Goal: Task Accomplishment & Management: Manage account settings

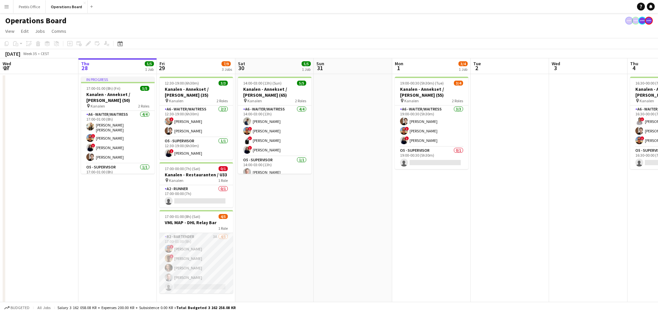
click at [191, 274] on app-card-role "B2 - BARTENDER 3A [DATE] 17:00-01:00 (8h) ! [PERSON_NAME] ! [PERSON_NAME] [PERS…" at bounding box center [197, 263] width 74 height 60
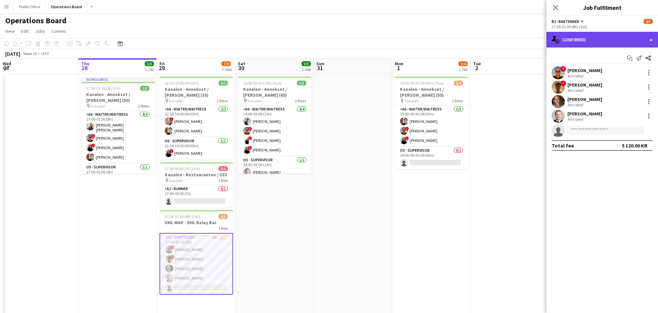
click at [573, 37] on div "single-neutral-actions-check-2 Confirmed" at bounding box center [602, 40] width 112 height 16
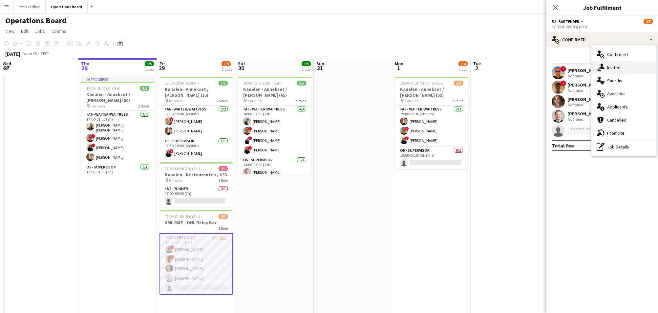
click at [611, 66] on div "single-neutral-actions-share-1 Invited" at bounding box center [623, 67] width 65 height 13
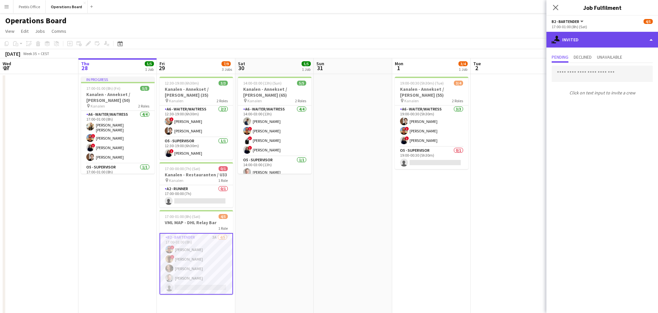
click at [604, 41] on div "single-neutral-actions-share-1 Invited" at bounding box center [602, 40] width 112 height 16
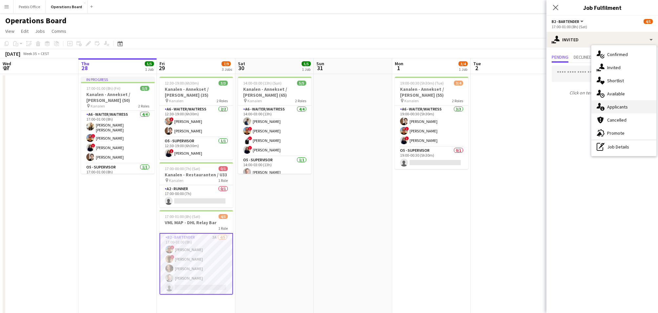
click at [619, 111] on div "single-neutral-actions-information Applicants" at bounding box center [623, 106] width 65 height 13
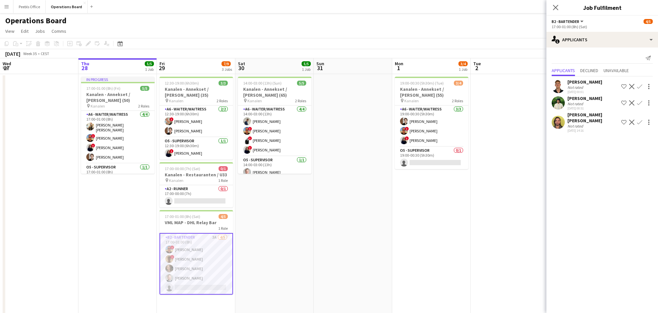
click at [209, 247] on app-card-role "B2 - BARTENDER 3A [DATE] 17:00-01:00 (8h) ! [PERSON_NAME] ! [PERSON_NAME] [PERS…" at bounding box center [197, 264] width 74 height 62
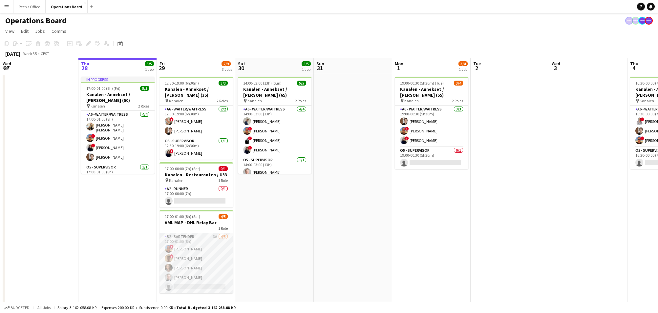
click at [202, 252] on app-card-role "B2 - BARTENDER 3A [DATE] 17:00-01:00 (8h) ! [PERSON_NAME] ! [PERSON_NAME] [PERS…" at bounding box center [197, 263] width 74 height 60
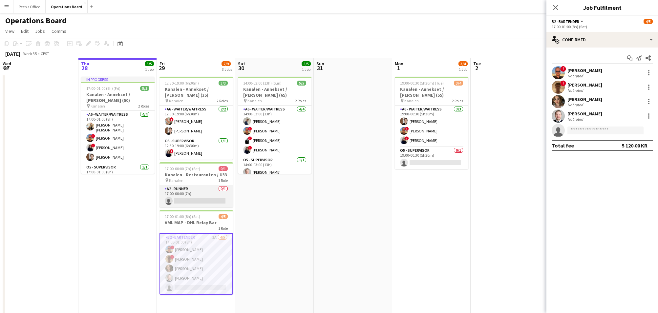
click at [211, 193] on app-card-role "A2 - RUNNER 0/1 17:00-00:00 (7h) single-neutral-actions" at bounding box center [197, 196] width 74 height 22
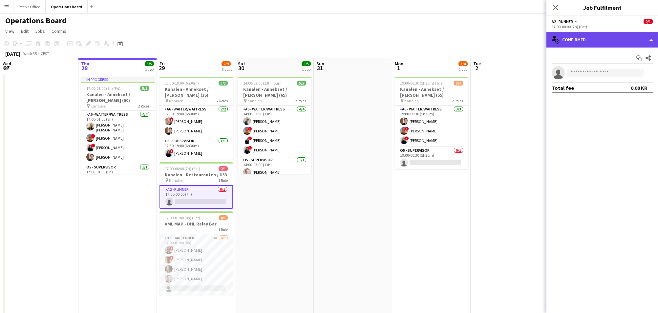
click at [580, 39] on div "single-neutral-actions-check-2 Confirmed" at bounding box center [602, 40] width 112 height 16
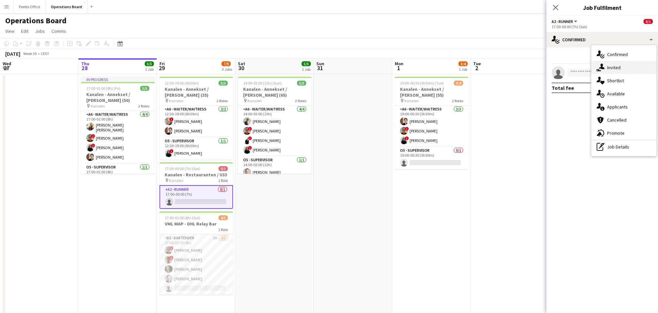
click at [600, 64] on icon "single-neutral-actions-share-1" at bounding box center [601, 68] width 8 height 8
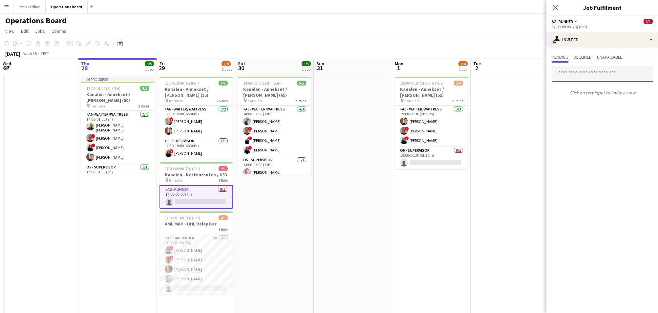
click at [590, 78] on input "text" at bounding box center [602, 74] width 101 height 16
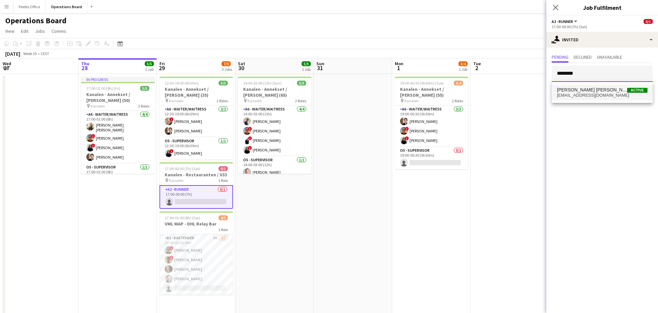
type input "********"
click at [586, 96] on span "[EMAIL_ADDRESS][DOMAIN_NAME]" at bounding box center [602, 95] width 91 height 5
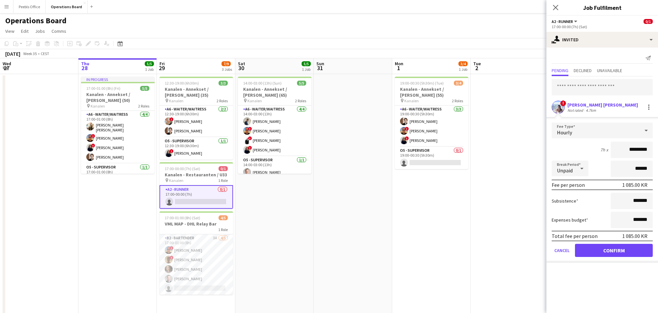
click at [620, 256] on button "Confirm" at bounding box center [614, 250] width 78 height 13
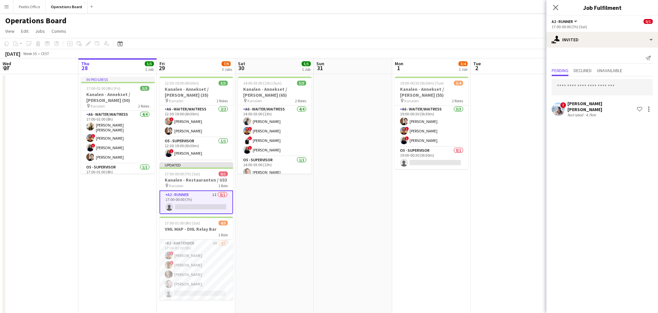
click at [553, 12] on div "Close pop-in" at bounding box center [555, 7] width 18 height 15
click at [553, 7] on icon "Close pop-in" at bounding box center [555, 7] width 6 height 6
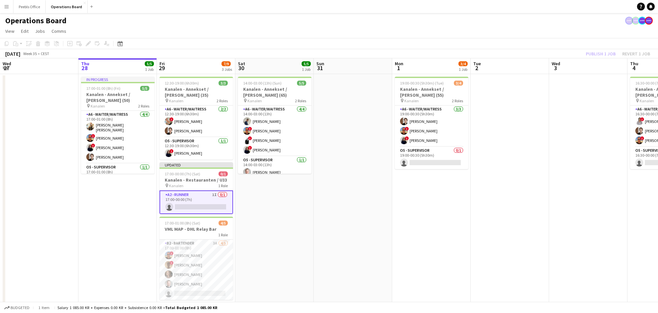
click at [586, 51] on div "Publish 1 job Revert 1 job" at bounding box center [618, 54] width 80 height 9
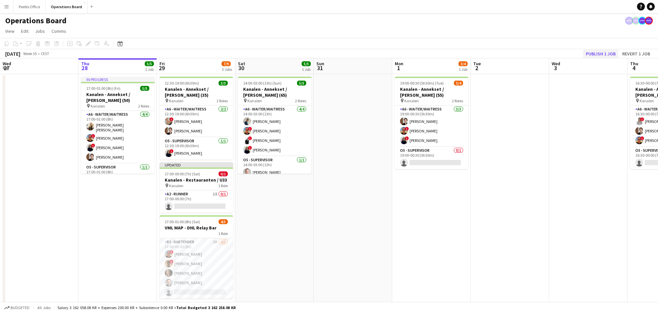
click at [597, 54] on button "Publish 1 job" at bounding box center [600, 54] width 35 height 9
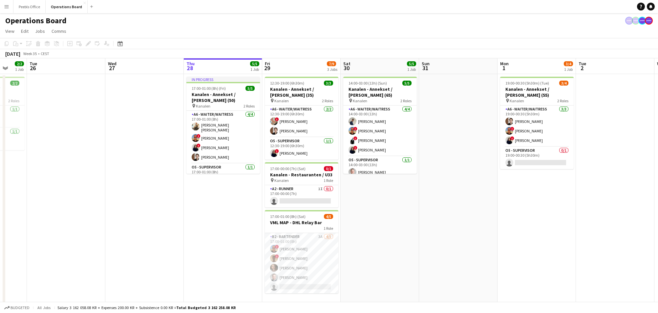
drag, startPoint x: 521, startPoint y: 195, endPoint x: 628, endPoint y: 178, distance: 108.4
click at [628, 178] on app-calendar-viewport "Sun 24 Mon 25 2/2 1 Job Tue 26 Wed 27 Thu 28 5/5 1 Job Fri 29 7/9 3 Jobs Sat 30…" at bounding box center [329, 189] width 658 height 262
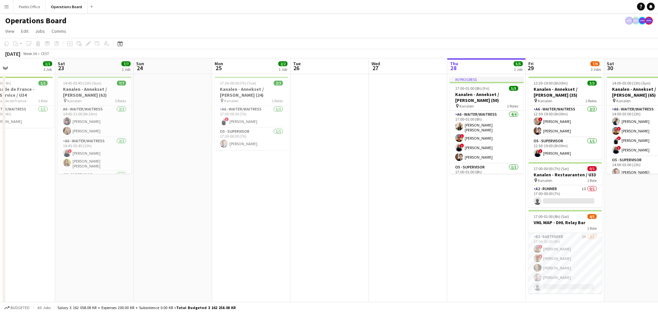
scroll to position [0, 158]
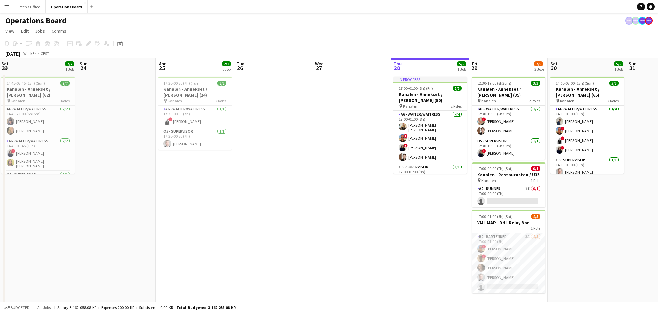
drag, startPoint x: 138, startPoint y: 227, endPoint x: 422, endPoint y: 205, distance: 284.8
click at [422, 205] on app-calendar-viewport "Thu 21 4/5 1 Job Fri 22 1/1 1 Job Sat 23 7/7 1 Job Sun 24 Mon 25 2/2 1 Job Tue …" at bounding box center [329, 189] width 658 height 262
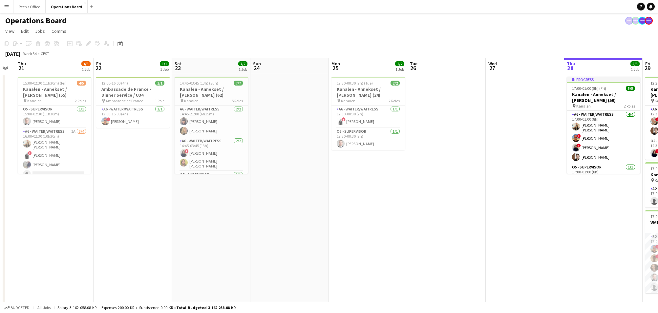
scroll to position [0, 182]
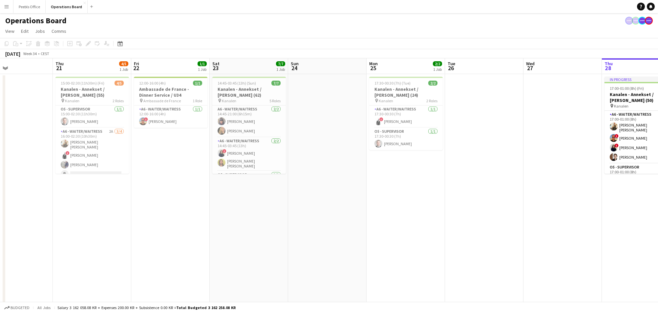
drag, startPoint x: 179, startPoint y: 246, endPoint x: 311, endPoint y: 241, distance: 132.7
click at [311, 241] on app-calendar-viewport "Mon 18 2/2 1 Job Tue 19 Wed 20 Thu 21 4/5 1 Job Fri 22 1/1 1 Job Sat 23 7/7 1 J…" at bounding box center [329, 189] width 658 height 262
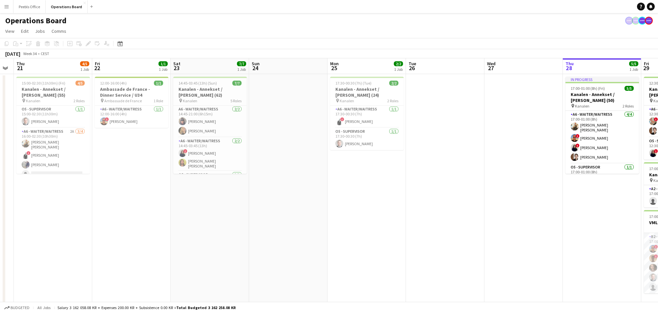
drag, startPoint x: 409, startPoint y: 242, endPoint x: -54, endPoint y: 258, distance: 462.7
click at [0, 258] on html "Menu Boards Boards Boards All jobs Status Workforce Workforce My Workforce Recr…" at bounding box center [329, 165] width 658 height 331
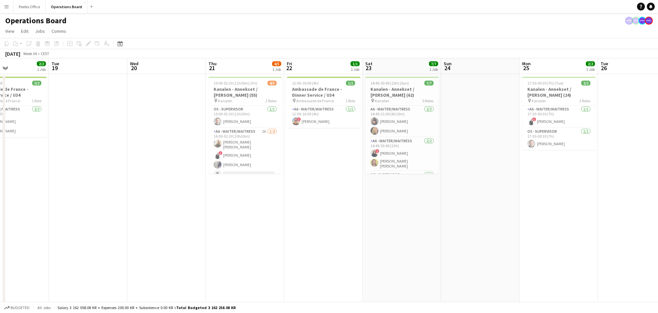
drag, startPoint x: 211, startPoint y: 246, endPoint x: -50, endPoint y: 263, distance: 262.2
click at [0, 263] on html "Menu Boards Boards Boards All jobs Status Workforce Workforce My Workforce Recr…" at bounding box center [329, 167] width 658 height 335
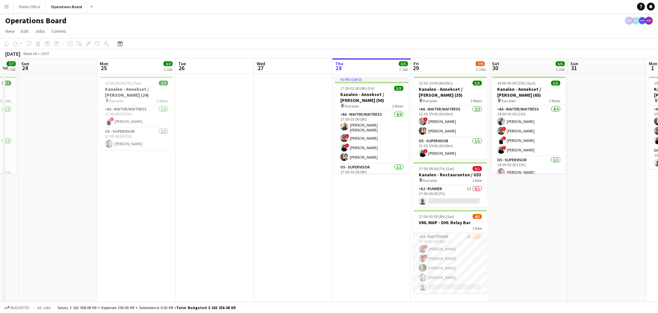
scroll to position [0, 232]
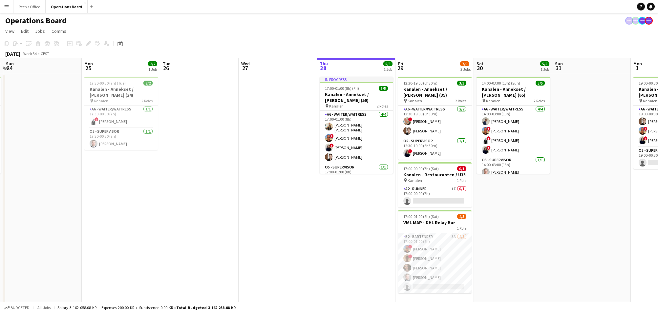
drag, startPoint x: 342, startPoint y: 235, endPoint x: 11, endPoint y: 270, distance: 333.0
click at [11, 270] on app-calendar-viewport "Thu 21 4/5 1 Job Fri 22 1/1 1 Job Sat 23 7/7 1 Job Sun 24 Mon 25 2/2 1 Job Tue …" at bounding box center [329, 190] width 658 height 265
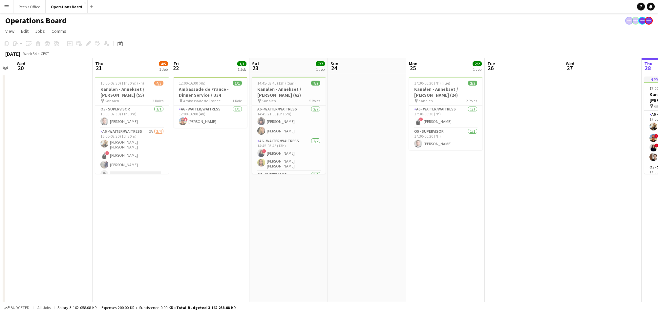
drag, startPoint x: 39, startPoint y: 264, endPoint x: 364, endPoint y: 243, distance: 325.3
click at [364, 243] on app-calendar-viewport "Mon 18 2/2 1 Job Tue 19 Wed 20 Thu 21 4/5 1 Job Fri 22 1/1 1 Job Sat 23 7/7 1 J…" at bounding box center [329, 190] width 658 height 265
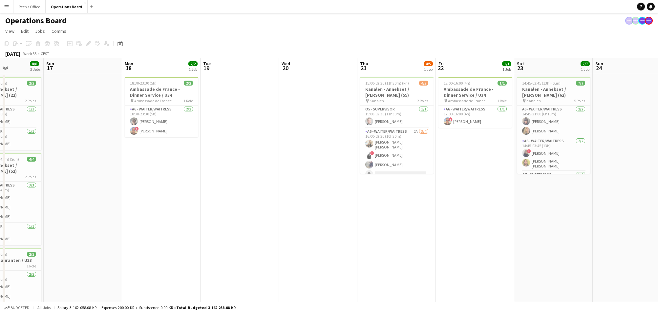
scroll to position [0, 182]
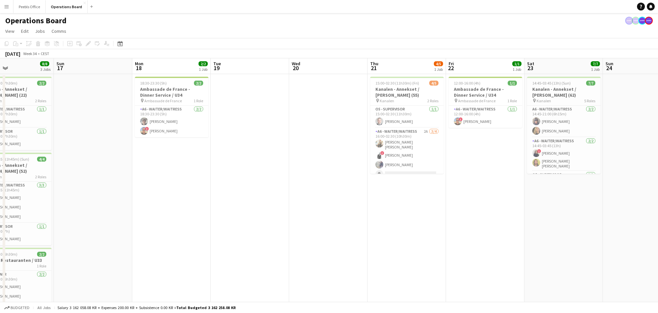
drag, startPoint x: 176, startPoint y: 246, endPoint x: 396, endPoint y: 240, distance: 220.0
click at [396, 240] on app-calendar-viewport "Thu 14 Fri 15 7/7 3 Jobs Sat 16 8/8 3 Jobs Sun 17 Mon 18 2/2 1 Job Tue 19 Wed 2…" at bounding box center [329, 190] width 658 height 265
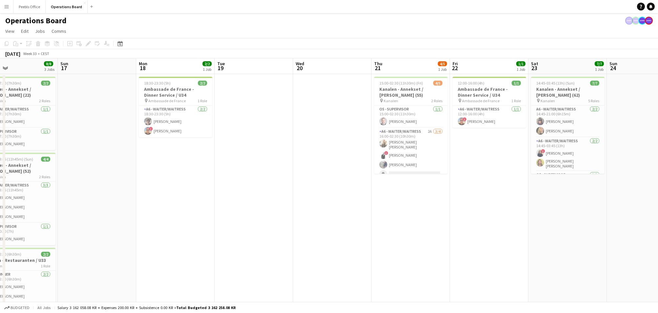
drag, startPoint x: 149, startPoint y: 240, endPoint x: 226, endPoint y: 239, distance: 76.8
click at [226, 239] on app-calendar-viewport "Thu 14 1/1 1 Job Fri 15 7/7 3 Jobs Sat 16 8/8 3 Jobs Sun 17 Mon 18 2/2 1 Job Tu…" at bounding box center [329, 190] width 658 height 265
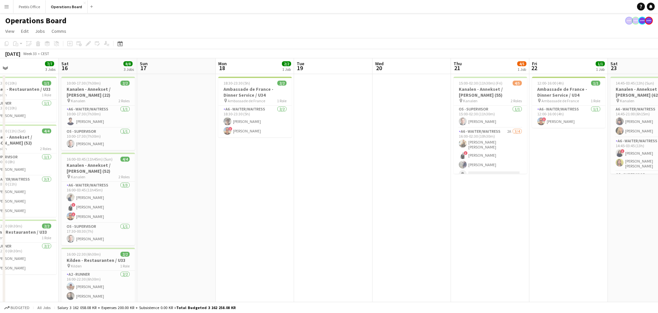
scroll to position [0, 163]
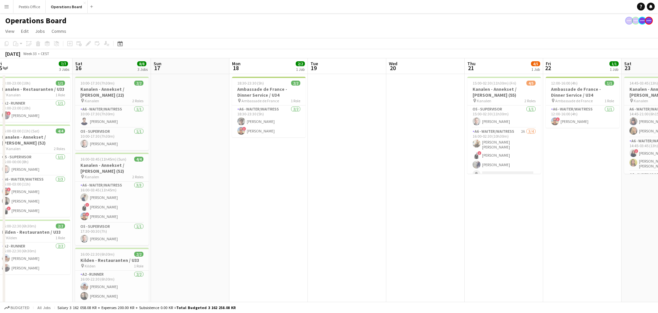
drag, startPoint x: 280, startPoint y: 238, endPoint x: 288, endPoint y: 237, distance: 8.2
click at [288, 237] on app-calendar-viewport "Wed 13 1/1 1 Job Thu 14 1/1 1 Job Fri 15 7/7 3 Jobs Sat 16 8/8 3 Jobs Sun 17 Mo…" at bounding box center [329, 190] width 658 height 265
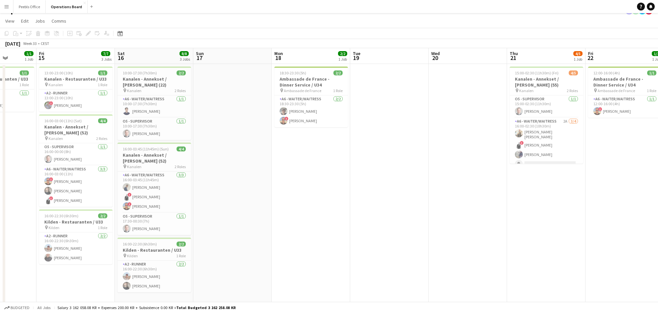
scroll to position [0, 195]
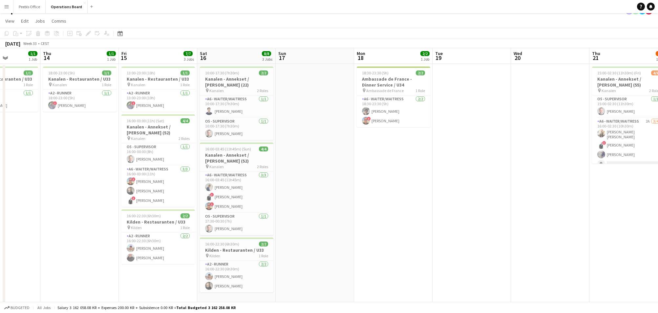
drag, startPoint x: 198, startPoint y: 248, endPoint x: 322, endPoint y: 242, distance: 124.9
click at [322, 242] on app-calendar-viewport "Mon 11 Tue 12 Wed 13 1/1 1 Job Thu 14 1/1 1 Job Fri 15 7/7 3 Jobs Sat 16 8/8 3 …" at bounding box center [329, 180] width 658 height 265
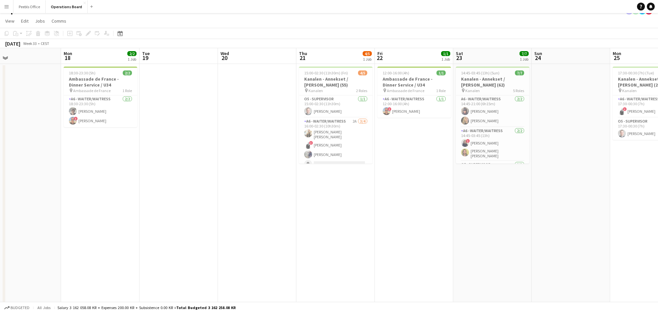
drag, startPoint x: 420, startPoint y: 248, endPoint x: 127, endPoint y: 275, distance: 294.6
click at [127, 275] on app-calendar-viewport "Thu 14 1/1 1 Job Fri 15 7/7 3 Jobs Sat 16 8/8 3 Jobs Sun 17 Mon 18 2/2 1 Job Tu…" at bounding box center [329, 180] width 658 height 265
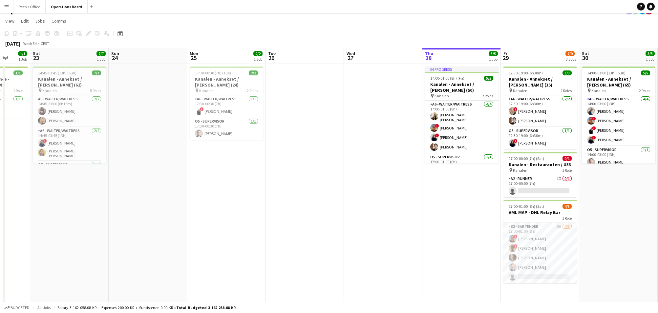
drag, startPoint x: 434, startPoint y: 258, endPoint x: 151, endPoint y: 271, distance: 283.2
click at [151, 271] on app-calendar-viewport "Mon 18 2/2 1 Job Tue 19 Wed 20 Thu 21 4/5 1 Job Fri 22 1/1 1 Job Sat 23 7/7 1 J…" at bounding box center [329, 180] width 658 height 265
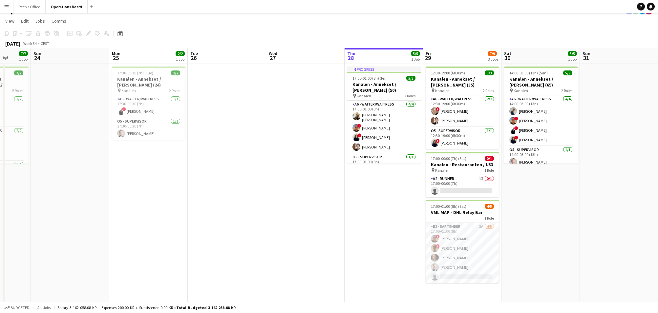
scroll to position [0, 302]
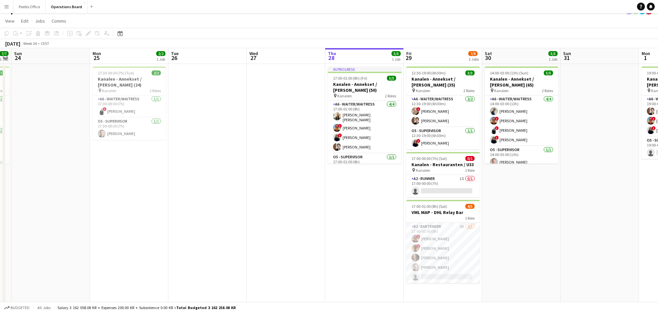
drag, startPoint x: 365, startPoint y: 258, endPoint x: 128, endPoint y: 262, distance: 237.0
click at [128, 262] on app-calendar-viewport "Wed 20 Thu 21 4/5 1 Job Fri 22 1/1 1 Job Sat 23 7/7 1 Job Sun 24 Mon 25 2/2 1 J…" at bounding box center [329, 180] width 658 height 265
click at [442, 188] on app-card-role "A2 - RUNNER 1I 0/1 17:00-00:00 (7h) single-neutral-actions" at bounding box center [443, 186] width 74 height 22
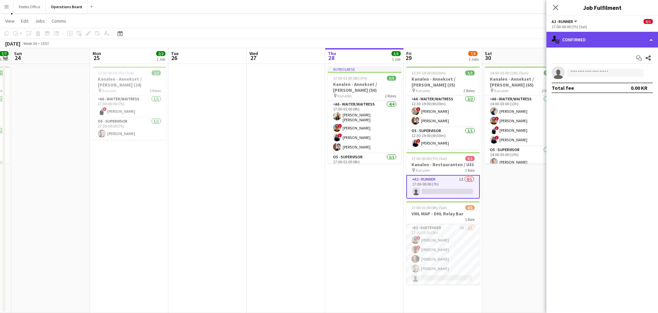
click at [587, 41] on div "single-neutral-actions-check-2 Confirmed" at bounding box center [602, 40] width 112 height 16
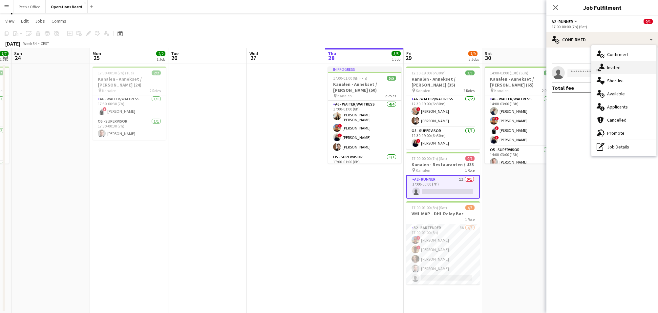
click at [597, 66] on icon "single-neutral-actions-share-1" at bounding box center [601, 68] width 8 height 8
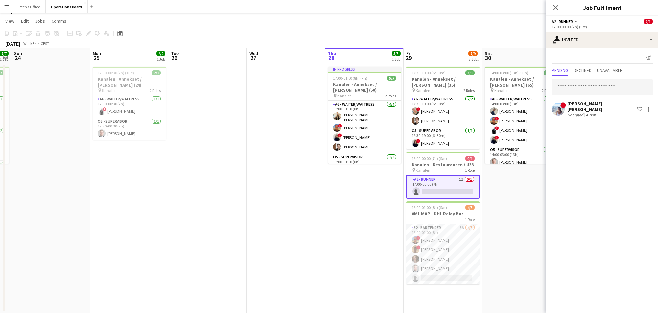
click at [579, 91] on input "text" at bounding box center [602, 87] width 101 height 16
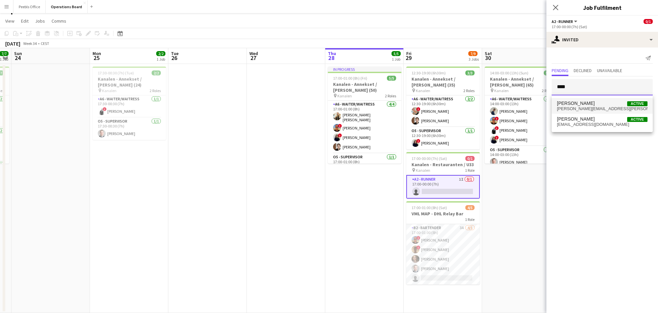
type input "****"
click at [584, 106] on span "[PERSON_NAME]" at bounding box center [576, 104] width 38 height 6
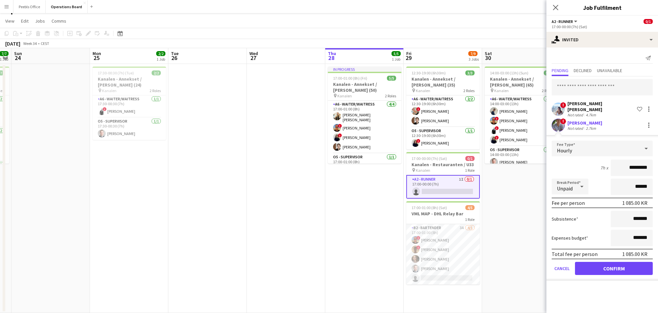
click at [616, 264] on button "Confirm" at bounding box center [614, 268] width 78 height 13
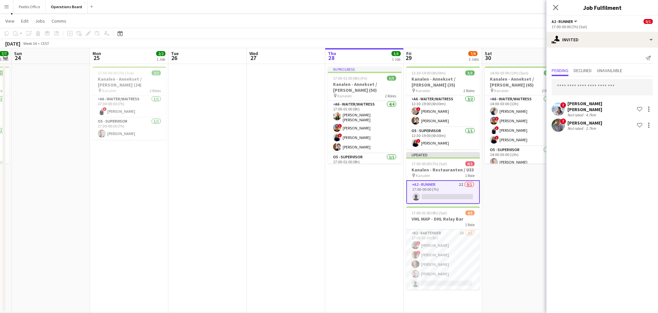
click at [534, 237] on app-date-cell "14:00-03:00 (13h) (Sun) 5/5 Kanalen - Annekset / [PERSON_NAME] (65) pin Kanalen…" at bounding box center [521, 188] width 78 height 249
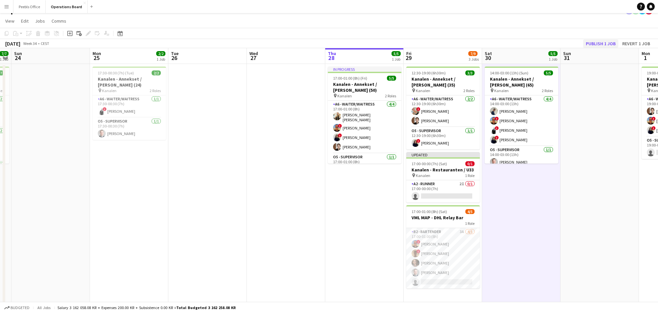
click at [600, 41] on button "Publish 1 job" at bounding box center [600, 43] width 35 height 9
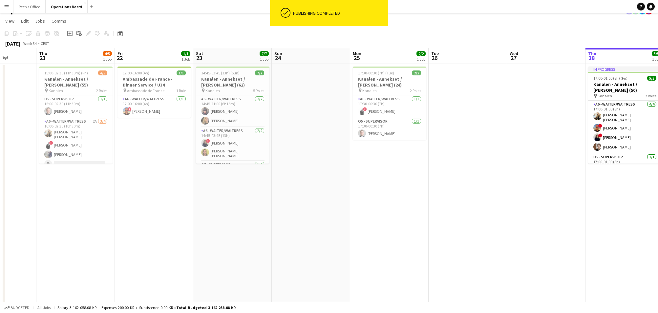
drag, startPoint x: 126, startPoint y: 259, endPoint x: 386, endPoint y: 243, distance: 260.7
click at [386, 243] on app-calendar-viewport "Mon 18 2/2 1 Job Tue 19 Wed 20 Thu 21 4/5 1 Job Fri 22 1/1 1 Job Sat 23 7/7 1 J…" at bounding box center [329, 180] width 658 height 265
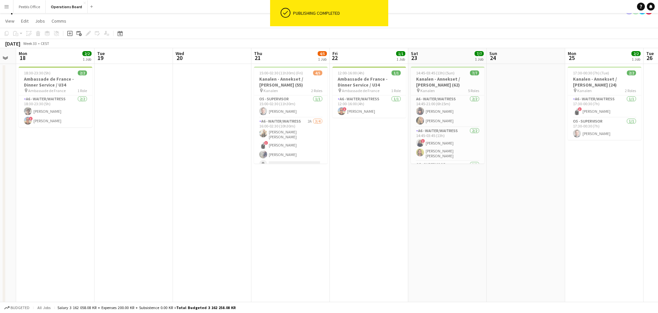
scroll to position [0, 203]
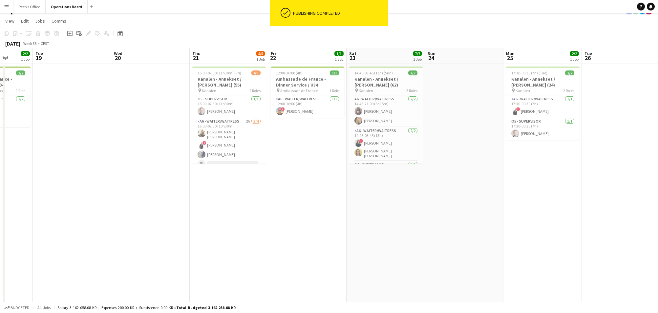
drag, startPoint x: 151, startPoint y: 264, endPoint x: 383, endPoint y: 249, distance: 232.2
click at [383, 249] on app-calendar-viewport "Sat 16 8/8 3 Jobs Sun 17 Mon 18 2/2 1 Job Tue 19 Wed 20 Thu 21 4/5 1 Job Fri 22…" at bounding box center [329, 180] width 658 height 265
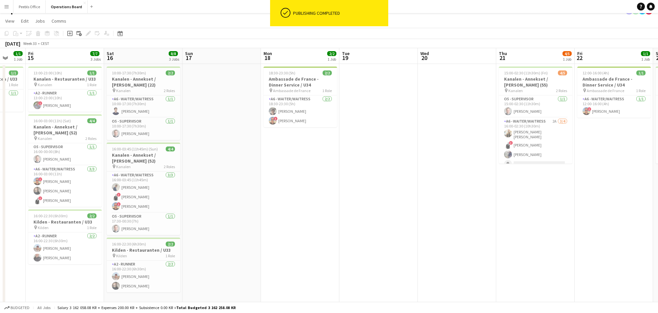
scroll to position [0, 210]
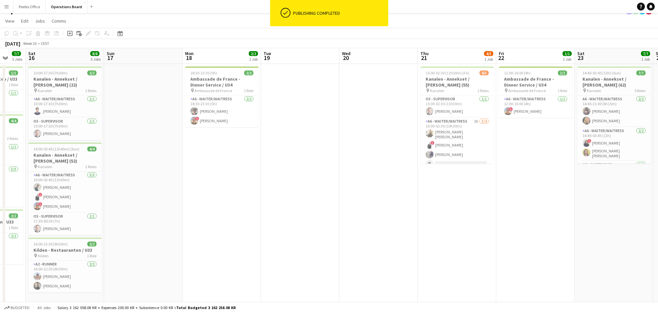
drag, startPoint x: 167, startPoint y: 256, endPoint x: 395, endPoint y: 250, distance: 228.2
click at [395, 250] on app-calendar-viewport "Wed 13 1/1 1 Job Thu 14 1/1 1 Job Fri 15 7/7 3 Jobs Sat 16 8/8 3 Jobs Sun 17 Mo…" at bounding box center [329, 180] width 658 height 265
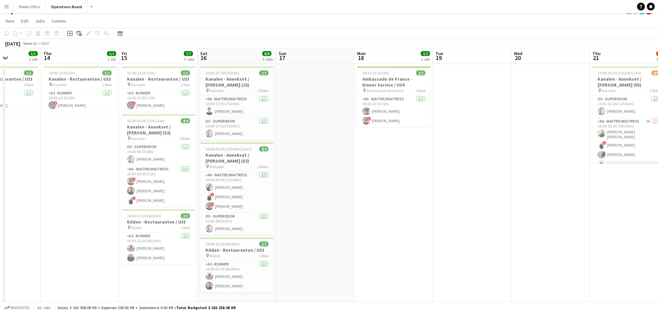
scroll to position [0, 174]
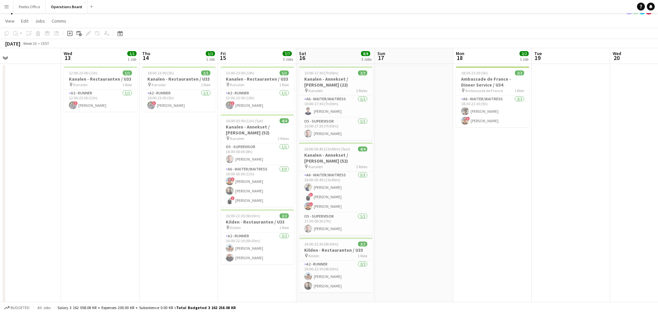
drag, startPoint x: 273, startPoint y: 257, endPoint x: 465, endPoint y: 229, distance: 194.3
click at [465, 229] on app-calendar-viewport "Sun 10 Mon 11 Tue 12 Wed 13 1/1 1 Job Thu 14 1/1 1 Job Fri 15 7/7 3 Jobs Sat 16…" at bounding box center [329, 180] width 658 height 265
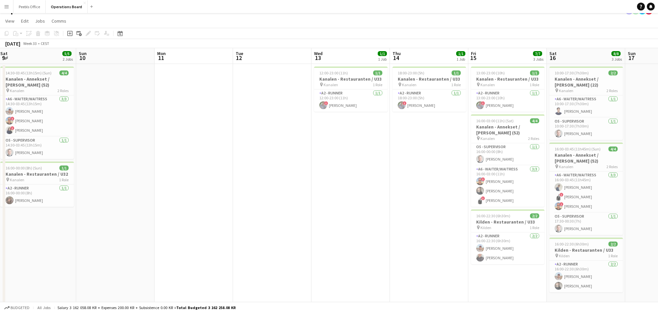
drag, startPoint x: 97, startPoint y: 238, endPoint x: 348, endPoint y: 224, distance: 250.9
click at [348, 224] on app-calendar-viewport "Thu 7 Fri 8 Sat 9 5/5 2 Jobs Sun 10 Mon 11 Tue 12 Wed 13 1/1 1 Job Thu 14 1/1 1…" at bounding box center [329, 180] width 658 height 265
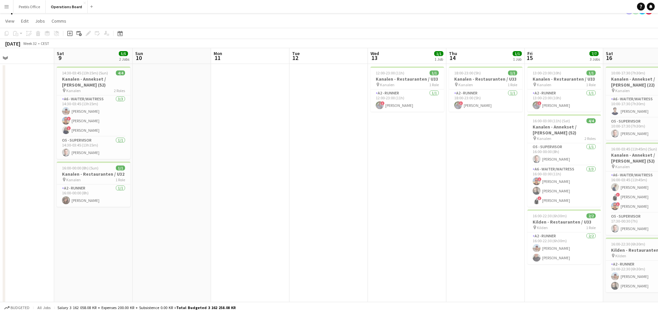
scroll to position [0, 181]
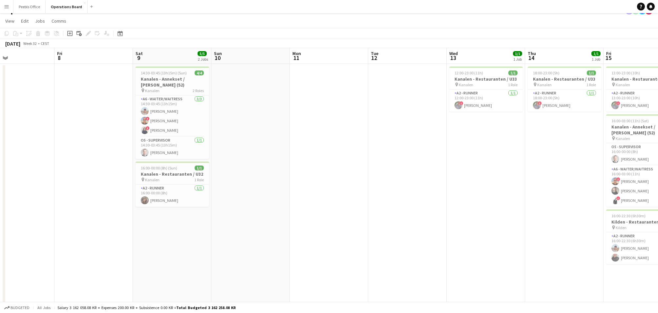
drag, startPoint x: 155, startPoint y: 240, endPoint x: 290, endPoint y: 233, distance: 135.4
click at [290, 233] on app-calendar-viewport "Tue 5 Wed 6 Thu 7 Fri 8 Sat 9 5/5 2 Jobs Sun 10 Mon 11 Tue 12 Wed 13 1/1 1 Job …" at bounding box center [329, 180] width 658 height 265
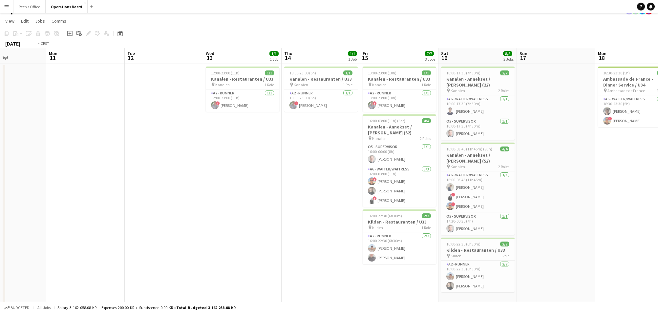
drag, startPoint x: 425, startPoint y: 223, endPoint x: 98, endPoint y: 245, distance: 327.3
click at [98, 245] on app-calendar-viewport "Thu 7 Fri 8 Sat 9 5/5 2 Jobs Sun 10 Mon 11 Tue 12 Wed 13 1/1 1 Job Thu 14 1/1 1…" at bounding box center [329, 180] width 658 height 265
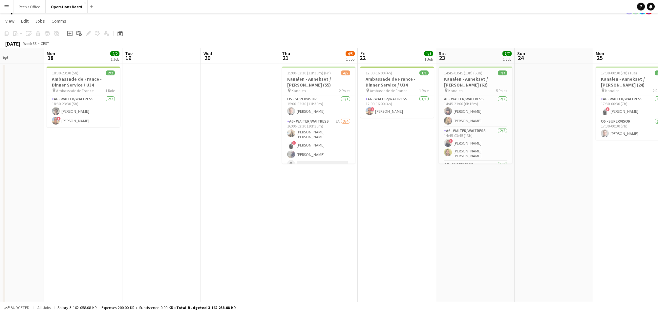
drag, startPoint x: 586, startPoint y: 211, endPoint x: 161, endPoint y: 248, distance: 426.7
click at [121, 249] on app-calendar-viewport "Thu 14 1/1 1 Job Fri 15 7/7 3 Jobs Sat 16 8/8 3 Jobs Sun 17 Mon 18 2/2 1 Job Tu…" at bounding box center [329, 180] width 658 height 265
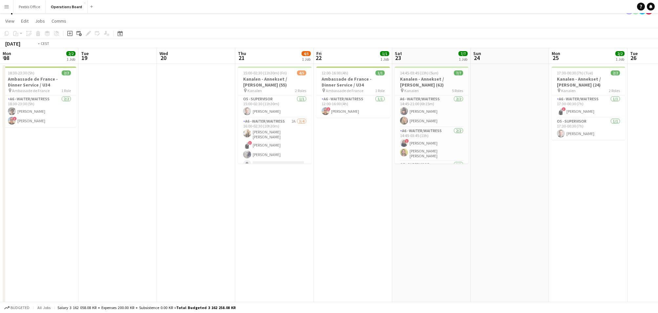
drag, startPoint x: 361, startPoint y: 243, endPoint x: 104, endPoint y: 253, distance: 257.5
click at [107, 253] on app-calendar-viewport "Fri 15 7/7 3 Jobs Sat 16 8/8 3 Jobs Sun 17 Mon 18 2/2 1 Job Tue 19 Wed 20 Thu 2…" at bounding box center [329, 180] width 658 height 265
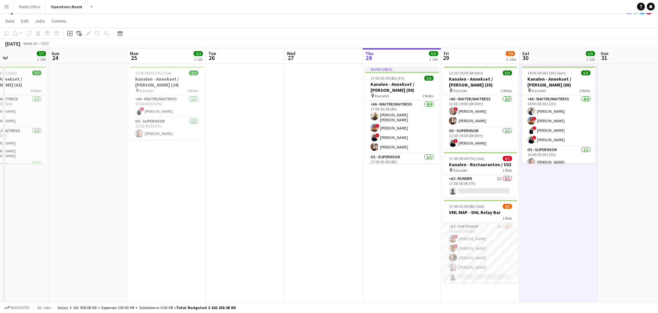
scroll to position [0, 214]
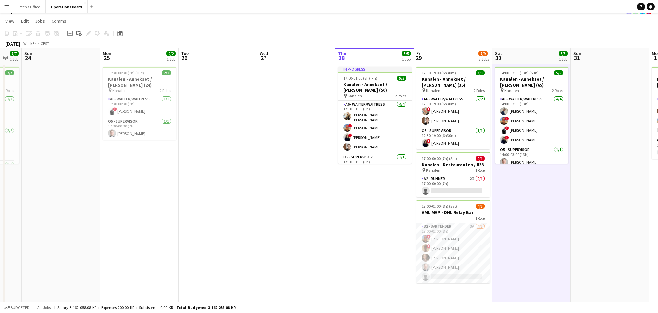
drag, startPoint x: 346, startPoint y: 233, endPoint x: 143, endPoint y: 264, distance: 205.2
click at [143, 264] on app-calendar-viewport "Thu 21 4/5 1 Job Fri 22 1/1 1 Job Sat 23 7/7 1 Job Sun 24 Mon 25 2/2 1 Job Tue …" at bounding box center [329, 180] width 658 height 265
click at [464, 191] on app-card-role "A2 - RUNNER 2I 0/1 17:00-00:00 (7h) single-neutral-actions" at bounding box center [454, 186] width 74 height 22
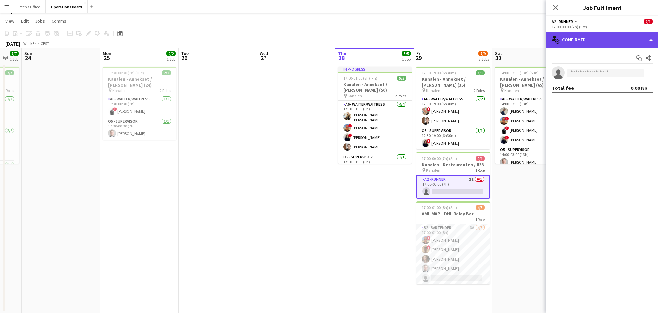
click at [610, 33] on div "single-neutral-actions-check-2 Confirmed" at bounding box center [602, 40] width 112 height 16
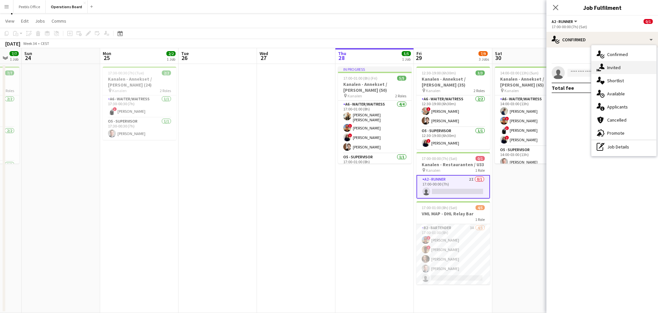
click at [621, 69] on div "single-neutral-actions-share-1 Invited" at bounding box center [623, 67] width 65 height 13
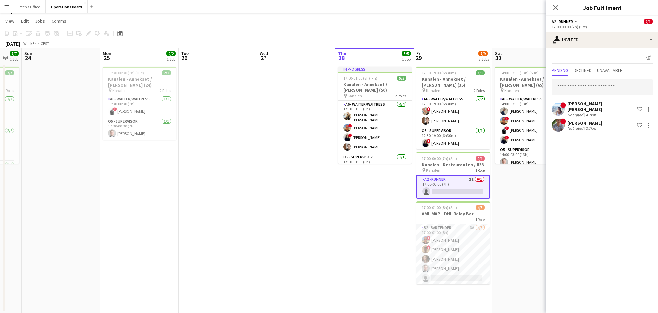
click at [607, 84] on input "text" at bounding box center [602, 87] width 101 height 16
type input "**********"
click at [600, 112] on mat-option "[PERSON_NAME] Active [EMAIL_ADDRESS][DOMAIN_NAME]" at bounding box center [602, 106] width 101 height 16
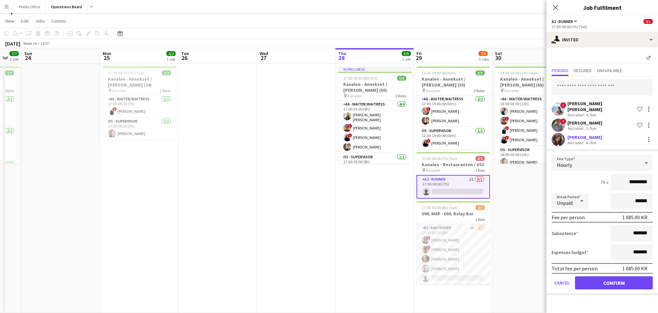
click at [605, 277] on button "Confirm" at bounding box center [614, 283] width 78 height 13
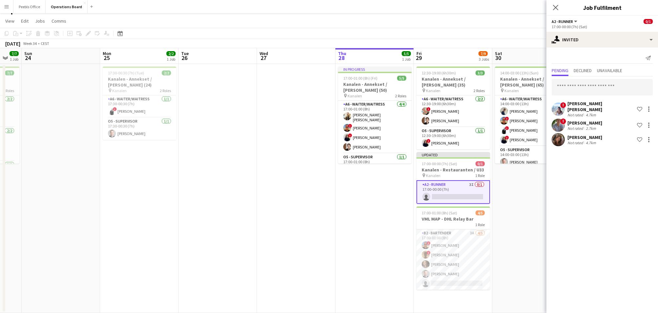
click at [551, 10] on div "Close pop-in" at bounding box center [555, 7] width 18 height 15
click at [553, 8] on icon "Close pop-in" at bounding box center [555, 7] width 6 height 6
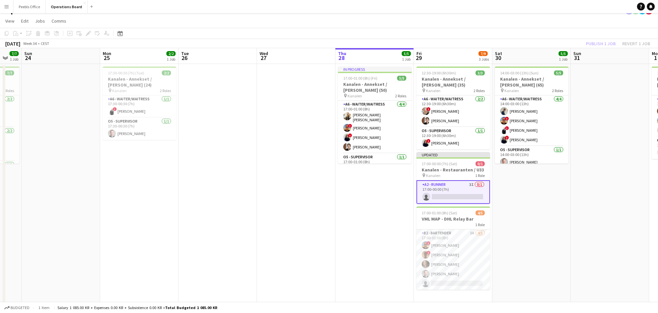
click at [592, 23] on app-page-menu "View Day view expanded Day view collapsed Month view Date picker Jump to [DATE]…" at bounding box center [329, 21] width 658 height 12
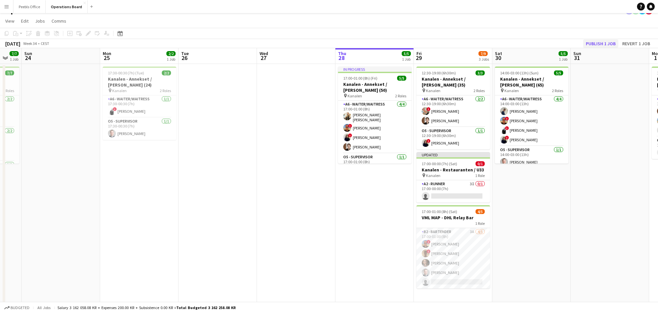
click at [607, 42] on button "Publish 1 job" at bounding box center [600, 43] width 35 height 9
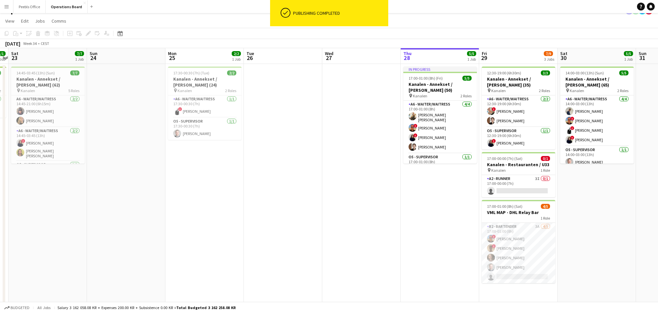
drag, startPoint x: 157, startPoint y: 259, endPoint x: 567, endPoint y: 227, distance: 411.9
click at [567, 227] on app-calendar-viewport "Thu 21 4/5 1 Job Fri 22 1/1 1 Job Sat 23 7/7 1 Job Sun 24 Mon 25 2/2 1 Job Tue …" at bounding box center [329, 180] width 658 height 265
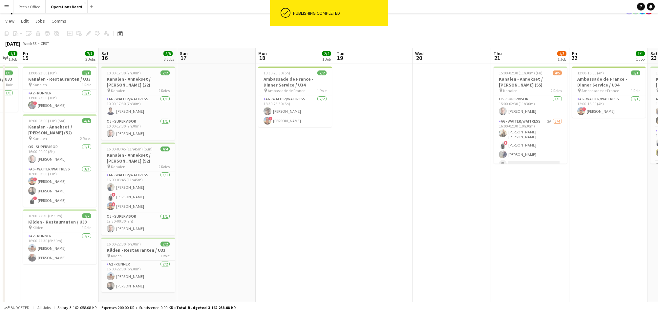
scroll to position [0, 146]
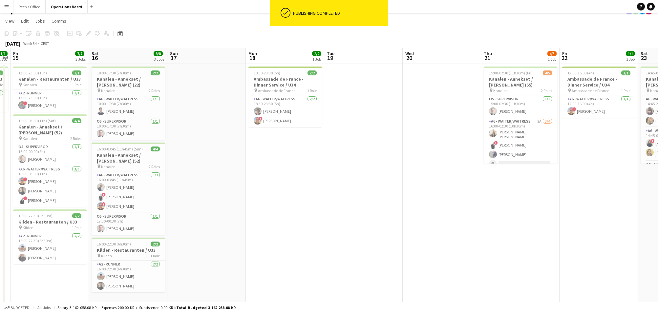
drag, startPoint x: 164, startPoint y: 259, endPoint x: 527, endPoint y: 231, distance: 363.8
click at [527, 231] on app-calendar-viewport "Wed 13 1/1 1 Job Thu 14 1/1 1 Job Fri 15 7/7 3 Jobs Sat 16 8/8 3 Jobs Sun 17 Mo…" at bounding box center [329, 180] width 658 height 265
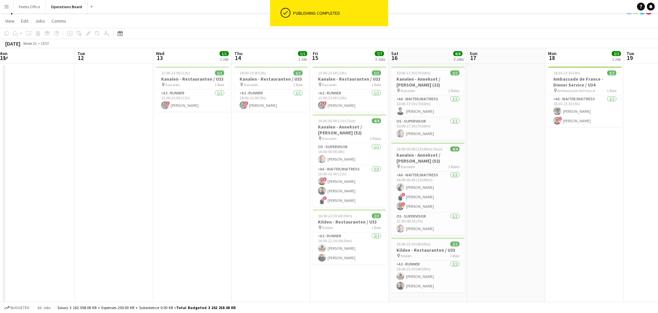
scroll to position [0, 142]
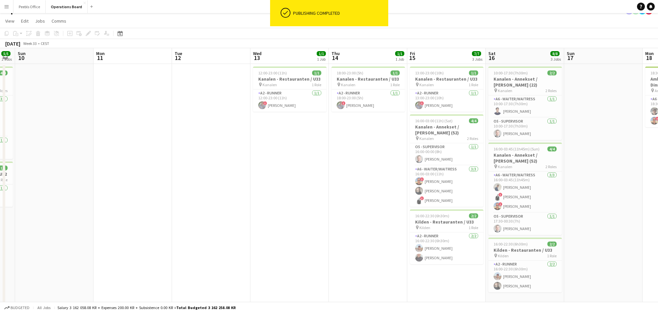
drag, startPoint x: 84, startPoint y: 267, endPoint x: 403, endPoint y: 245, distance: 319.1
click at [403, 245] on app-calendar-viewport "Fri 8 Sat 9 5/5 2 Jobs Sun 10 Mon 11 Tue 12 Wed 13 1/1 1 Job Thu 14 1/1 1 Job F…" at bounding box center [329, 180] width 658 height 265
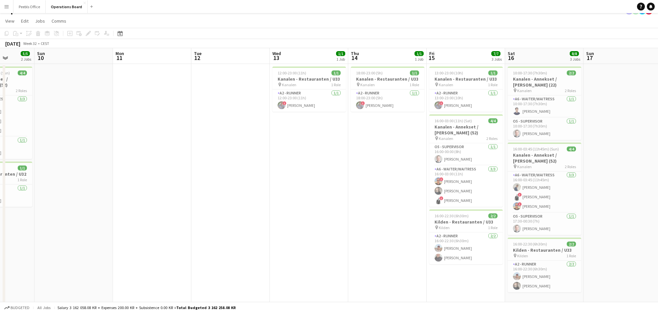
scroll to position [0, 200]
drag, startPoint x: 179, startPoint y: 261, endPoint x: 199, endPoint y: 260, distance: 20.4
click at [199, 260] on app-calendar-viewport "Thu 7 Fri 8 Sat 9 5/5 2 Jobs Sun 10 Mon 11 Tue 12 Wed 13 1/1 1 Job Thu 14 1/1 1…" at bounding box center [329, 180] width 658 height 265
click at [479, 244] on app-card-role "A2 - RUNNER [DATE] 16:00-22:30 (6h30m) [PERSON_NAME] [PERSON_NAME]" at bounding box center [467, 249] width 74 height 32
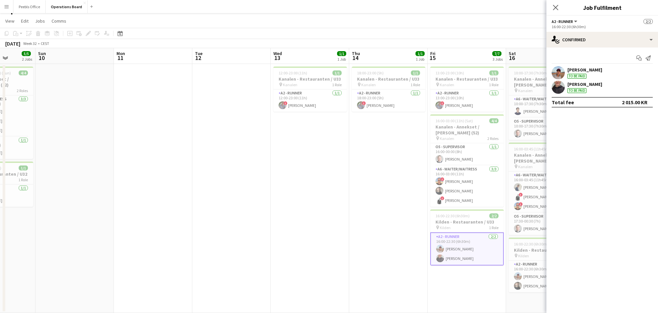
click at [583, 70] on div "[PERSON_NAME]" at bounding box center [584, 70] width 35 height 6
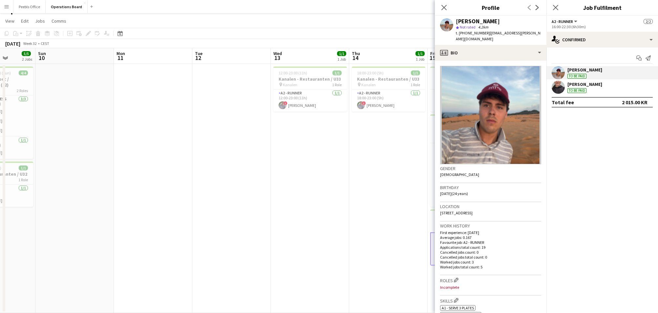
click at [580, 86] on div "[PERSON_NAME]" at bounding box center [584, 84] width 35 height 6
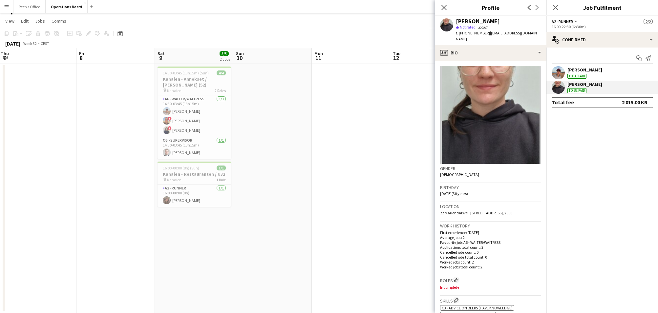
scroll to position [0, 138]
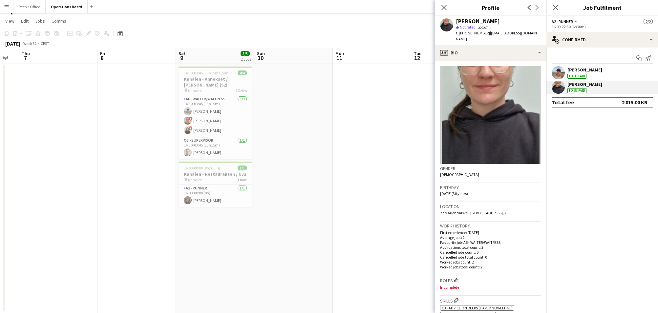
drag, startPoint x: 202, startPoint y: 221, endPoint x: 568, endPoint y: 203, distance: 366.4
click at [568, 203] on body "Menu Boards Boards Boards All jobs Status Workforce Workforce My Workforce Recr…" at bounding box center [329, 157] width 658 height 335
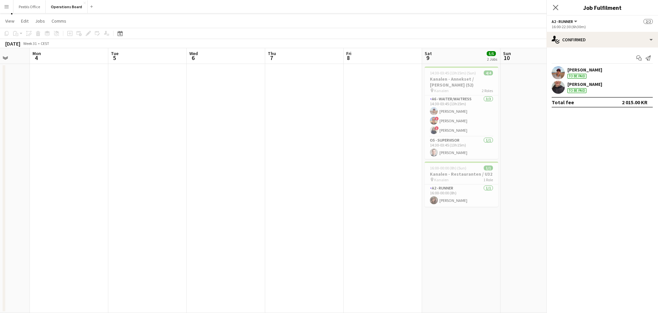
drag, startPoint x: 172, startPoint y: 253, endPoint x: 418, endPoint y: 247, distance: 246.2
click at [418, 247] on app-calendar-viewport "Fri 1 Sat 2 2/2 1 Job Sun 3 Mon 4 Tue 5 Wed 6 Thu 7 Fri 8 Sat 9 5/5 2 Jobs Sun …" at bounding box center [329, 180] width 658 height 265
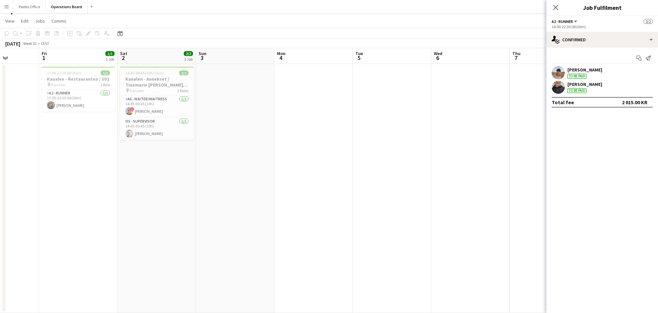
scroll to position [0, 152]
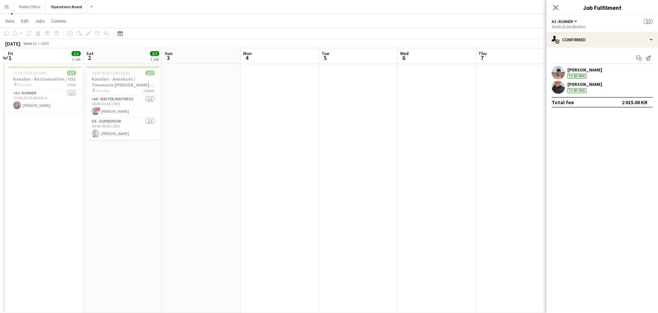
drag, startPoint x: 168, startPoint y: 247, endPoint x: 457, endPoint y: 235, distance: 289.1
click at [457, 235] on app-calendar-viewport "Wed 30 Thu 31 Fri 1 1/1 1 Job Sat 2 2/2 1 Job Sun 3 Mon 4 Tue 5 Wed 6 Thu 7 Fri…" at bounding box center [329, 180] width 658 height 265
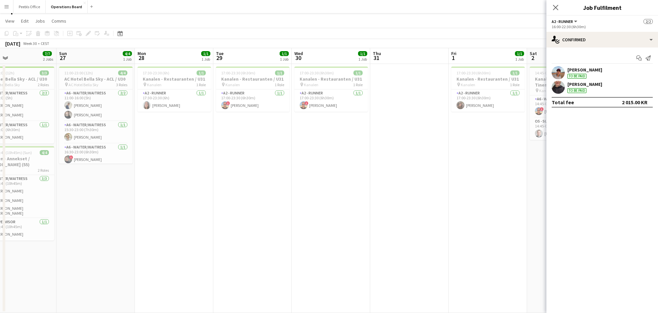
scroll to position [0, 163]
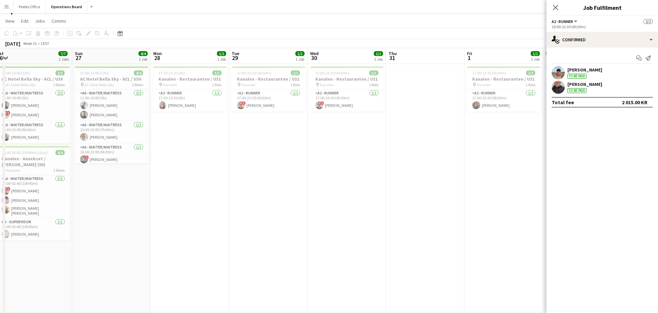
drag, startPoint x: 139, startPoint y: 226, endPoint x: 520, endPoint y: 233, distance: 380.8
click at [520, 233] on app-calendar-viewport "Thu 24 Fri 25 2/2 1 Job Sat 26 7/7 2 Jobs Sun 27 4/4 1 Job Mon 28 1/1 1 Job Tue…" at bounding box center [329, 180] width 658 height 265
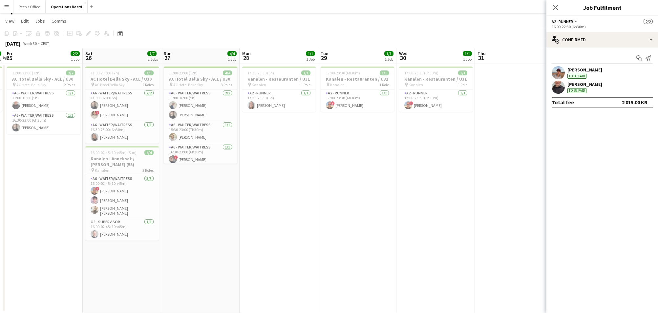
scroll to position [0, 145]
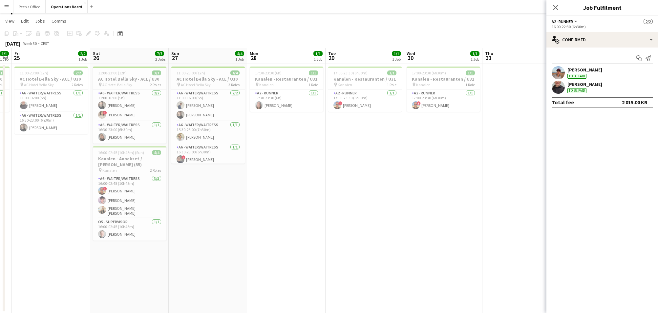
drag, startPoint x: 119, startPoint y: 222, endPoint x: 215, endPoint y: 220, distance: 95.9
click at [215, 220] on app-calendar-viewport "Wed 23 1/1 1 Job Thu 24 1/1 1 Job Fri 25 2/2 1 Job Sat 26 7/7 2 Jobs Sun 27 4/4…" at bounding box center [329, 180] width 658 height 265
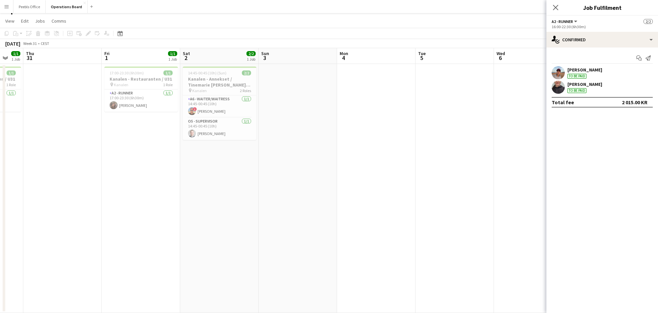
drag, startPoint x: 475, startPoint y: 200, endPoint x: 15, endPoint y: 211, distance: 459.3
click at [15, 211] on app-calendar-viewport "Sun 27 4/4 1 Job Mon 28 1/1 1 Job Tue 29 1/1 1 Job Wed 30 1/1 1 Job Thu 31 Fri …" at bounding box center [329, 180] width 658 height 265
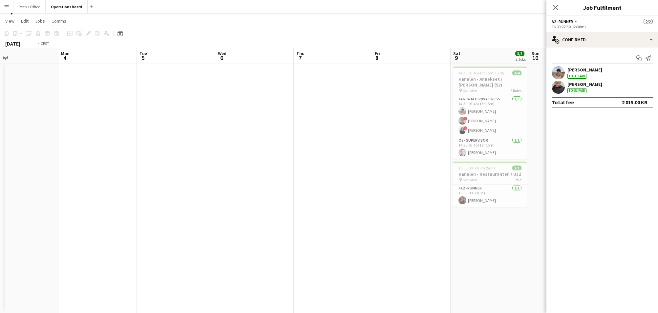
drag, startPoint x: 395, startPoint y: 199, endPoint x: 28, endPoint y: 220, distance: 367.9
click at [28, 220] on app-calendar-viewport "Thu 31 Fri 1 1/1 1 Job Sat 2 2/2 1 Job Sun 3 Mon 4 Tue 5 Wed 6 Thu 7 Fri 8 Sat …" at bounding box center [329, 180] width 658 height 265
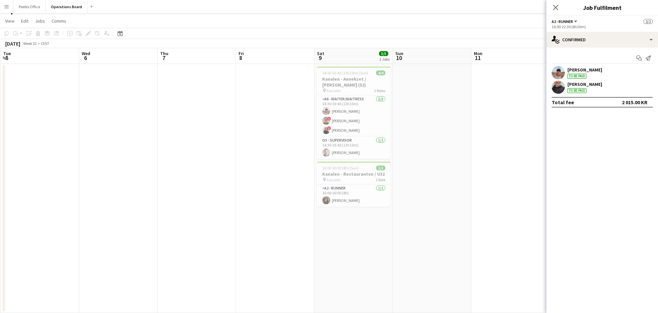
drag, startPoint x: 445, startPoint y: 215, endPoint x: 5, endPoint y: 217, distance: 440.5
click at [5, 217] on div "Sat 2 2/2 1 Job Sun 3 Mon 4 Tue 5 Wed 6 Thu 7 Fri 8 Sat 9 5/5 2 Jobs Sun 10 Mon…" at bounding box center [329, 180] width 658 height 265
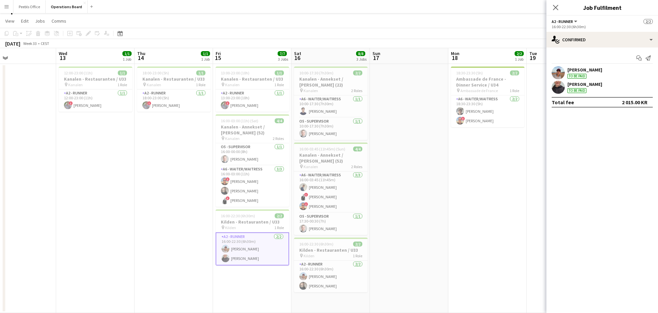
drag, startPoint x: 298, startPoint y: 212, endPoint x: 40, endPoint y: 217, distance: 258.4
click at [40, 217] on app-calendar-viewport "Sat 9 5/5 2 Jobs Sun 10 Mon 11 Tue 12 Wed 13 1/1 1 Job Thu 14 1/1 1 Job Fri 15 …" at bounding box center [329, 180] width 658 height 265
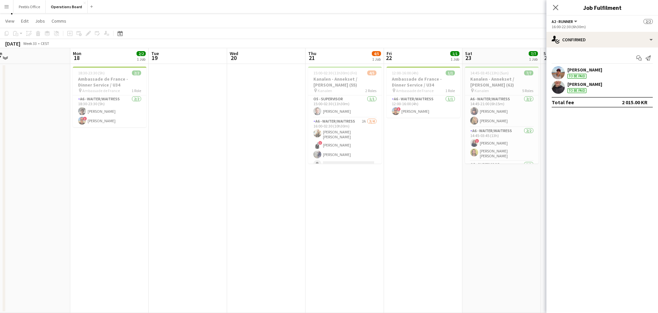
drag, startPoint x: 394, startPoint y: 216, endPoint x: 120, endPoint y: 218, distance: 274.4
click at [116, 218] on app-calendar-viewport "Thu 14 1/1 1 Job Fri 15 7/7 3 Jobs Sat 16 8/8 3 Jobs Sun 17 Mon 18 2/2 1 Job Tu…" at bounding box center [329, 180] width 658 height 265
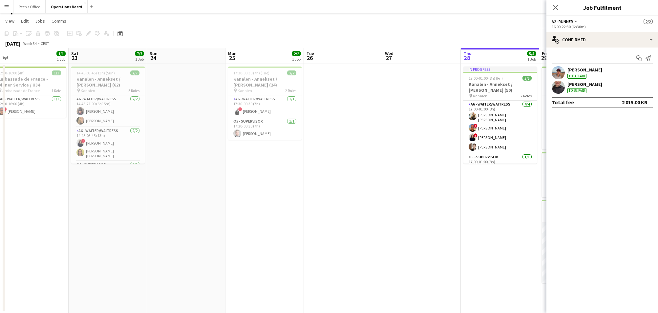
drag, startPoint x: 493, startPoint y: 215, endPoint x: 119, endPoint y: 220, distance: 373.9
click at [119, 220] on app-calendar-viewport "Tue 19 Wed 20 Thu 21 4/5 1 Job Fri 22 1/1 1 Job Sat 23 7/7 1 Job Sun 24 Mon 25 …" at bounding box center [329, 180] width 658 height 265
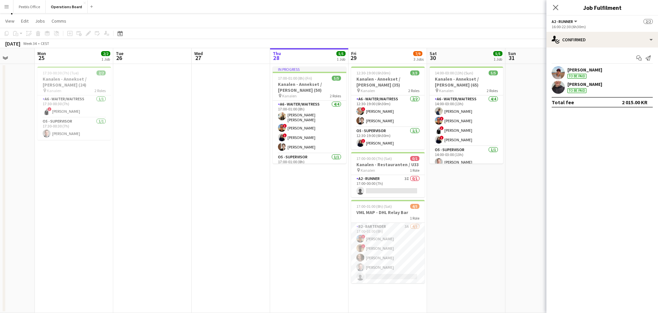
scroll to position [0, 294]
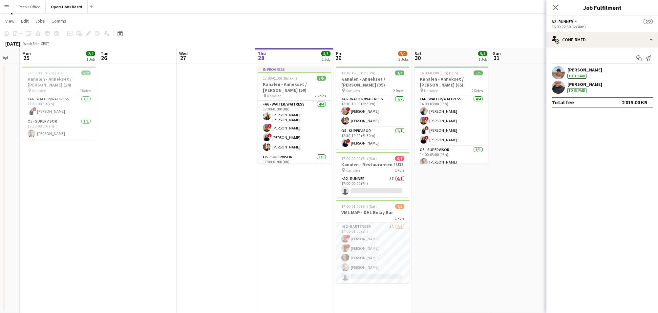
drag, startPoint x: 419, startPoint y: 216, endPoint x: 213, endPoint y: 219, distance: 206.5
click at [213, 219] on app-calendar-viewport "Thu 21 4/5 1 Job Fri 22 1/1 1 Job Sat 23 7/7 1 Job Sun 24 Mon 25 2/2 1 Job Tue …" at bounding box center [329, 180] width 658 height 265
click at [395, 176] on app-card-role "A2 - RUNNER 3I 0/1 17:00-00:00 (7h) single-neutral-actions" at bounding box center [373, 186] width 74 height 22
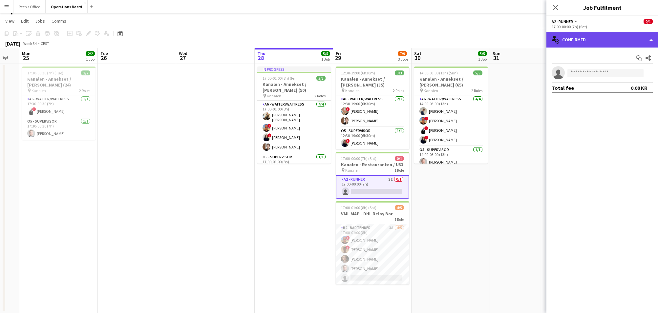
click at [623, 35] on div "single-neutral-actions-check-2 Confirmed" at bounding box center [602, 40] width 112 height 16
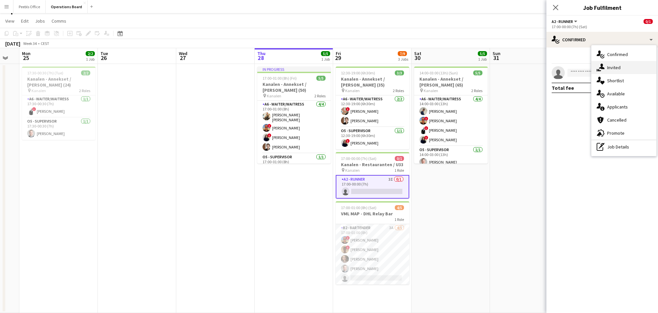
click at [623, 63] on div "single-neutral-actions-share-1 Invited" at bounding box center [623, 67] width 65 height 13
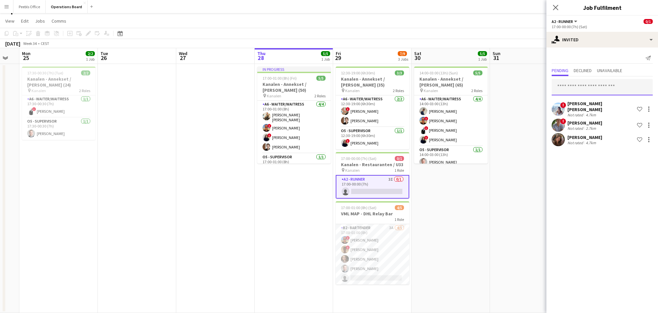
click at [571, 88] on input "text" at bounding box center [602, 87] width 101 height 16
type input "***"
click at [591, 111] on span "[EMAIL_ADDRESS][DOMAIN_NAME]" at bounding box center [602, 108] width 91 height 5
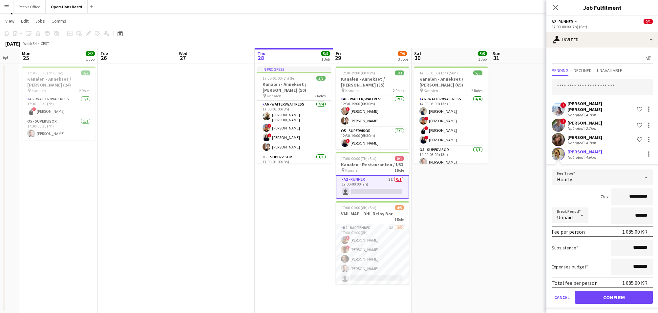
click at [616, 299] on button "Confirm" at bounding box center [614, 297] width 78 height 13
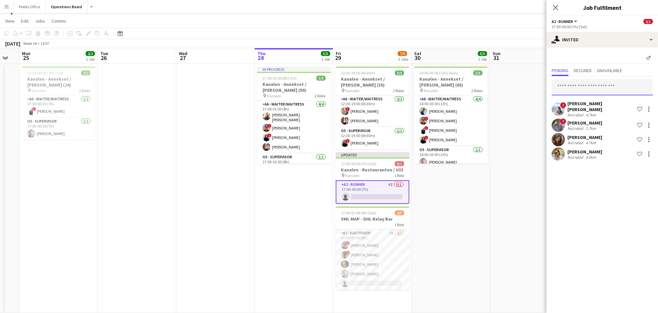
click at [582, 85] on input "text" at bounding box center [602, 87] width 101 height 16
type input "*"
drag, startPoint x: 576, startPoint y: 89, endPoint x: 512, endPoint y: 96, distance: 64.8
click at [512, 96] on body "Menu Boards Boards Boards All jobs Status Workforce Workforce My Workforce Recr…" at bounding box center [329, 157] width 658 height 335
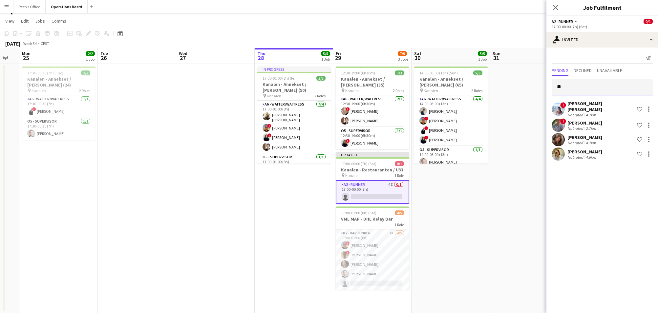
type input "*"
type input "***"
click at [592, 105] on span "[PERSON_NAME] Active" at bounding box center [602, 104] width 91 height 6
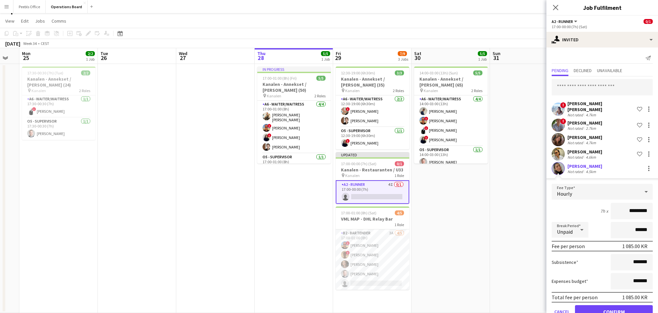
click at [609, 309] on button "Confirm" at bounding box center [614, 312] width 78 height 13
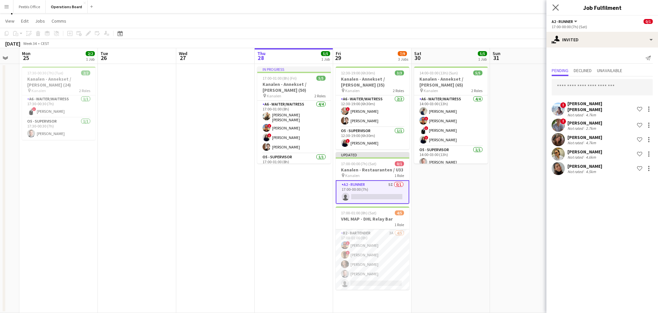
click at [552, 9] on app-icon "Close pop-in" at bounding box center [556, 8] width 10 height 10
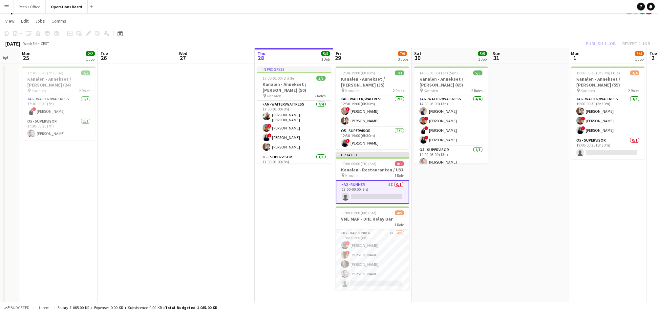
click at [591, 26] on app-page-menu "View Day view expanded Day view collapsed Month view Date picker Jump to [DATE]…" at bounding box center [329, 21] width 658 height 12
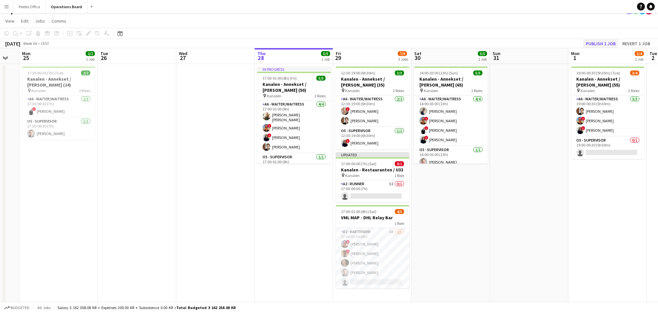
click at [609, 42] on button "Publish 1 job" at bounding box center [600, 43] width 35 height 9
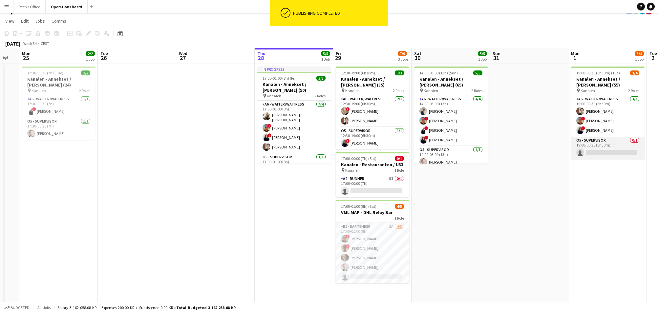
click at [601, 142] on app-card-role "O5 - SUPERVISOR 0/1 19:00-00:30 (5h30m) single-neutral-actions" at bounding box center [608, 148] width 74 height 22
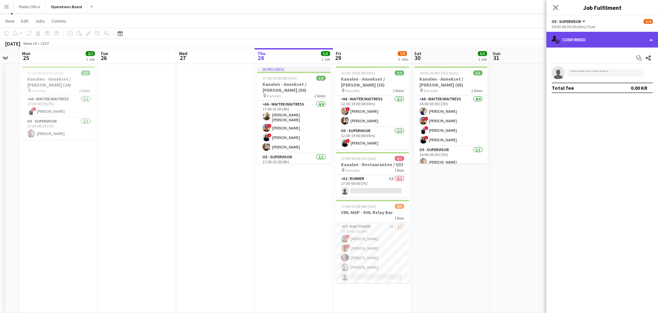
click at [586, 46] on div "single-neutral-actions-check-2 Confirmed" at bounding box center [602, 40] width 112 height 16
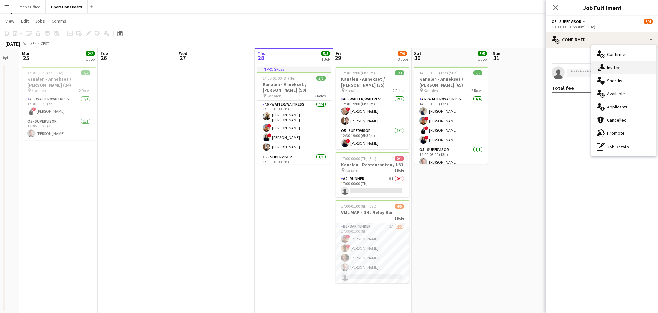
click at [596, 65] on div "single-neutral-actions-share-1 Invited" at bounding box center [623, 67] width 65 height 13
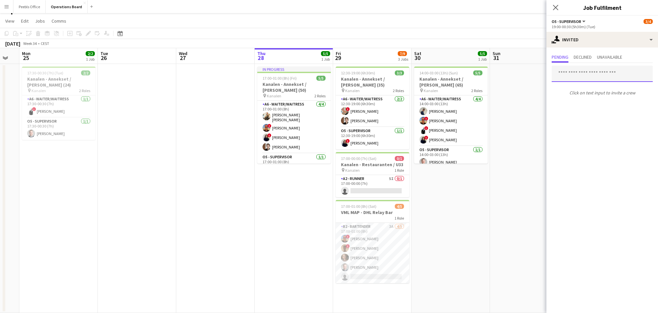
click at [576, 74] on input "text" at bounding box center [602, 74] width 101 height 16
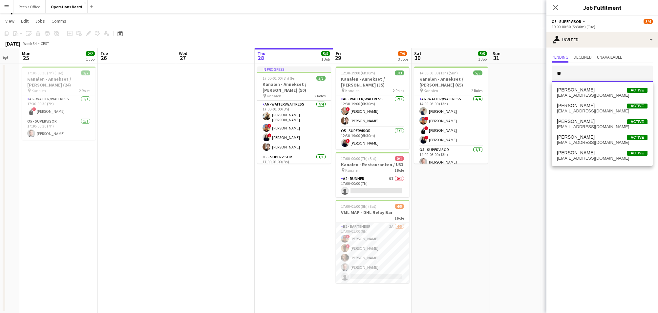
type input "*"
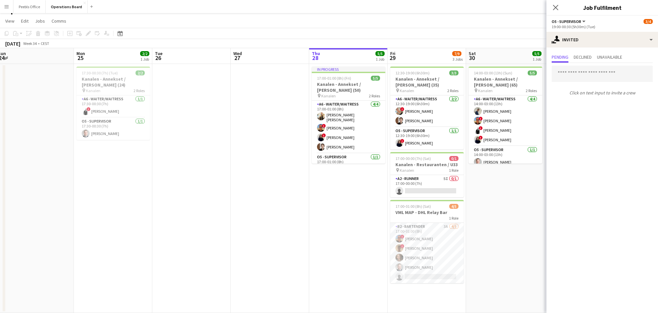
scroll to position [0, 213]
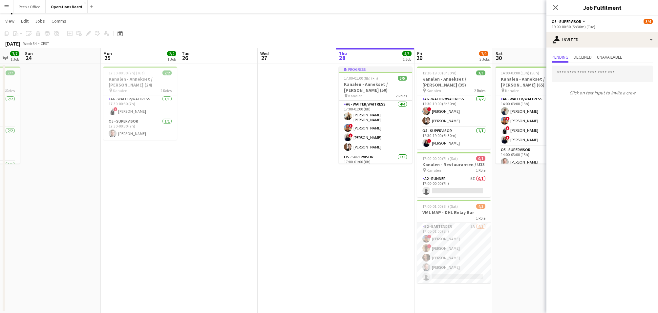
drag, startPoint x: 120, startPoint y: 252, endPoint x: 206, endPoint y: 251, distance: 85.7
click at [202, 251] on app-calendar-viewport "Thu 21 4/5 1 Job Fri 22 1/1 1 Job Sat 23 7/7 1 Job Sun 24 Mon 25 2/2 1 Job Tue …" at bounding box center [329, 180] width 658 height 265
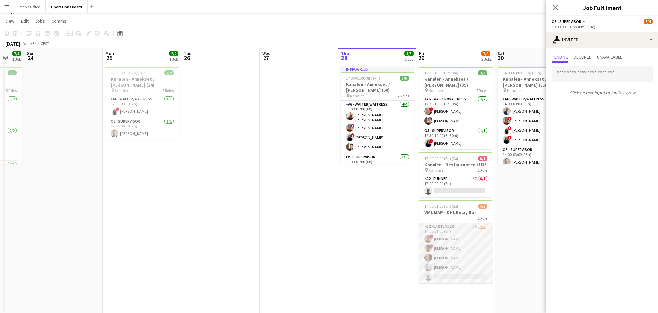
drag, startPoint x: 174, startPoint y: 241, endPoint x: 460, endPoint y: 240, distance: 286.2
click at [193, 238] on app-date-cell at bounding box center [220, 188] width 78 height 249
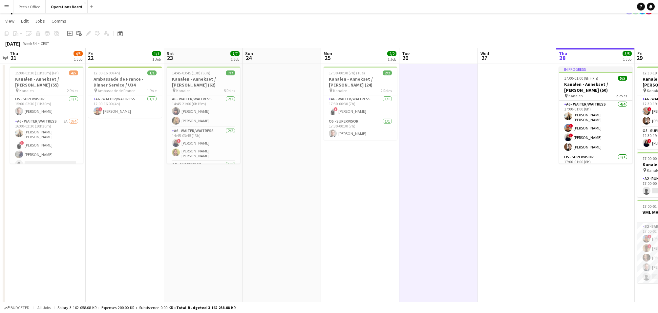
scroll to position [0, 209]
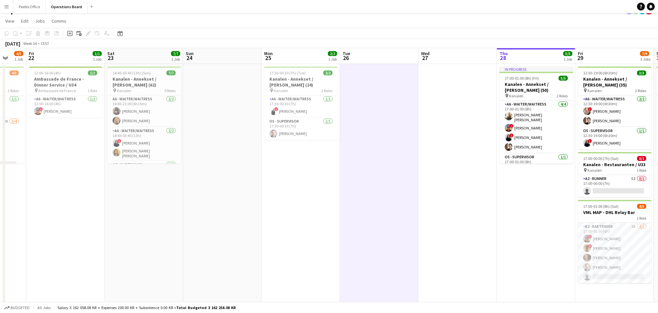
drag, startPoint x: 111, startPoint y: 239, endPoint x: 427, endPoint y: 241, distance: 315.7
click at [427, 241] on app-calendar-viewport "Tue 19 Wed 20 Thu 21 4/5 1 Job Fri 22 1/1 1 Job Sat 23 7/7 1 Job Sun 24 Mon 25 …" at bounding box center [329, 180] width 658 height 265
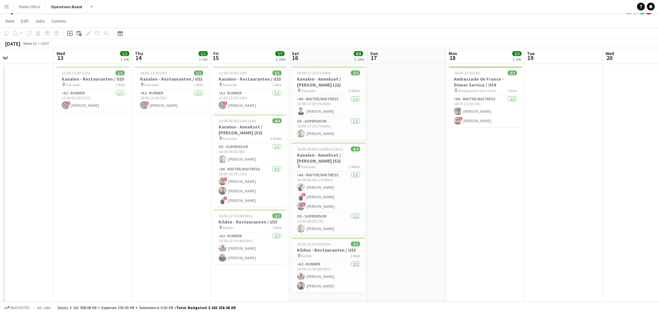
scroll to position [0, 191]
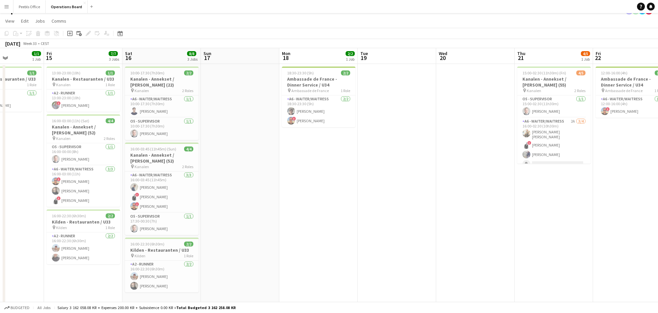
drag, startPoint x: 85, startPoint y: 246, endPoint x: 495, endPoint y: 246, distance: 409.9
click at [495, 246] on app-calendar-viewport "Tue 12 Wed 13 1/1 1 Job Thu 14 1/1 1 Job Fri 15 7/7 3 Jobs Sat 16 8/8 3 Jobs Su…" at bounding box center [329, 180] width 658 height 265
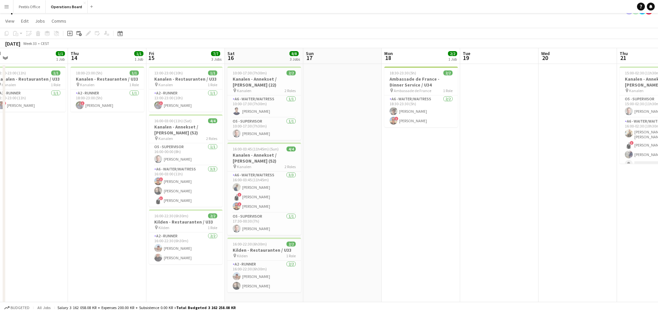
scroll to position [0, 167]
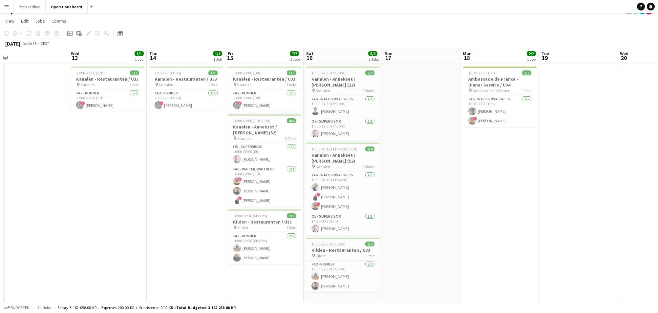
drag, startPoint x: 26, startPoint y: 259, endPoint x: 207, endPoint y: 260, distance: 181.2
click at [207, 260] on app-calendar-viewport "Sun 10 Mon 11 Tue 12 Wed 13 1/1 1 Job Thu 14 1/1 1 Job Fri 15 7/7 3 Jobs Sat 16…" at bounding box center [329, 180] width 658 height 265
click at [214, 245] on app-date-cell "18:00-23:00 (5h) 1/1 Kanalen - Restauranten / U33 pin Kanalen 1 Role A2 - RUNNE…" at bounding box center [186, 188] width 78 height 249
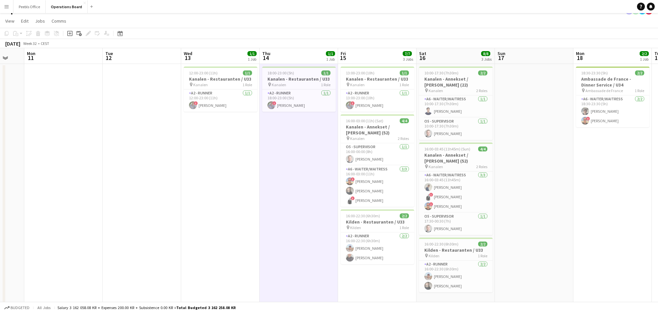
scroll to position [0, 184]
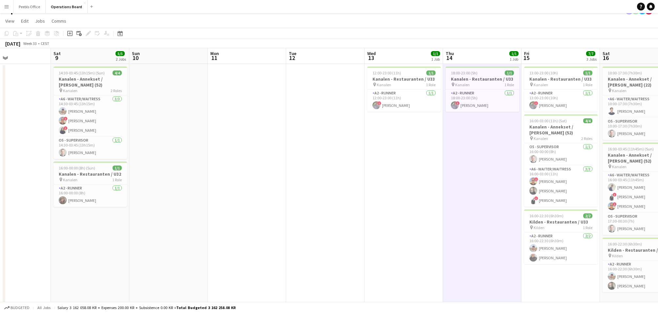
drag, startPoint x: 72, startPoint y: 267, endPoint x: 369, endPoint y: 253, distance: 296.7
click at [369, 253] on app-calendar-viewport "Wed 6 Thu 7 Fri 8 Sat 9 5/5 2 Jobs Sun 10 Mon 11 Tue 12 Wed 13 1/1 1 Job Thu 14…" at bounding box center [329, 180] width 658 height 265
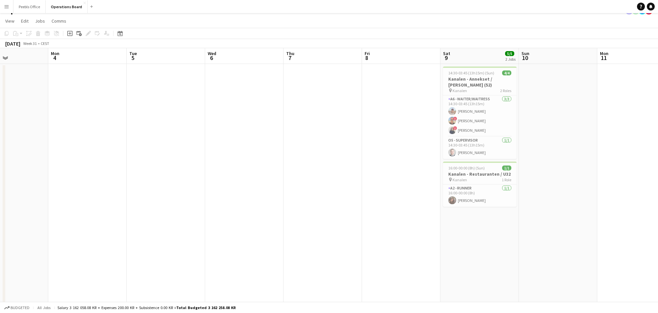
drag, startPoint x: 96, startPoint y: 270, endPoint x: 486, endPoint y: 258, distance: 389.8
click at [486, 258] on app-calendar-viewport "Fri 1 1/1 1 Job Sat 2 2/2 1 Job Sun 3 Mon 4 Tue 5 Wed 6 Thu 7 Fri 8 Sat 9 5/5 2…" at bounding box center [329, 180] width 658 height 265
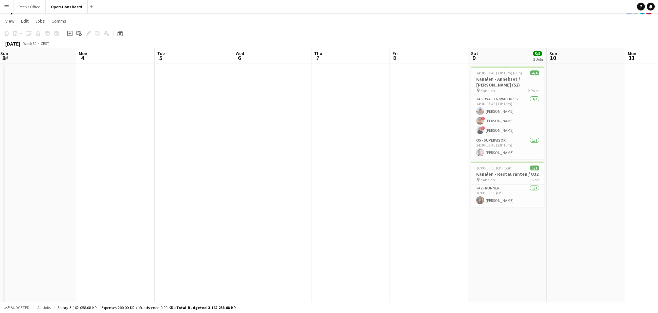
scroll to position [0, 197]
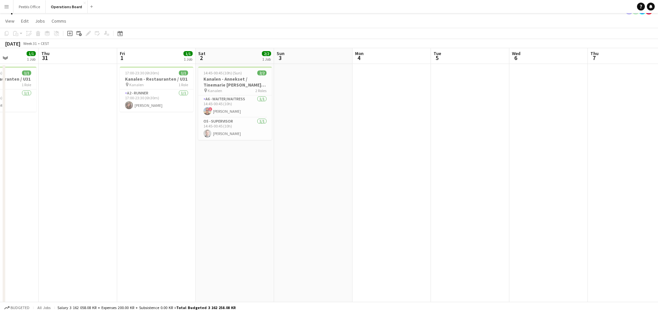
drag, startPoint x: 161, startPoint y: 261, endPoint x: 465, endPoint y: 255, distance: 304.3
click at [465, 255] on app-calendar-viewport "Mon 28 1/1 1 Job Tue 29 1/1 1 Job Wed 30 1/1 1 Job Thu 31 Fri 1 1/1 1 Job Sat 2…" at bounding box center [329, 180] width 658 height 265
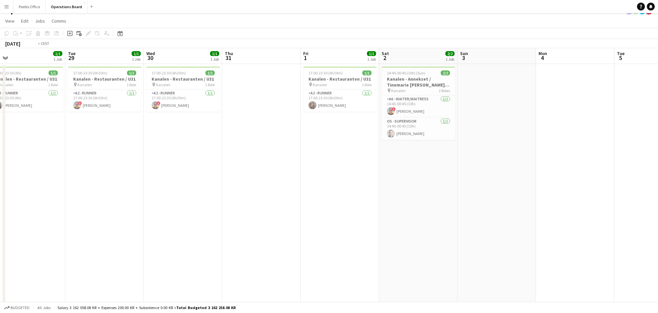
scroll to position [0, 191]
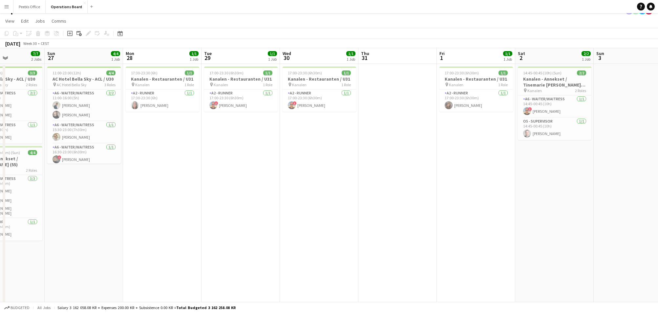
drag, startPoint x: 185, startPoint y: 260, endPoint x: 430, endPoint y: 256, distance: 245.2
click at [430, 256] on app-calendar-viewport "Thu 24 1/1 1 Job Fri 25 2/2 1 Job Sat 26 7/7 2 Jobs Sun 27 4/4 1 Job Mon 28 1/1…" at bounding box center [329, 180] width 658 height 265
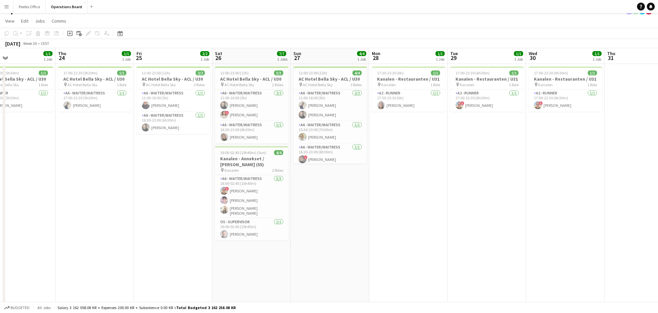
drag, startPoint x: 129, startPoint y: 249, endPoint x: 453, endPoint y: 244, distance: 324.6
click at [453, 244] on app-calendar-viewport "Mon 21 Tue 22 1/1 1 Job Wed 23 1/1 1 Job Thu 24 1/1 1 Job Fri 25 2/2 1 Job Sat …" at bounding box center [329, 180] width 658 height 265
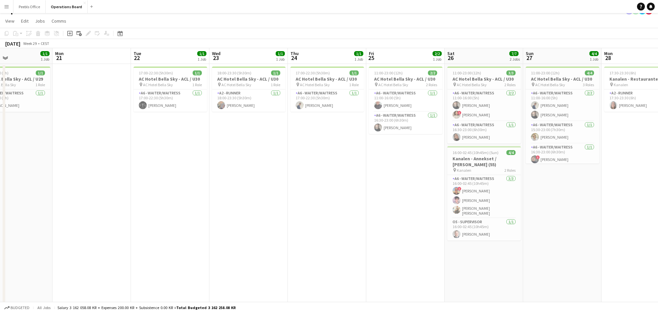
scroll to position [0, 159]
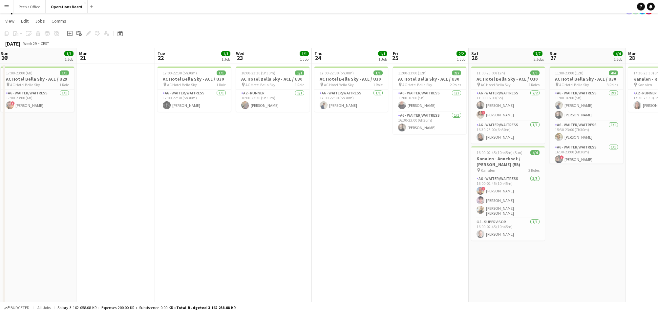
drag, startPoint x: 99, startPoint y: 259, endPoint x: 277, endPoint y: 259, distance: 177.9
click at [277, 259] on app-calendar-viewport "Fri 18 Sat 19 2/2 2 Jobs Sun 20 1/1 1 Job Mon 21 Tue 22 1/1 1 Job Wed 23 1/1 1 …" at bounding box center [329, 180] width 658 height 265
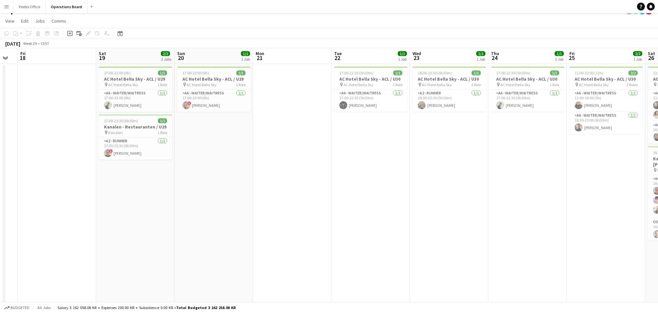
scroll to position [0, 154]
drag, startPoint x: 171, startPoint y: 257, endPoint x: 436, endPoint y: 255, distance: 265.2
click at [411, 256] on app-calendar-viewport "Wed 16 Thu 17 Fri 18 Sat 19 2/2 2 Jobs Sun 20 1/1 1 Job Mon 21 Tue 22 1/1 1 Job…" at bounding box center [329, 180] width 658 height 265
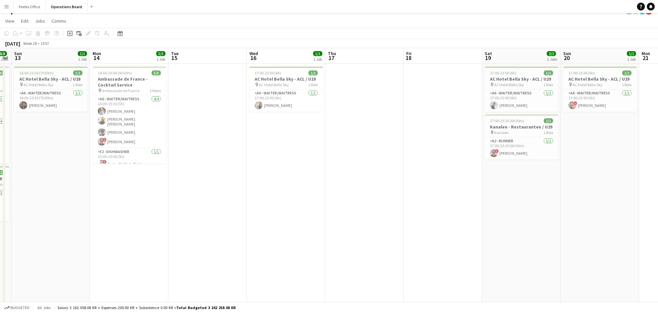
scroll to position [0, 206]
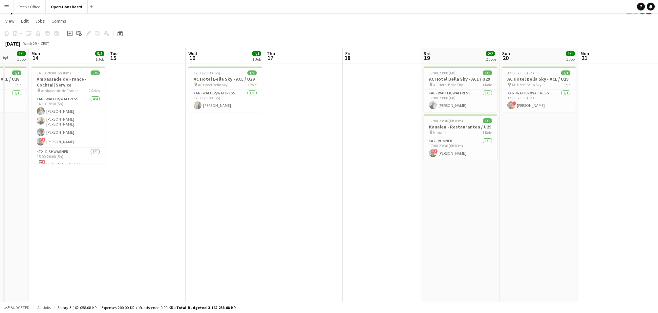
drag, startPoint x: 48, startPoint y: 243, endPoint x: 466, endPoint y: 226, distance: 418.8
click at [466, 226] on app-calendar-viewport "Fri 11 3/4 2 Jobs Sat 12 8/8 2 Jobs Sun 13 1/1 1 Job Mon 14 5/5 1 Job Tue 15 We…" at bounding box center [329, 180] width 658 height 265
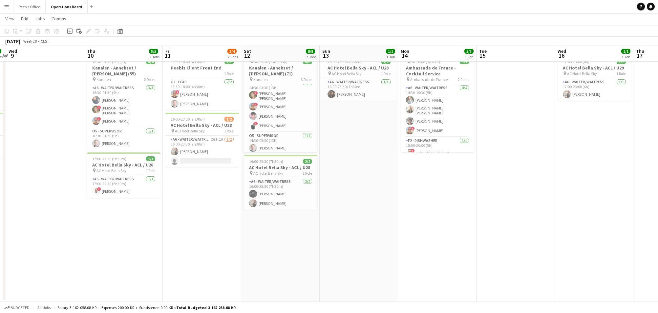
scroll to position [0, 189]
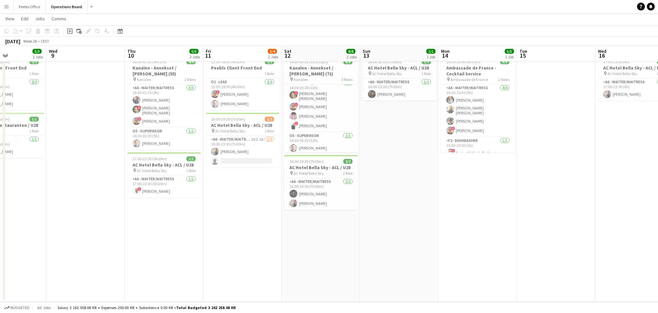
drag, startPoint x: 117, startPoint y: 253, endPoint x: 370, endPoint y: 258, distance: 252.8
click at [370, 258] on app-calendar-viewport "Sun 6 Mon 7 2/2 1 Job Tue 8 3/3 2 Jobs Wed 9 Thu 10 5/5 2 Jobs Fri 11 3/4 2 Job…" at bounding box center [329, 153] width 658 height 297
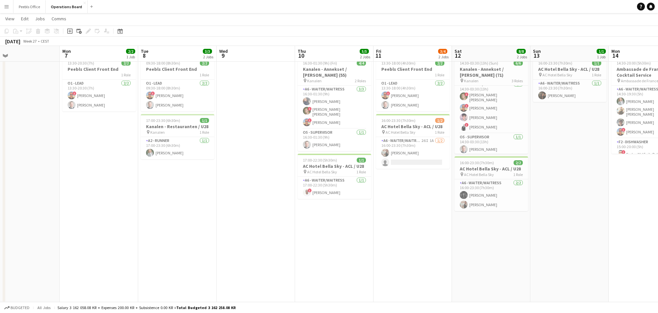
scroll to position [0, 175]
drag, startPoint x: 139, startPoint y: 251, endPoint x: 311, endPoint y: 254, distance: 171.4
click at [311, 254] on app-calendar-viewport "Fri 4 6/6 1 Job Sat 5 7/7 1 Job Sun 6 Mon 7 2/2 1 Job Tue 8 3/3 2 Jobs Wed 9 Th…" at bounding box center [329, 154] width 658 height 297
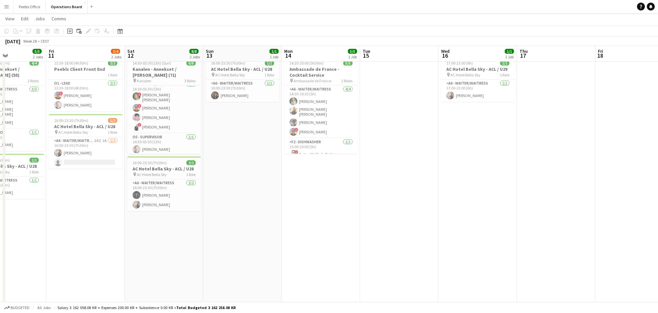
drag, startPoint x: 456, startPoint y: 256, endPoint x: 49, endPoint y: 256, distance: 407.0
click at [49, 256] on app-calendar-viewport "Mon 7 2/2 1 Job Tue 8 3/3 2 Jobs Wed 9 Thu 10 5/5 2 Jobs Fri 11 3/4 2 Jobs Sat …" at bounding box center [329, 154] width 658 height 297
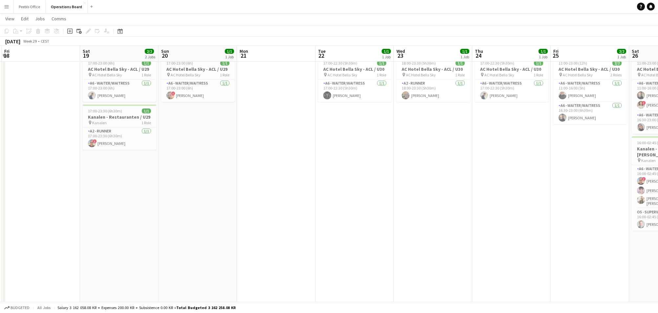
drag, startPoint x: 568, startPoint y: 268, endPoint x: 140, endPoint y: 272, distance: 428.3
click at [140, 272] on app-calendar-viewport "Mon 14 5/5 1 Job Tue 15 Wed 16 1/1 1 Job Thu 17 Fri 18 Sat 19 2/2 2 Jobs Sun 20…" at bounding box center [329, 154] width 658 height 297
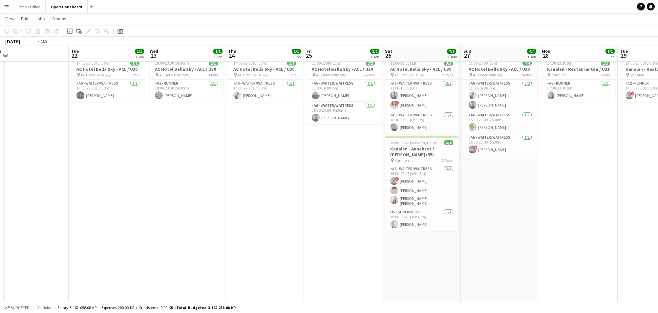
drag, startPoint x: 547, startPoint y: 256, endPoint x: 64, endPoint y: 261, distance: 483.5
click at [57, 261] on app-calendar-viewport "Fri 18 Sat 19 2/2 2 Jobs Sun 20 1/1 1 Job Mon 21 Tue 22 1/1 1 Job Wed 23 1/1 1 …" at bounding box center [329, 154] width 658 height 297
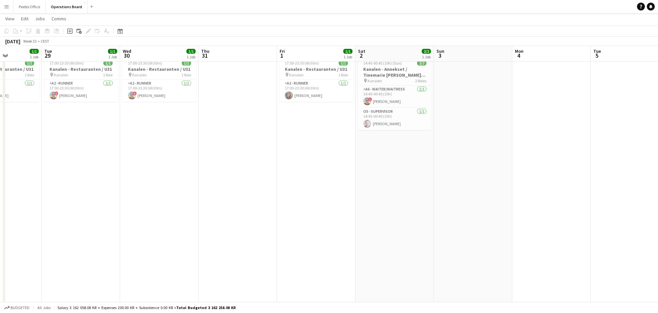
drag, startPoint x: 555, startPoint y: 256, endPoint x: 136, endPoint y: 277, distance: 419.7
click at [136, 277] on app-calendar-viewport "Fri 25 2/2 1 Job Sat 26 7/7 2 Jobs Sun 27 4/4 1 Job Mon 28 1/1 1 Job Tue 29 1/1…" at bounding box center [329, 154] width 658 height 297
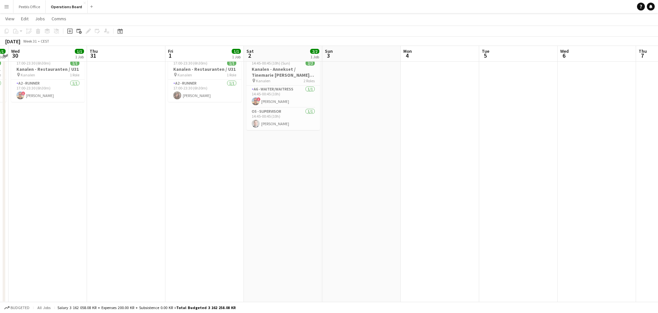
drag, startPoint x: 511, startPoint y: 258, endPoint x: 7, endPoint y: 289, distance: 504.8
click at [7, 289] on app-calendar-viewport "Sun 27 4/4 1 Job Mon 28 1/1 1 Job Tue 29 1/1 1 Job Wed 30 1/1 1 Job Thu 31 Fri …" at bounding box center [329, 154] width 658 height 297
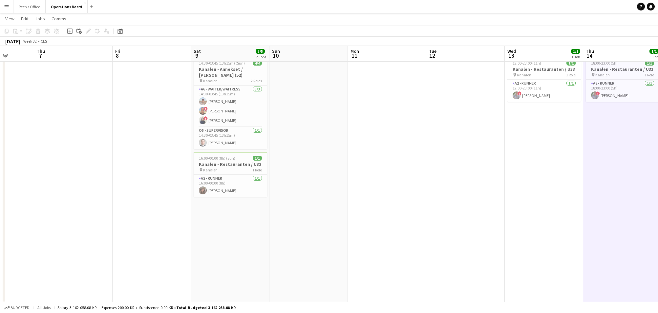
scroll to position [0, 216]
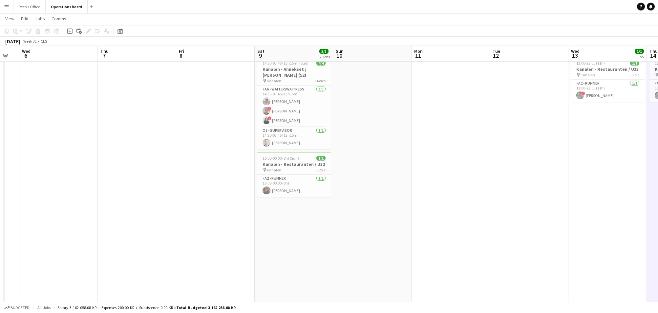
drag, startPoint x: 529, startPoint y: 258, endPoint x: 147, endPoint y: 276, distance: 381.8
click at [147, 276] on app-calendar-viewport "Sun 3 Mon 4 Tue 5 Wed 6 Thu 7 Fri 8 Sat 9 5/5 2 Jobs Sun 10 Mon 11 Tue 12 Wed 1…" at bounding box center [329, 154] width 658 height 297
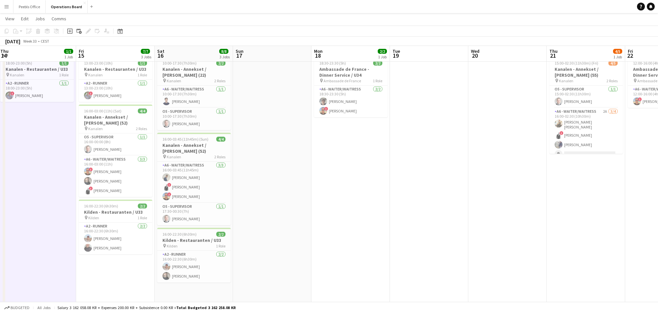
drag, startPoint x: 553, startPoint y: 275, endPoint x: 136, endPoint y: 277, distance: 417.5
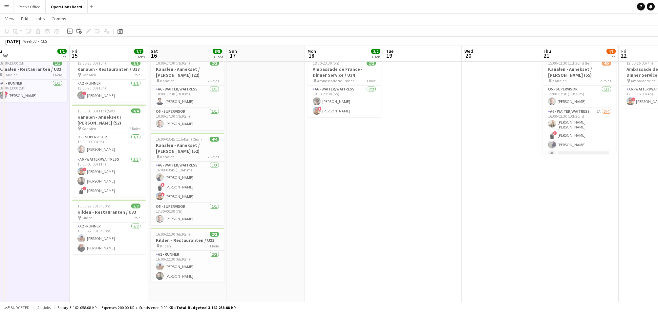
click at [135, 277] on app-calendar-viewport "Mon 11 Tue 12 Wed 13 1/1 1 Job Thu 14 1/1 1 Job Fri 15 7/7 3 Jobs Sat 16 8/8 3 …" at bounding box center [329, 154] width 658 height 297
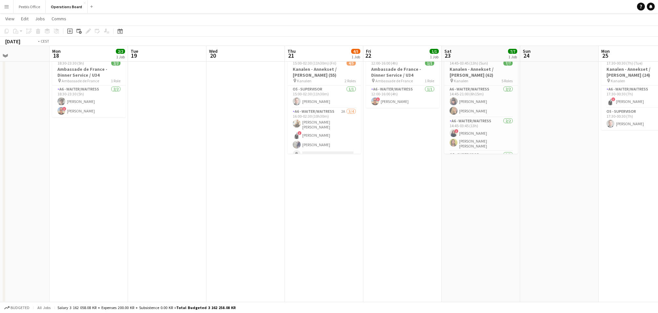
drag, startPoint x: 607, startPoint y: 256, endPoint x: 117, endPoint y: 281, distance: 490.3
click at [116, 282] on app-calendar-viewport "Fri 15 7/7 3 Jobs Sat 16 8/8 3 Jobs Sun 17 Mon 18 2/2 1 Job Tue 19 Wed 20 Thu 2…" at bounding box center [329, 154] width 658 height 297
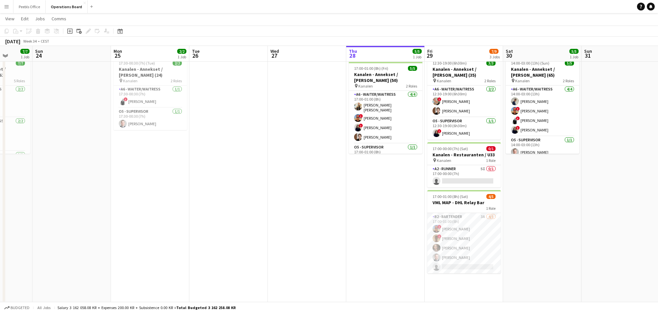
scroll to position [0, 238]
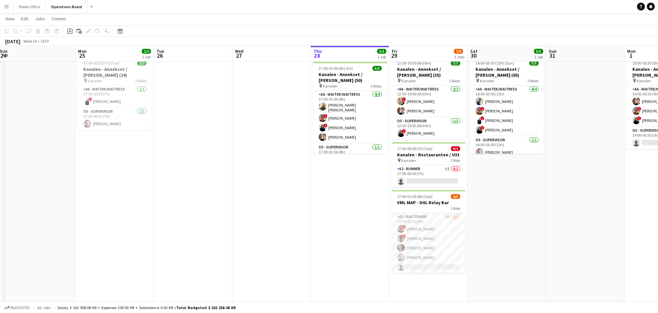
drag, startPoint x: 532, startPoint y: 251, endPoint x: 250, endPoint y: 263, distance: 282.2
click at [250, 263] on app-calendar-viewport "Thu 21 4/5 1 Job Fri 22 1/1 1 Job Sat 23 7/7 1 Job Sun 24 Mon 25 2/2 1 Job Tue …" at bounding box center [329, 154] width 658 height 297
click at [447, 182] on app-card-role "A2 - RUNNER 5I 0/1 17:00-00:00 (7h) single-neutral-actions" at bounding box center [429, 176] width 74 height 22
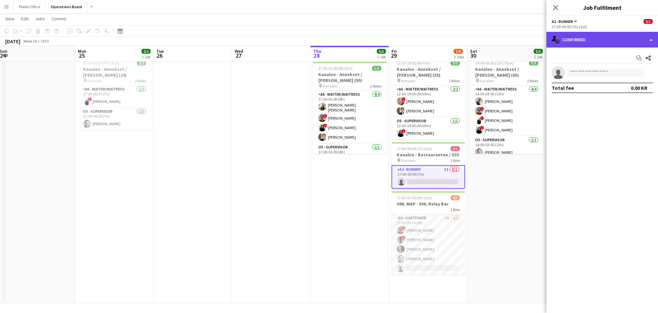
click at [610, 34] on div "single-neutral-actions-check-2 Confirmed" at bounding box center [602, 40] width 112 height 16
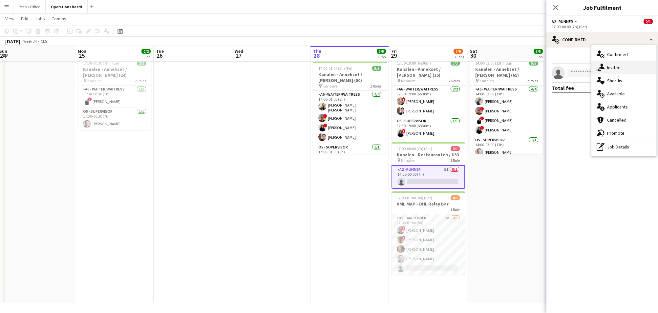
click at [614, 66] on div "single-neutral-actions-share-1 Invited" at bounding box center [623, 67] width 65 height 13
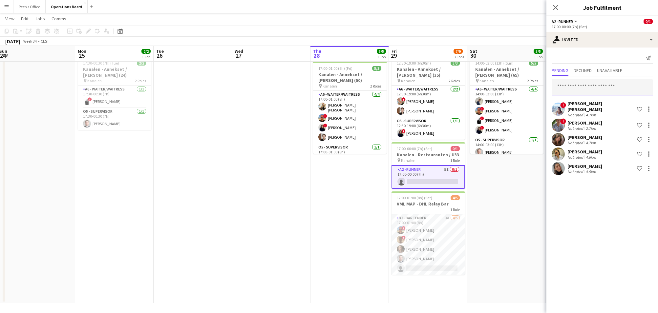
click at [576, 84] on input "text" at bounding box center [602, 87] width 101 height 16
type input "**********"
click at [582, 107] on span "[EMAIL_ADDRESS][DOMAIN_NAME]" at bounding box center [602, 108] width 91 height 5
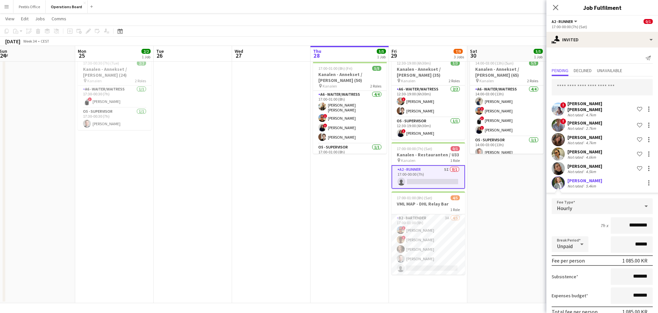
scroll to position [28, 0]
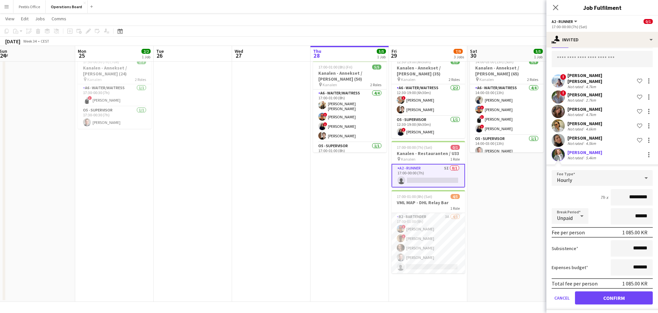
click at [627, 297] on button "Confirm" at bounding box center [614, 298] width 78 height 13
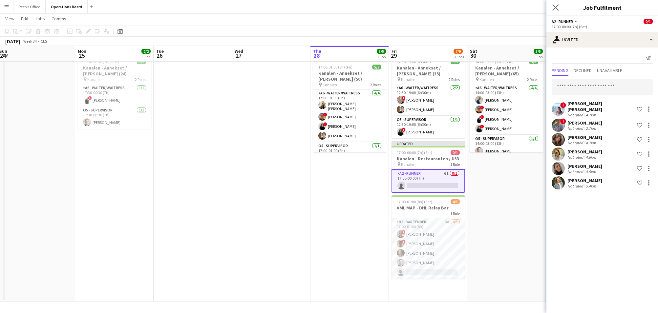
click at [553, 7] on icon "Close pop-in" at bounding box center [555, 7] width 6 height 6
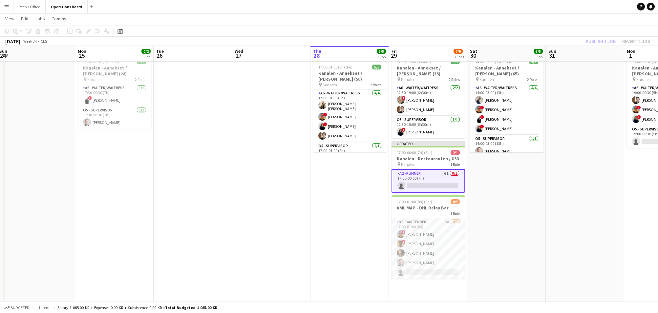
click at [594, 21] on app-page-menu "View Day view expanded Day view collapsed Month view Date picker Jump to [DATE]…" at bounding box center [329, 19] width 658 height 12
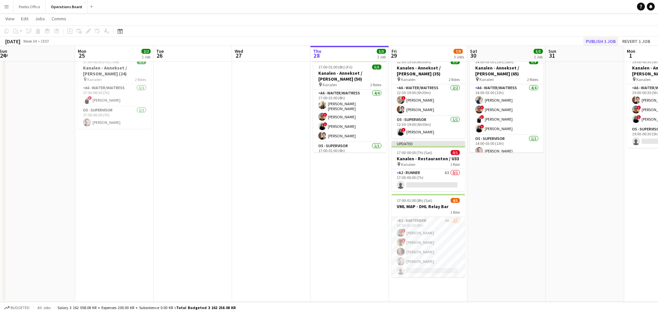
click at [606, 44] on button "Publish 1 job" at bounding box center [600, 41] width 35 height 9
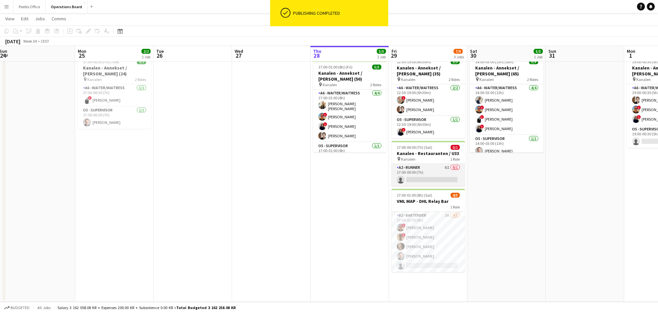
click at [439, 176] on app-card-role "A2 - RUNNER 6I 0/1 17:00-00:00 (7h) single-neutral-actions" at bounding box center [429, 175] width 74 height 22
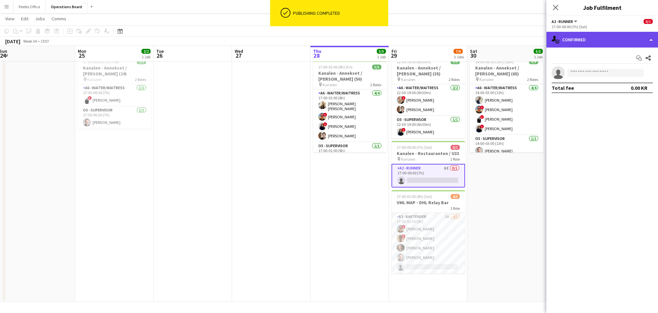
click at [604, 44] on div "single-neutral-actions-check-2 Confirmed" at bounding box center [602, 40] width 112 height 16
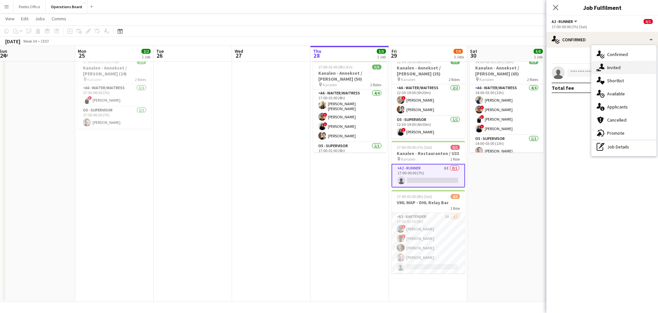
click at [607, 62] on div "single-neutral-actions-share-1 Invited" at bounding box center [623, 67] width 65 height 13
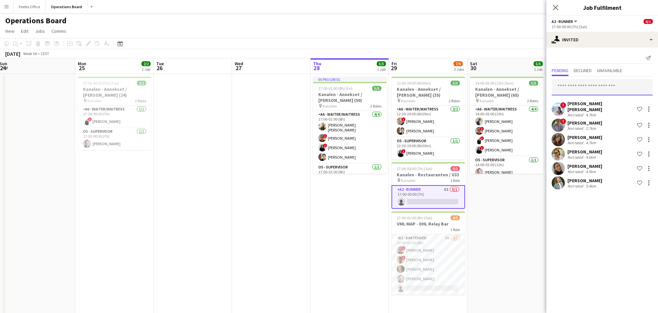
click at [575, 89] on input "text" at bounding box center [602, 87] width 101 height 16
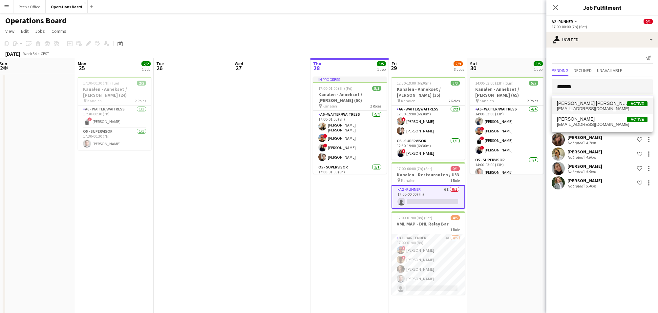
type input "*******"
drag, startPoint x: 578, startPoint y: 99, endPoint x: 588, endPoint y: 124, distance: 26.8
click at [586, 124] on span "[EMAIL_ADDRESS][DOMAIN_NAME]" at bounding box center [602, 124] width 91 height 5
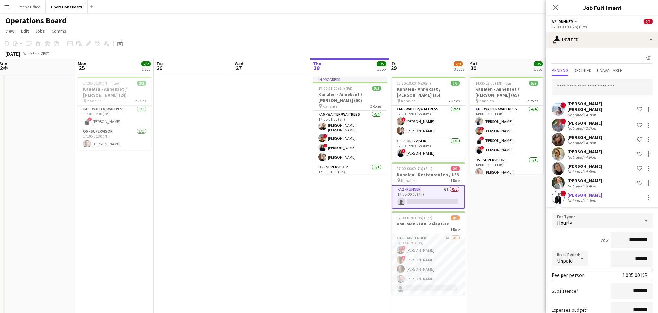
scroll to position [21, 0]
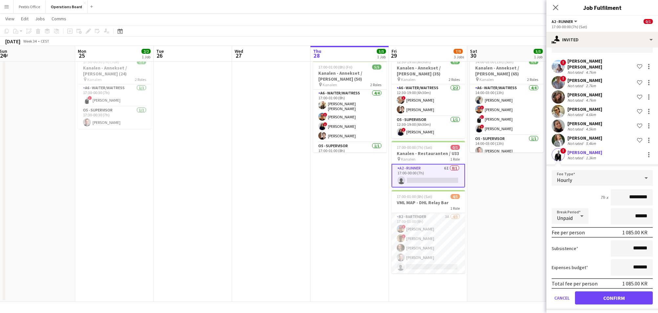
click at [621, 293] on button "Confirm" at bounding box center [614, 298] width 78 height 13
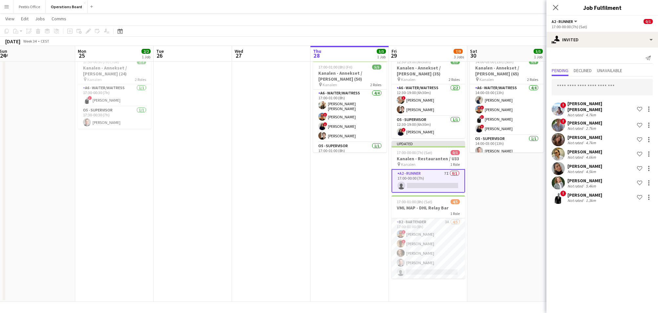
scroll to position [0, 0]
click at [553, 8] on icon "Close pop-in" at bounding box center [555, 7] width 6 height 6
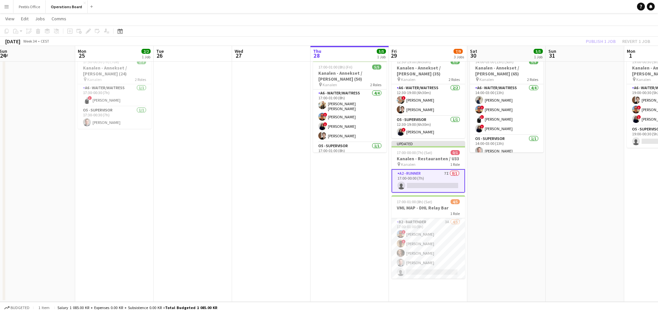
click at [566, 32] on app-toolbar "Copy Paste Paste Command V Paste with crew Command Shift V Paste linked Job [GE…" at bounding box center [329, 31] width 658 height 11
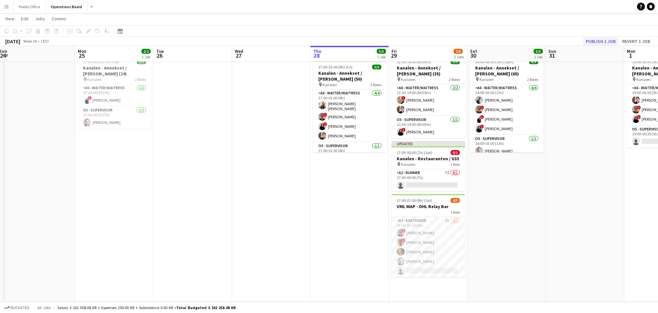
click at [596, 42] on button "Publish 1 job" at bounding box center [600, 41] width 35 height 9
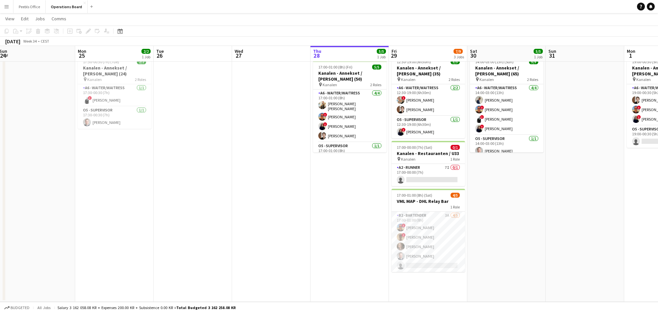
click at [226, 241] on app-date-cell at bounding box center [193, 177] width 78 height 249
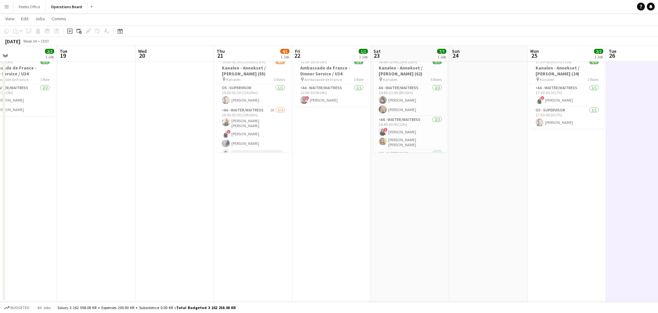
drag, startPoint x: 117, startPoint y: 245, endPoint x: 570, endPoint y: 243, distance: 452.6
click at [570, 243] on app-calendar-viewport "Sat 16 8/8 3 Jobs Sun 17 Mon 18 2/2 1 Job Tue 19 Wed 20 Thu 21 4/5 1 Job Fri 22…" at bounding box center [329, 153] width 658 height 297
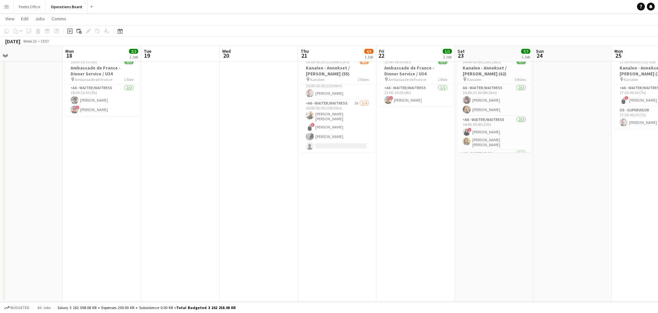
scroll to position [0, 171]
drag, startPoint x: 240, startPoint y: 195, endPoint x: 325, endPoint y: 196, distance: 85.3
click at [325, 196] on app-calendar-viewport "Fri 15 7/7 3 Jobs Sat 16 8/8 3 Jobs Sun 17 Mon 18 2/2 1 Job Tue 19 Wed 20 Thu 2…" at bounding box center [329, 153] width 658 height 297
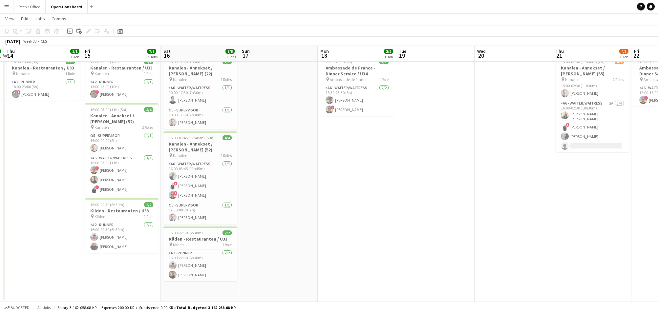
scroll to position [0, 158]
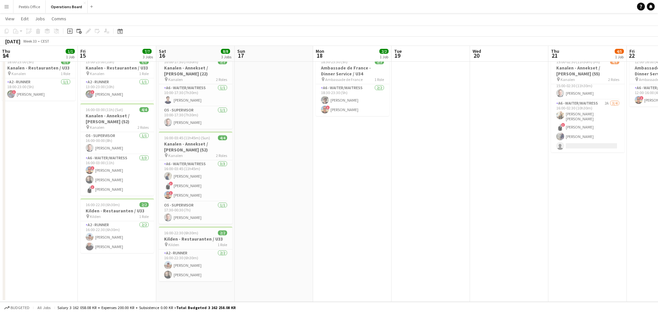
drag, startPoint x: 195, startPoint y: 218, endPoint x: 444, endPoint y: 215, distance: 249.1
click at [444, 215] on app-calendar-viewport "Tue 12 Wed 13 1/1 1 Job Thu 14 1/1 1 Job Fri 15 7/7 3 Jobs Sat 16 8/8 3 Jobs Su…" at bounding box center [329, 153] width 658 height 297
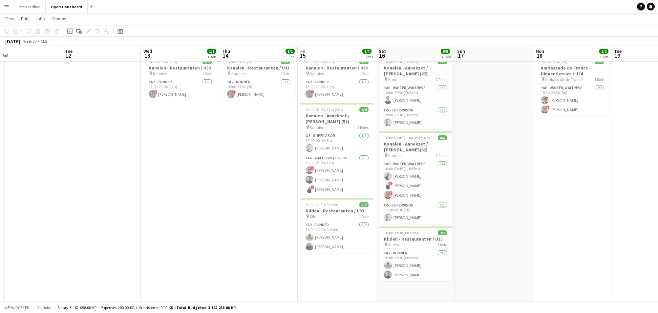
scroll to position [0, 188]
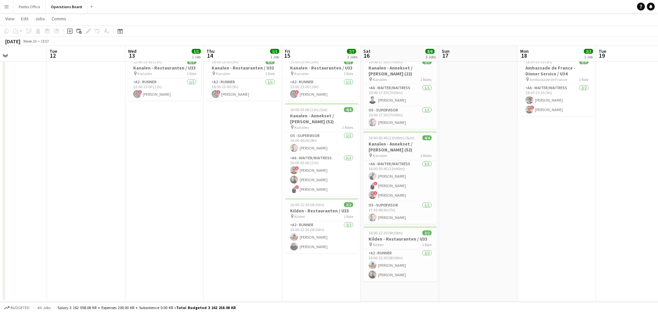
drag, startPoint x: 271, startPoint y: 224, endPoint x: 476, endPoint y: 209, distance: 205.0
click at [476, 209] on app-calendar-viewport "Sat 9 5/5 2 Jobs Sun 10 Mon 11 Tue 12 Wed 13 1/1 1 Job Thu 14 1/1 1 Job Fri 15 …" at bounding box center [329, 153] width 658 height 297
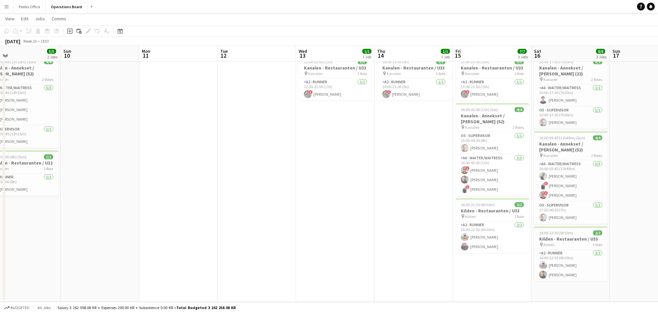
scroll to position [0, 185]
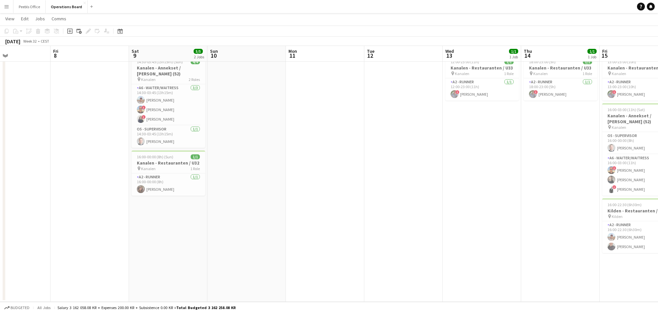
drag, startPoint x: 191, startPoint y: 224, endPoint x: 484, endPoint y: 215, distance: 293.6
click at [484, 215] on app-calendar-viewport "Tue 5 Wed 6 Thu 7 Fri 8 Sat 9 5/5 2 Jobs Sun 10 Mon 11 Tue 12 Wed 13 1/1 1 Job …" at bounding box center [329, 153] width 658 height 297
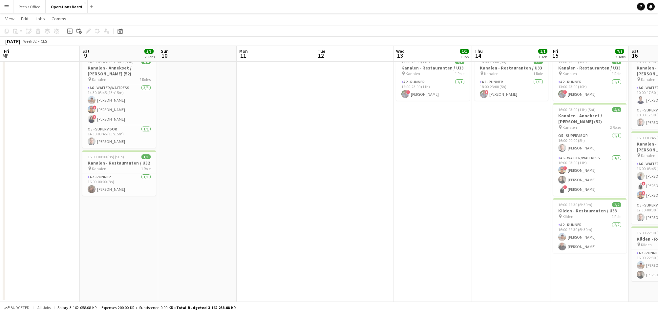
scroll to position [0, 138]
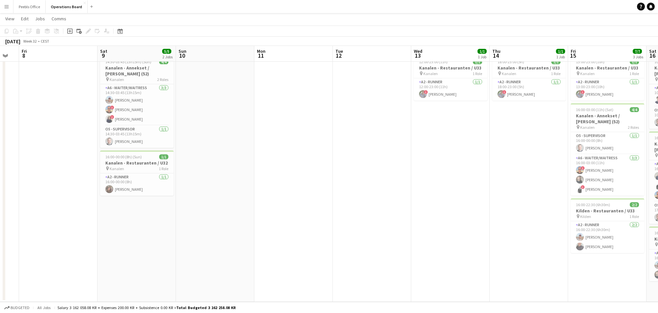
drag, startPoint x: 120, startPoint y: 239, endPoint x: -9, endPoint y: 242, distance: 129.4
click at [0, 242] on html "Menu Boards Boards Boards All jobs Status Workforce Workforce My Workforce Recr…" at bounding box center [329, 146] width 658 height 334
click at [146, 113] on app-card-role "A6 - WAITER/WAITRESS [DATE] 14:30-03:45 (13h15m) [PERSON_NAME] ! [PERSON_NAME] …" at bounding box center [137, 104] width 74 height 41
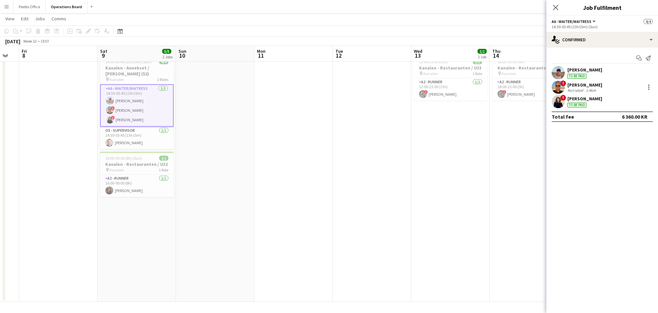
click at [125, 216] on app-date-cell "14:30-03:45 (13h15m) (Sun) 4/4 Kanalen - Annekset / [PERSON_NAME] (52) pin Kana…" at bounding box center [136, 177] width 78 height 249
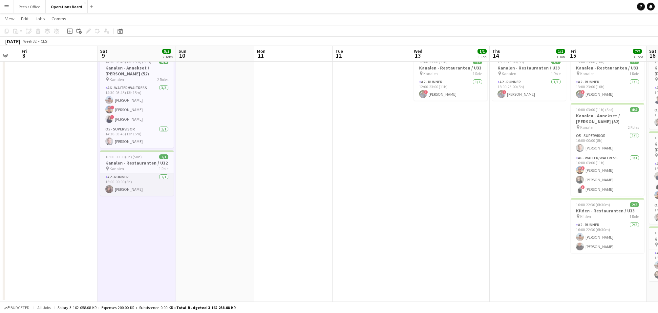
click at [139, 187] on app-card-role "A2 - RUNNER [DATE] 16:00-00:00 (8h) [PERSON_NAME]" at bounding box center [137, 185] width 74 height 22
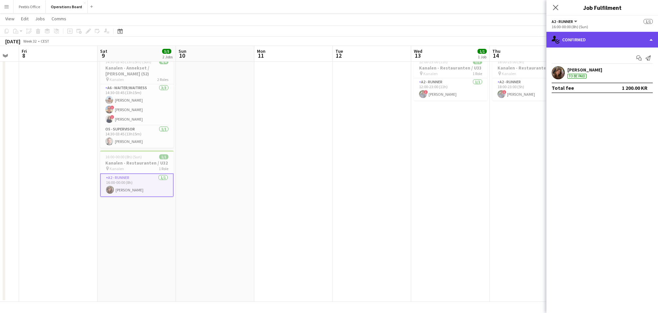
click at [568, 42] on div "single-neutral-actions-check-2 Confirmed" at bounding box center [602, 40] width 112 height 16
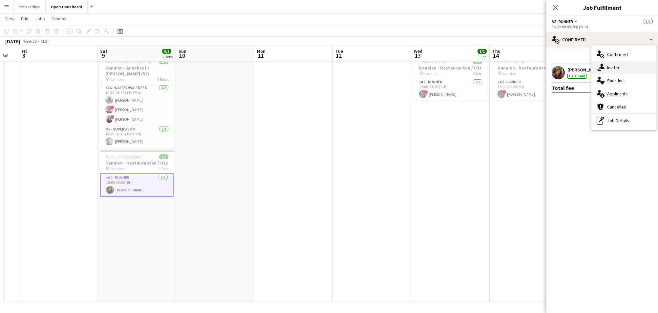
click at [609, 70] on div "single-neutral-actions-share-1 Invited" at bounding box center [623, 67] width 65 height 13
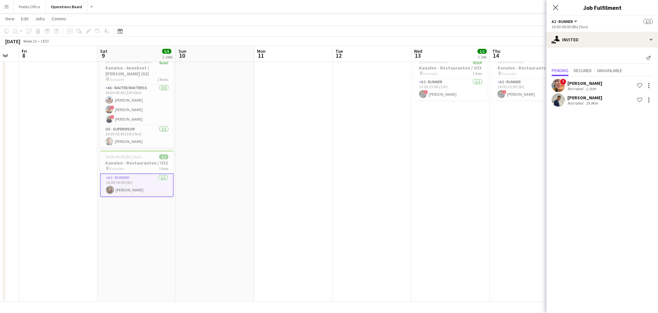
click at [383, 200] on app-date-cell at bounding box center [372, 177] width 78 height 249
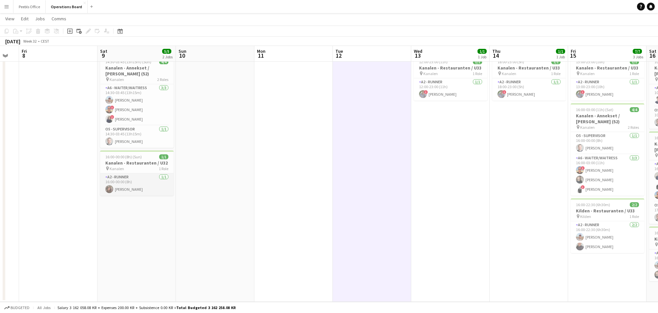
click at [142, 184] on app-card-role "A2 - RUNNER [DATE] 16:00-00:00 (8h) [PERSON_NAME]" at bounding box center [137, 185] width 74 height 22
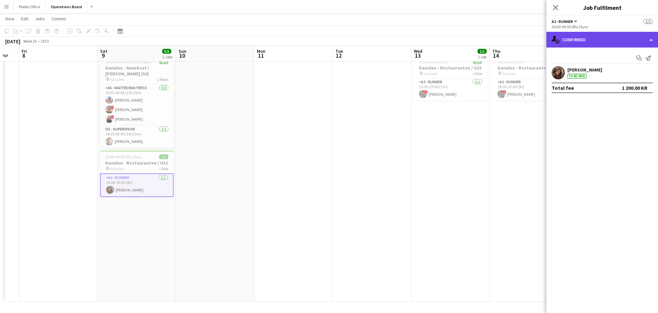
click at [615, 41] on div "single-neutral-actions-check-2 Confirmed" at bounding box center [602, 40] width 112 height 16
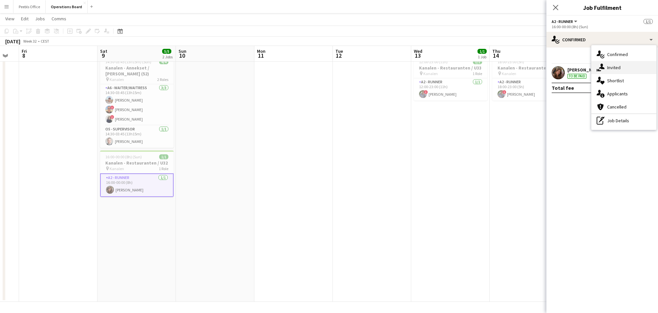
click at [615, 67] on div "single-neutral-actions-share-1 Invited" at bounding box center [623, 67] width 65 height 13
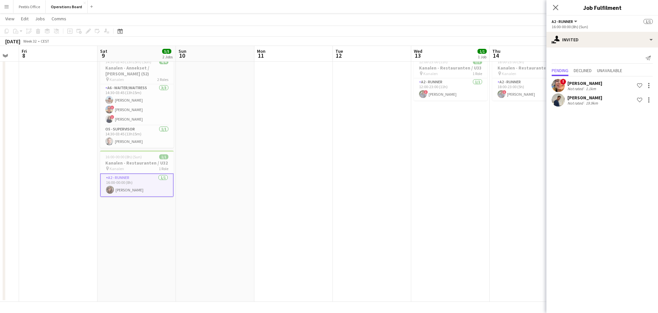
click at [471, 164] on app-date-cell "12:00-23:00 (11h) 1/1 Kanalen - Restauranten / U33 pin Kanalen 1 Role A2 - RUNN…" at bounding box center [450, 177] width 78 height 249
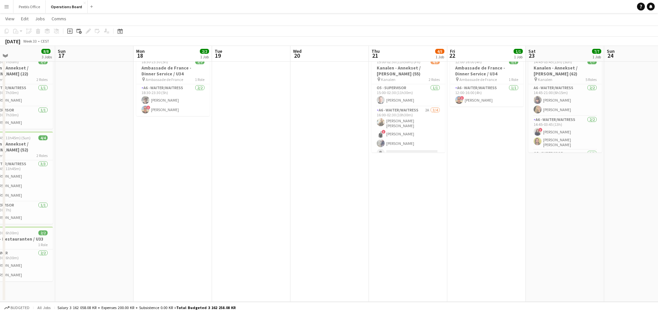
drag, startPoint x: 537, startPoint y: 182, endPoint x: 18, endPoint y: 220, distance: 520.9
click at [18, 220] on app-calendar-viewport "Tue 12 Wed 13 1/1 1 Job Thu 14 1/1 1 Job Fri 15 7/7 3 Jobs Sat 16 8/8 3 Jobs Su…" at bounding box center [329, 153] width 658 height 297
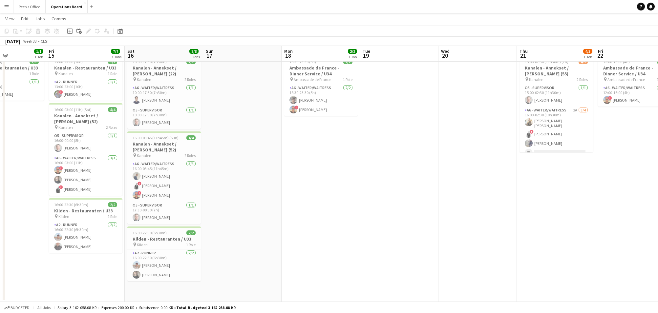
drag, startPoint x: 322, startPoint y: 234, endPoint x: 168, endPoint y: 240, distance: 154.4
click at [168, 240] on app-calendar-viewport "Tue 12 Wed 13 1/1 1 Job Thu 14 1/1 1 Job Fri 15 7/7 3 Jobs Sat 16 8/8 3 Jobs Su…" at bounding box center [329, 153] width 658 height 297
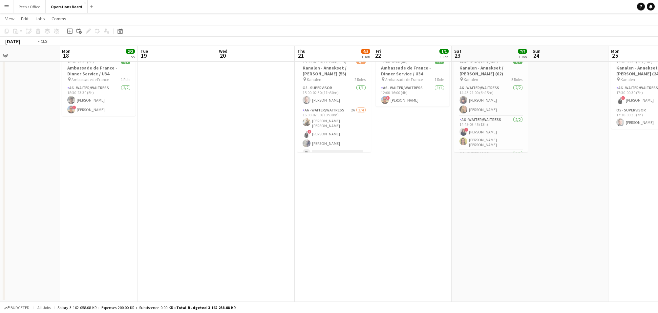
drag, startPoint x: 467, startPoint y: 209, endPoint x: 21, endPoint y: 239, distance: 447.0
click at [6, 233] on app-calendar-viewport "Thu 14 1/1 1 Job Fri 15 7/7 3 Jobs Sat 16 8/8 3 Jobs Sun 17 Mon 18 2/2 1 Job Tu…" at bounding box center [329, 153] width 658 height 297
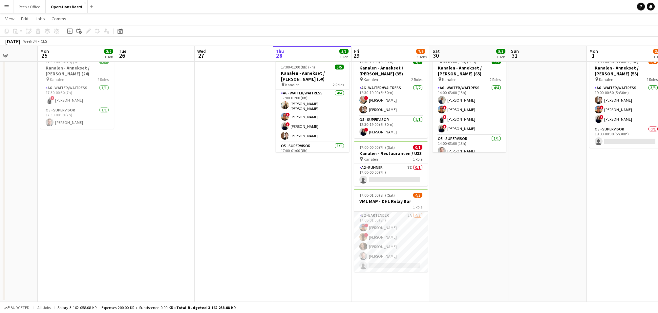
scroll to position [0, 209]
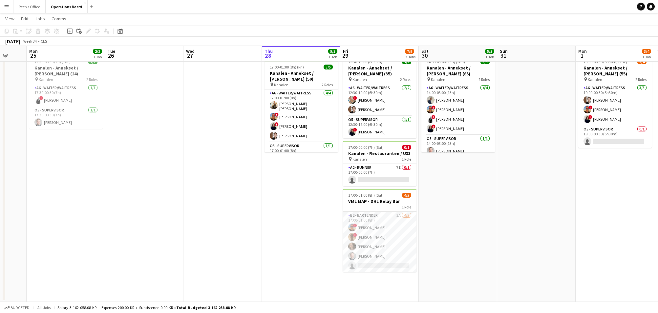
drag, startPoint x: 385, startPoint y: 229, endPoint x: 232, endPoint y: 250, distance: 154.4
click at [232, 250] on app-calendar-viewport "Fri 22 1/1 1 Job Sat 23 7/7 1 Job Sun 24 Mon 25 2/2 1 Job Tue 26 Wed 27 Thu 28 …" at bounding box center [329, 153] width 658 height 297
click at [372, 178] on app-card-role "A2 - RUNNER 7I 0/1 17:00-00:00 (7h) single-neutral-actions" at bounding box center [380, 175] width 74 height 22
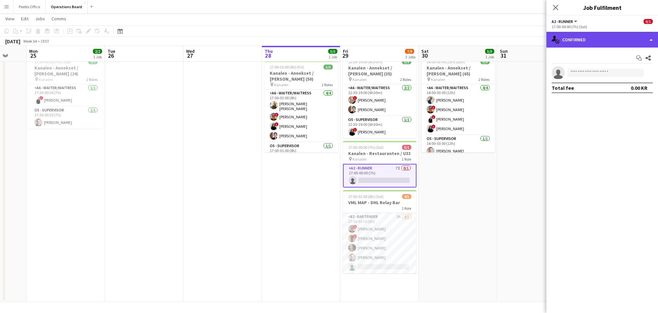
click at [587, 43] on div "single-neutral-actions-check-2 Confirmed" at bounding box center [602, 40] width 112 height 16
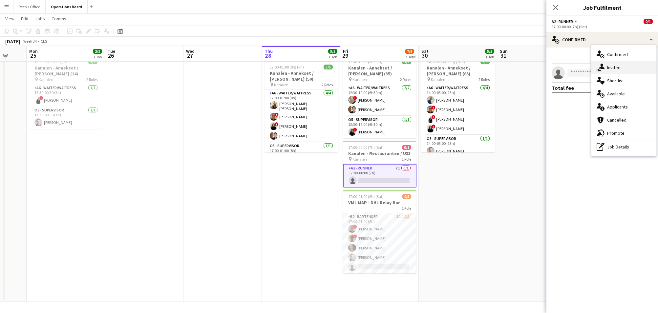
click at [615, 74] on div "single-neutral-actions-share-1 Invited" at bounding box center [623, 67] width 65 height 13
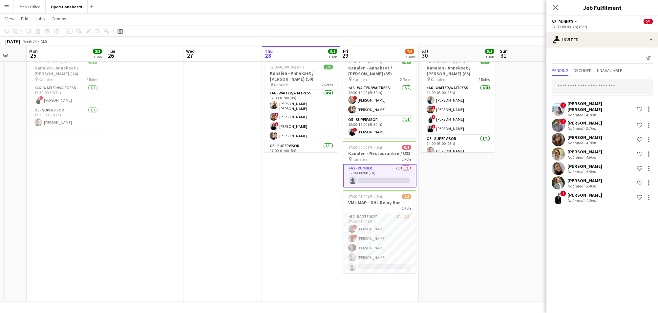
click at [593, 87] on input "text" at bounding box center [602, 87] width 101 height 16
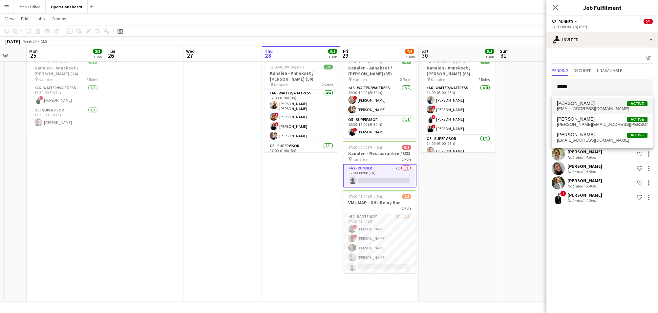
type input "*****"
click at [597, 104] on span "[PERSON_NAME] Active" at bounding box center [602, 104] width 91 height 6
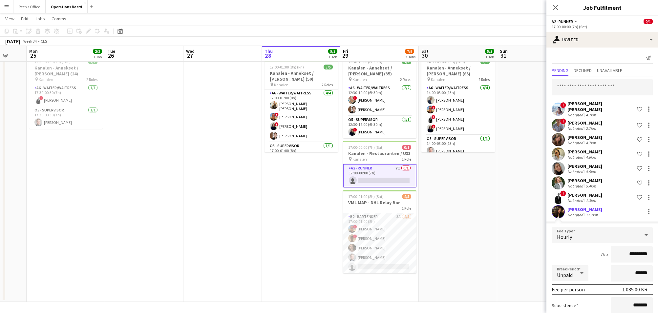
scroll to position [57, 0]
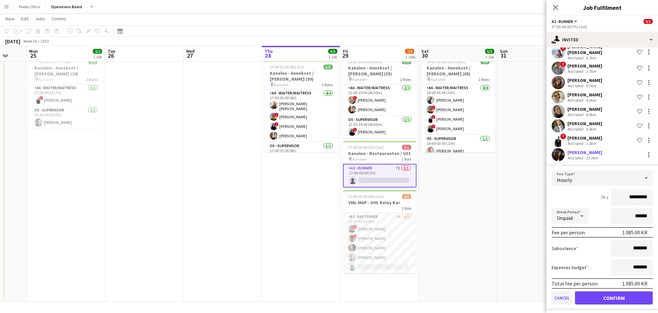
click at [557, 296] on button "Cancel" at bounding box center [562, 298] width 21 height 13
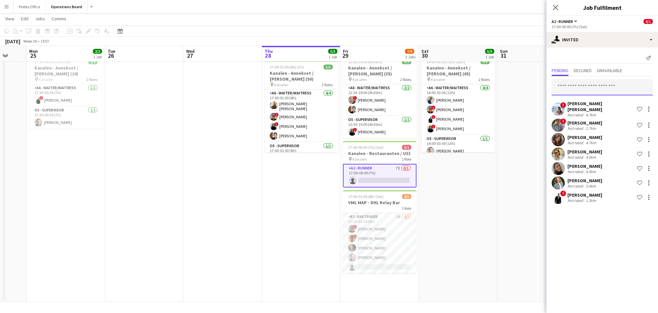
click at [576, 88] on input "text" at bounding box center [602, 87] width 101 height 16
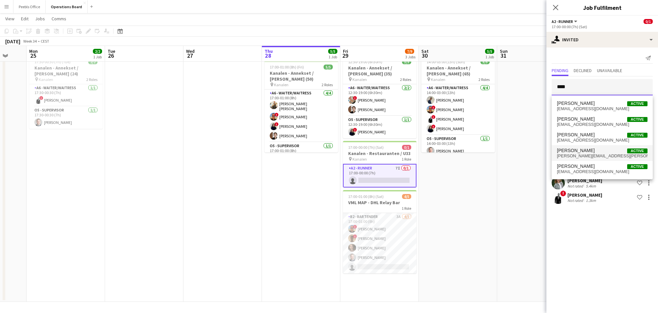
type input "****"
click at [585, 154] on span "[PERSON_NAME][EMAIL_ADDRESS][PERSON_NAME][DOMAIN_NAME]" at bounding box center [602, 156] width 91 height 5
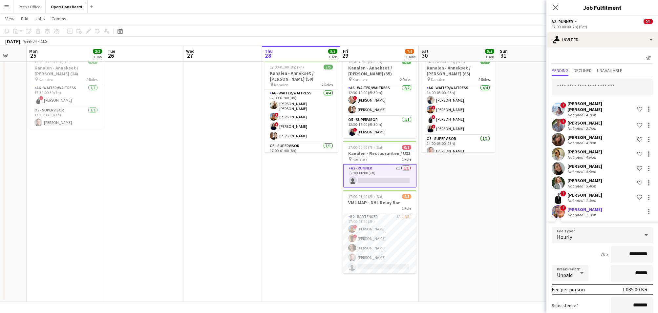
scroll to position [57, 0]
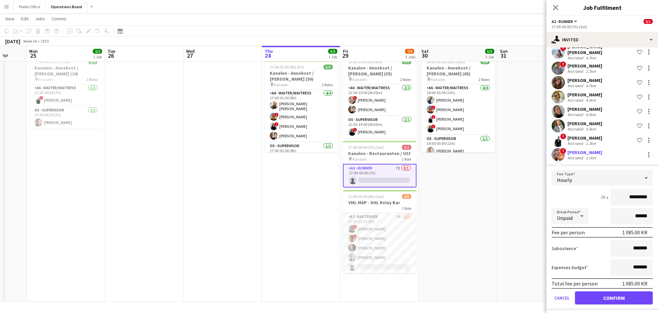
click at [622, 298] on button "Confirm" at bounding box center [614, 298] width 78 height 13
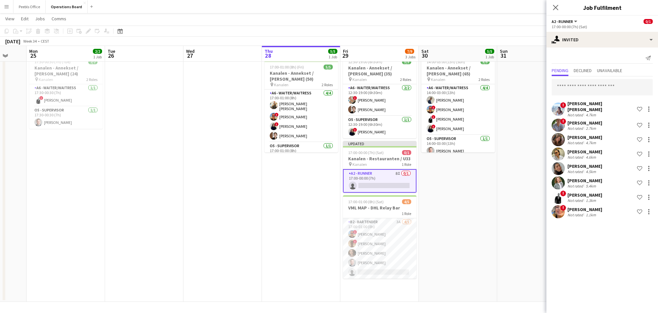
scroll to position [0, 0]
click at [536, 72] on app-date-cell at bounding box center [536, 177] width 78 height 249
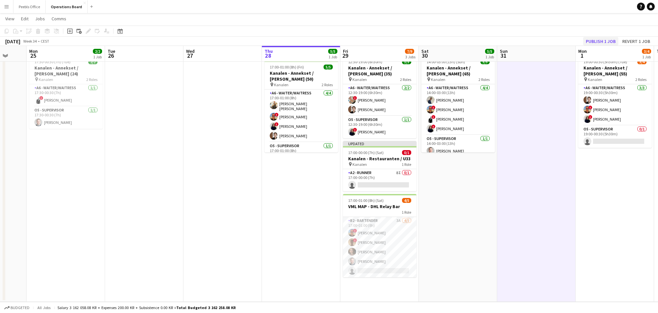
click at [609, 39] on button "Publish 1 job" at bounding box center [600, 41] width 35 height 9
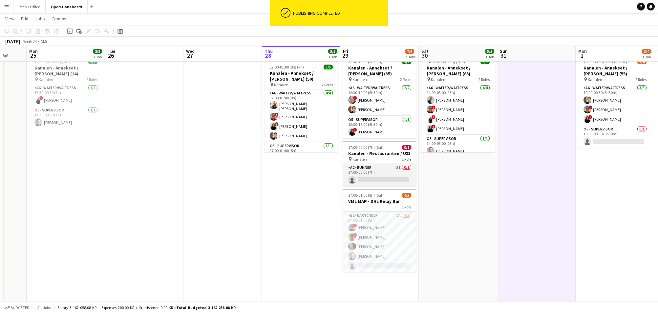
click at [402, 183] on app-card-role "A2 - RUNNER 8I 0/1 17:00-00:00 (7h) single-neutral-actions" at bounding box center [380, 175] width 74 height 22
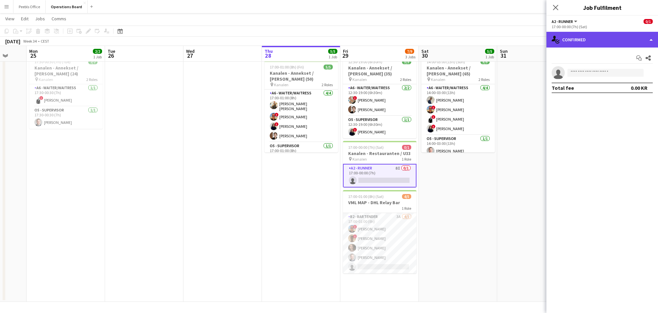
click at [588, 43] on div "single-neutral-actions-check-2 Confirmed" at bounding box center [602, 40] width 112 height 16
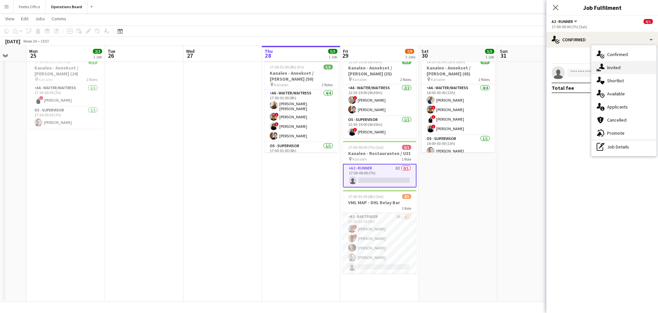
click at [594, 63] on div "single-neutral-actions-share-1 Invited" at bounding box center [623, 67] width 65 height 13
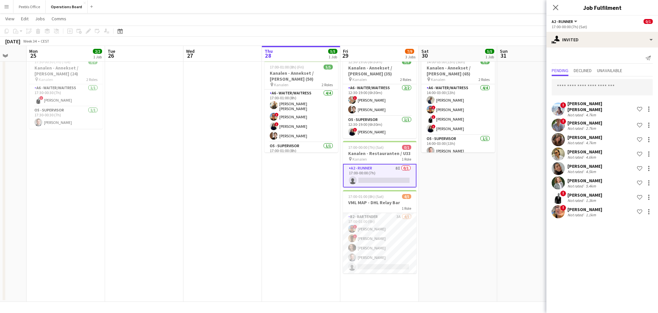
click at [535, 204] on app-date-cell at bounding box center [536, 177] width 78 height 249
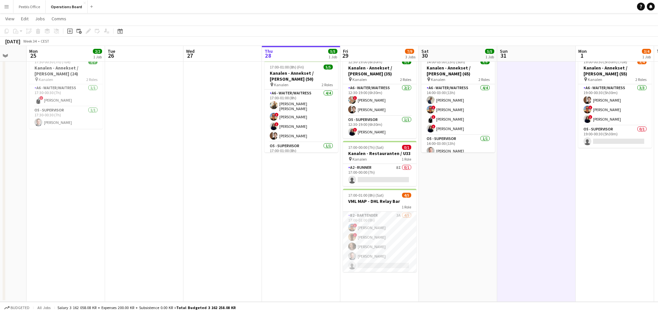
click at [257, 198] on app-date-cell at bounding box center [222, 177] width 78 height 249
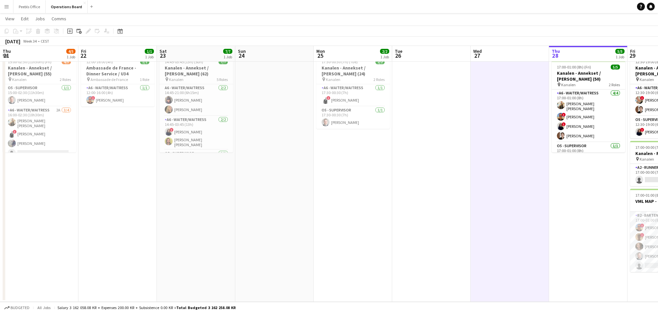
scroll to position [0, 194]
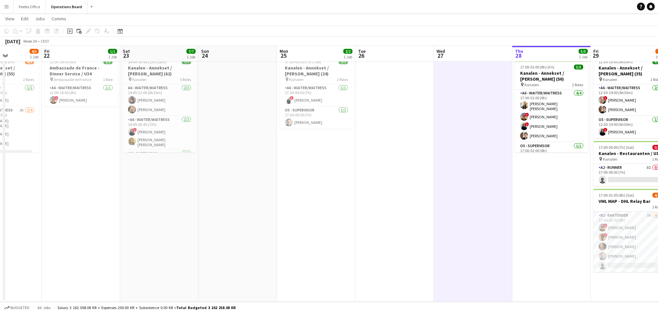
drag, startPoint x: 114, startPoint y: 199, endPoint x: 522, endPoint y: 172, distance: 408.2
click at [522, 172] on app-calendar-viewport "Tue 19 Wed 20 Thu 21 4/5 1 Job Fri 22 1/1 1 Job Sat 23 7/7 1 Job Sun 24 Mon 25 …" at bounding box center [329, 153] width 658 height 297
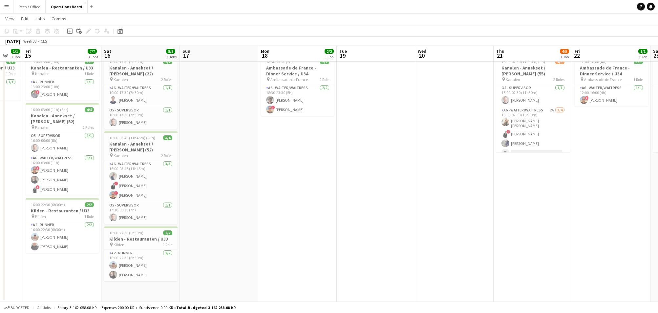
drag, startPoint x: 117, startPoint y: 220, endPoint x: 684, endPoint y: 198, distance: 566.9
click at [658, 198] on html "Menu Boards Boards Boards All jobs Status Workforce Workforce My Workforce Recr…" at bounding box center [329, 146] width 658 height 334
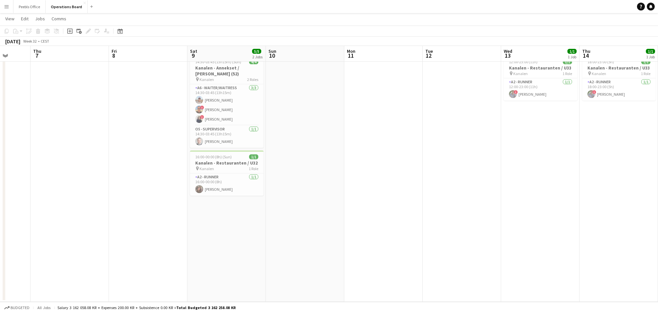
scroll to position [0, 185]
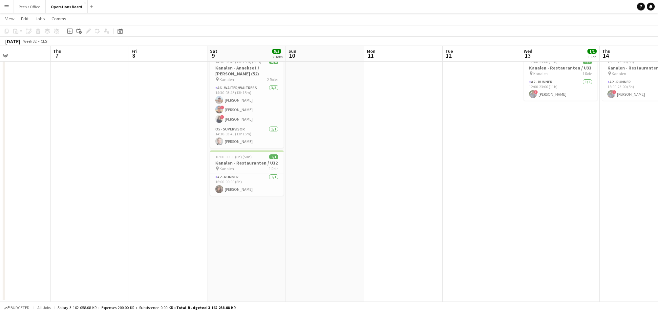
drag, startPoint x: 92, startPoint y: 213, endPoint x: 642, endPoint y: 193, distance: 550.4
click at [642, 193] on app-calendar-viewport "Mon 4 Tue 5 Wed 6 Thu 7 Fri 8 Sat 9 5/5 2 Jobs Sun 10 Mon 11 Tue 12 Wed 13 1/1 …" at bounding box center [329, 153] width 658 height 297
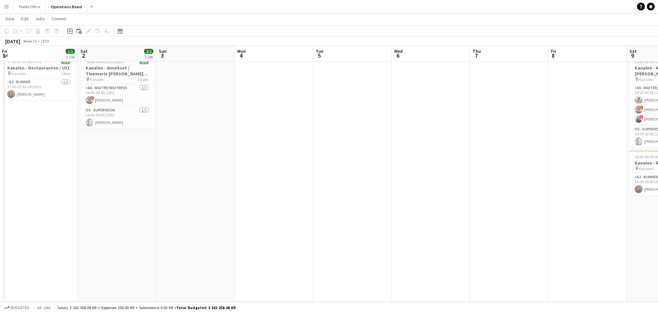
drag, startPoint x: 143, startPoint y: 213, endPoint x: 562, endPoint y: 189, distance: 420.1
click at [562, 189] on app-calendar-viewport "Wed 30 1/1 1 Job Thu 31 Fri 1 1/1 1 Job Sat 2 2/2 1 Job Sun 3 Mon 4 Tue 5 Wed 6…" at bounding box center [329, 153] width 658 height 297
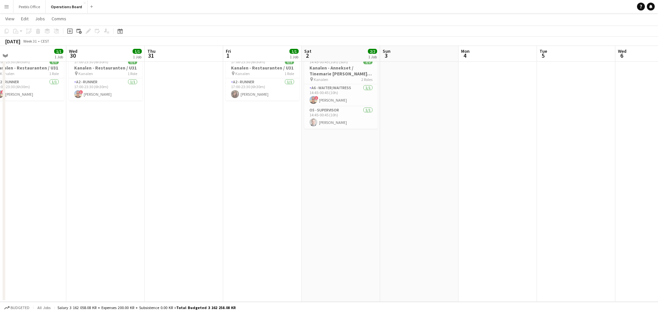
scroll to position [0, 155]
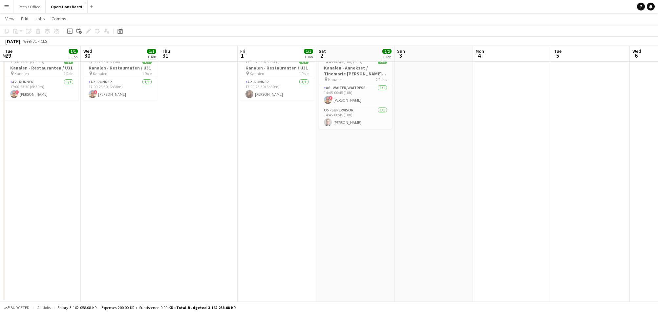
drag, startPoint x: 111, startPoint y: 223, endPoint x: 349, endPoint y: 216, distance: 238.4
click at [349, 216] on app-calendar-viewport "Sun 27 4/4 1 Job Mon 28 1/1 1 Job Tue 29 1/1 1 Job Wed 30 1/1 1 Job Thu 31 Fri …" at bounding box center [329, 153] width 658 height 297
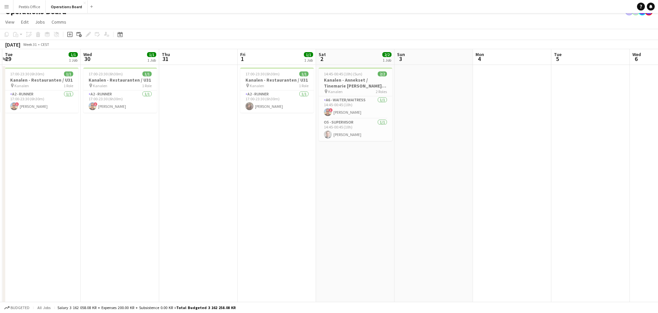
scroll to position [0, 0]
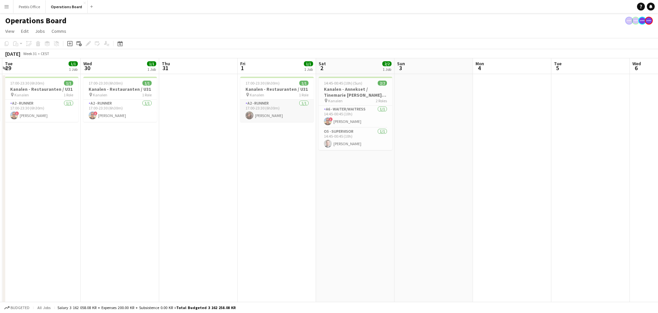
click at [280, 116] on app-card-role "A2 - RUNNER [DATE] 17:00-23:30 (6h30m) [PERSON_NAME]" at bounding box center [277, 111] width 74 height 22
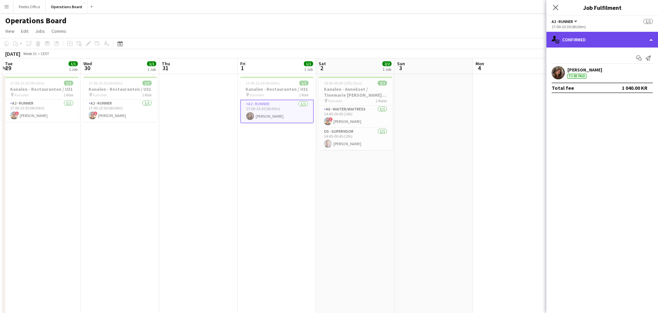
click at [614, 38] on div "single-neutral-actions-check-2 Confirmed" at bounding box center [602, 40] width 112 height 16
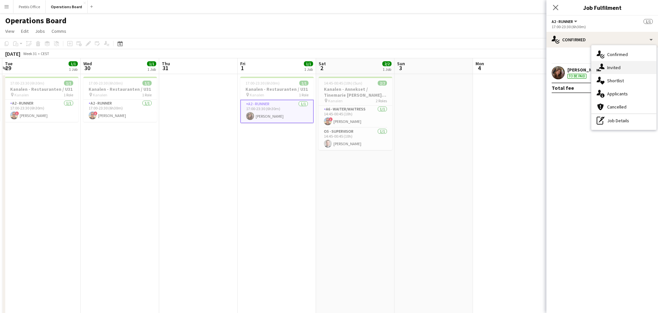
click at [613, 70] on div "single-neutral-actions-share-1 Invited" at bounding box center [623, 67] width 65 height 13
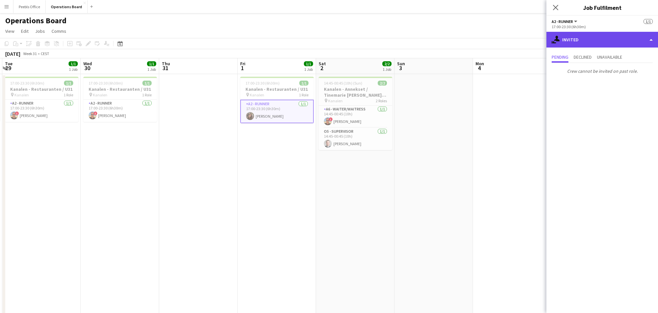
click at [611, 42] on div "single-neutral-actions-share-1 Invited" at bounding box center [602, 40] width 112 height 16
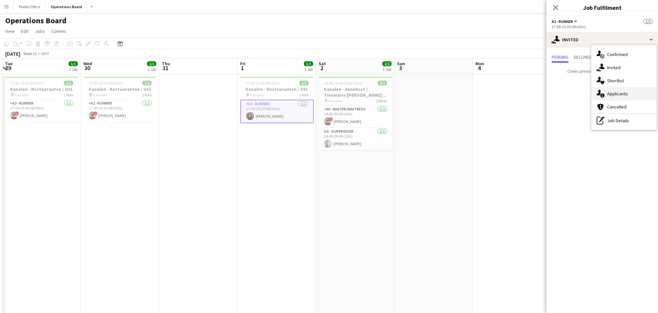
click at [622, 91] on div "single-neutral-actions-information Applicants" at bounding box center [623, 93] width 65 height 13
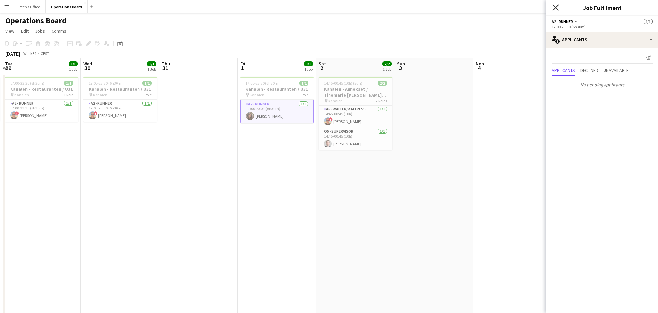
click at [556, 8] on icon "Close pop-in" at bounding box center [555, 7] width 6 height 6
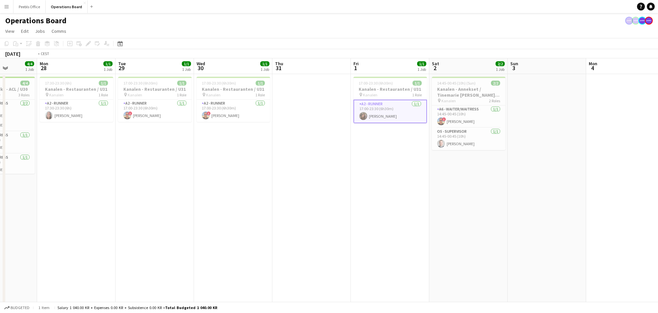
scroll to position [0, 180]
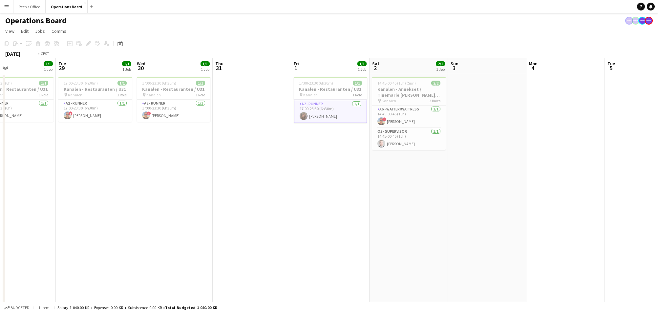
drag, startPoint x: 171, startPoint y: 200, endPoint x: 382, endPoint y: 198, distance: 210.4
click at [382, 198] on app-calendar-viewport "Sat 26 7/7 2 Jobs Sun 27 4/4 1 Job Mon 28 1/1 1 Job Tue 29 1/1 1 Job Wed 30 1/1…" at bounding box center [329, 190] width 658 height 265
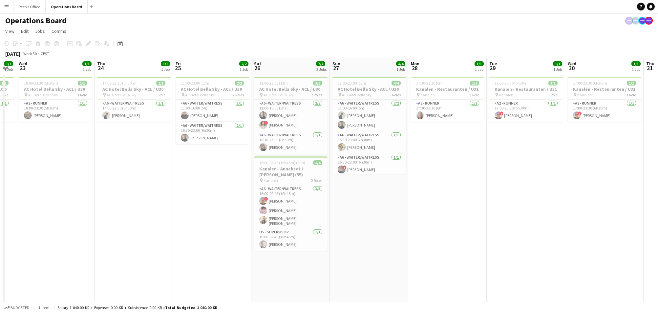
scroll to position [0, 140]
drag, startPoint x: 166, startPoint y: 222, endPoint x: 440, endPoint y: 220, distance: 274.7
click at [440, 220] on app-calendar-viewport "Mon 21 Tue 22 1/1 1 Job Wed 23 1/1 1 Job Thu 24 1/1 1 Job Fri 25 2/2 1 Job Sat …" at bounding box center [329, 190] width 658 height 265
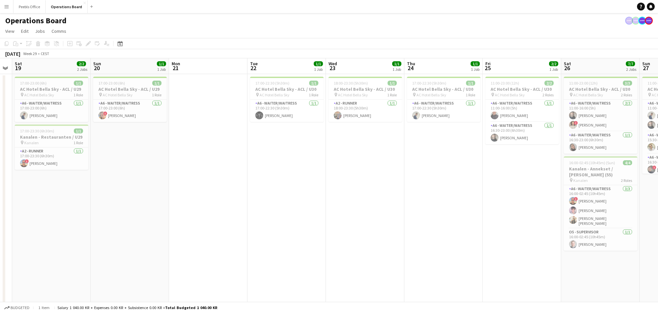
scroll to position [0, 181]
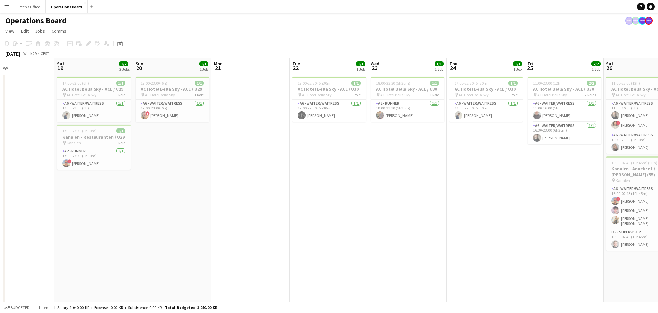
drag, startPoint x: 162, startPoint y: 242, endPoint x: 513, endPoint y: 234, distance: 351.6
click at [513, 234] on app-calendar-viewport "Wed 16 1/1 1 Job Thu 17 Fri 18 Sat 19 2/2 2 Jobs Sun 20 1/1 1 Job Mon 21 Tue 22…" at bounding box center [329, 190] width 658 height 265
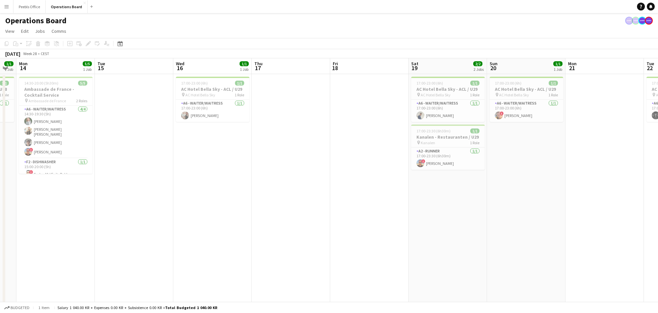
scroll to position [0, 169]
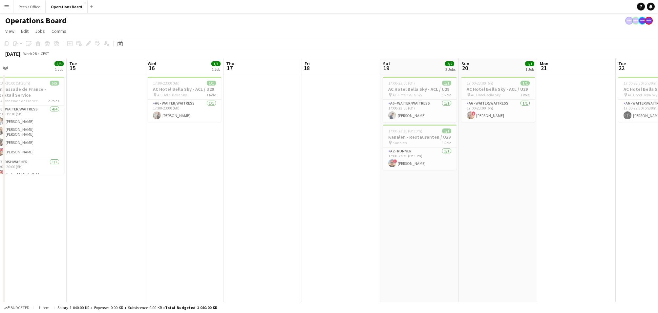
drag, startPoint x: 239, startPoint y: 232, endPoint x: 644, endPoint y: 210, distance: 405.0
click at [644, 210] on app-calendar-viewport "Sat 12 8/8 2 Jobs Sun 13 1/1 1 Job Mon 14 5/5 1 Job Tue 15 Wed 16 1/1 1 Job Thu…" at bounding box center [329, 190] width 658 height 265
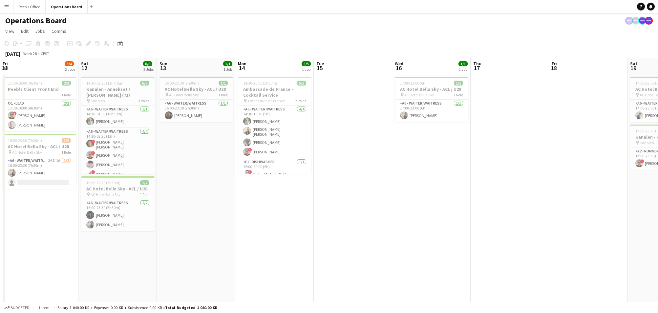
scroll to position [0, 193]
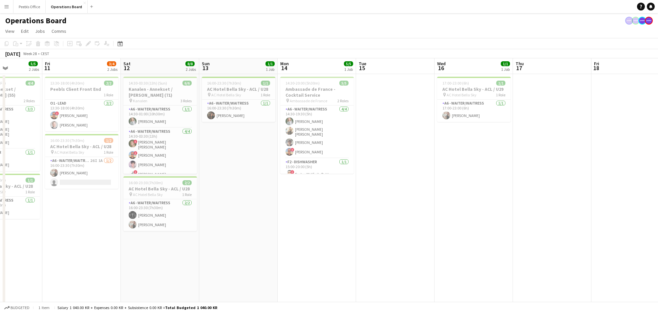
drag, startPoint x: 249, startPoint y: 231, endPoint x: 460, endPoint y: 229, distance: 211.1
click at [460, 229] on app-calendar-viewport "Tue 8 3/3 2 Jobs Wed 9 Thu 10 5/5 2 Jobs Fri 11 3/4 2 Jobs Sat 12 8/8 2 Jobs Su…" at bounding box center [329, 190] width 658 height 265
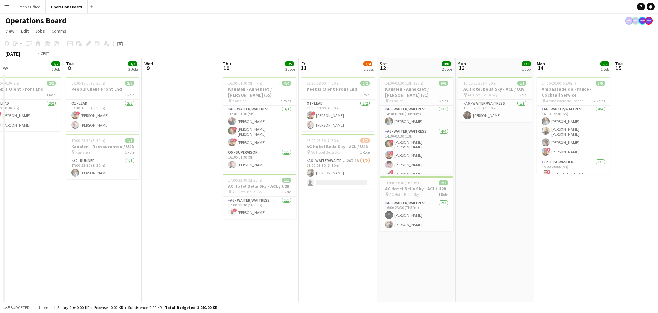
scroll to position [0, 203]
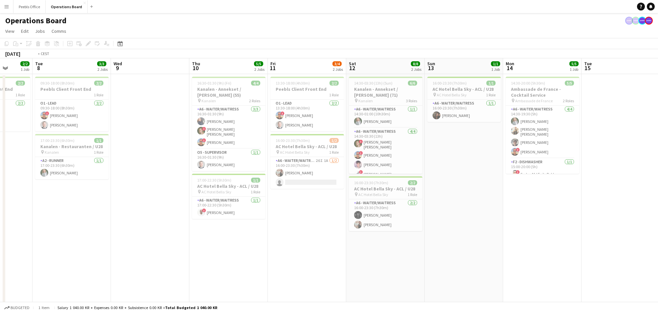
drag, startPoint x: 250, startPoint y: 254, endPoint x: 554, endPoint y: 254, distance: 303.9
click at [554, 254] on app-calendar-viewport "Sat 5 7/7 1 Job Sun 6 Mon 7 2/2 1 Job Tue 8 3/3 2 Jobs Wed 9 Thu 10 5/5 2 Jobs …" at bounding box center [329, 190] width 658 height 265
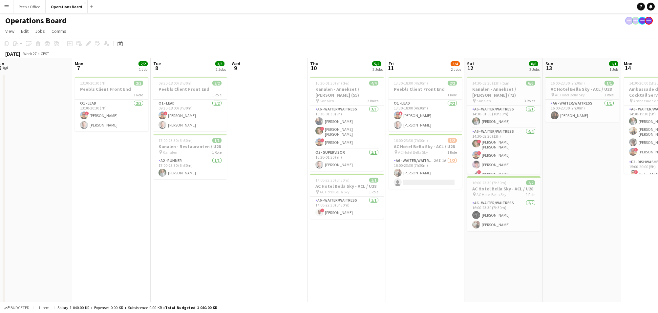
drag, startPoint x: 140, startPoint y: 246, endPoint x: 259, endPoint y: 245, distance: 118.8
click at [251, 246] on app-calendar-viewport "Fri 4 6/6 1 Job Sat 5 7/7 1 Job Sun 6 Mon 7 2/2 1 Job Tue 8 3/3 2 Jobs Wed 9 Th…" at bounding box center [329, 190] width 658 height 265
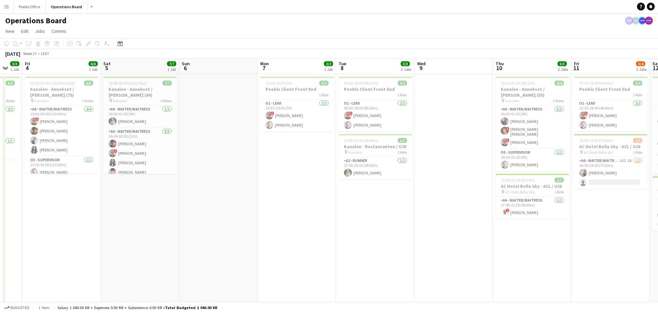
drag, startPoint x: 142, startPoint y: 234, endPoint x: 256, endPoint y: 236, distance: 114.6
click at [256, 236] on app-calendar-viewport "Wed 2 Thu 3 3/3 1 Job Fri 4 6/6 1 Job Sat 5 7/7 1 Job Sun 6 Mon 7 2/2 1 Job Tue…" at bounding box center [329, 190] width 658 height 265
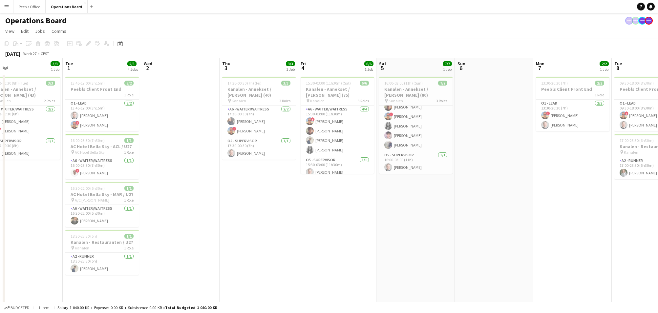
scroll to position [0, 163]
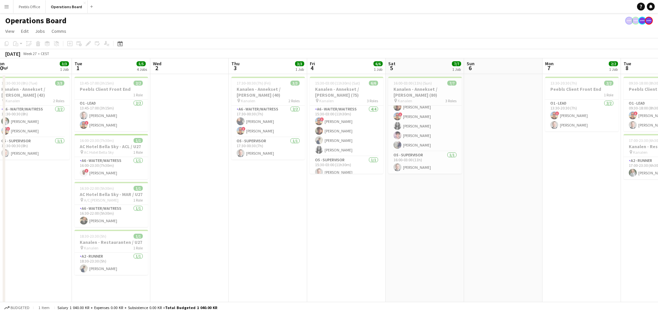
drag, startPoint x: 108, startPoint y: 253, endPoint x: 392, endPoint y: 262, distance: 284.4
click at [392, 262] on app-calendar-viewport "Sat 28 Sun 29 Mon 30 3/3 1 Job Tue 1 5/5 4 Jobs Wed 2 Thu 3 3/3 1 Job Fri 4 6/6…" at bounding box center [329, 190] width 658 height 265
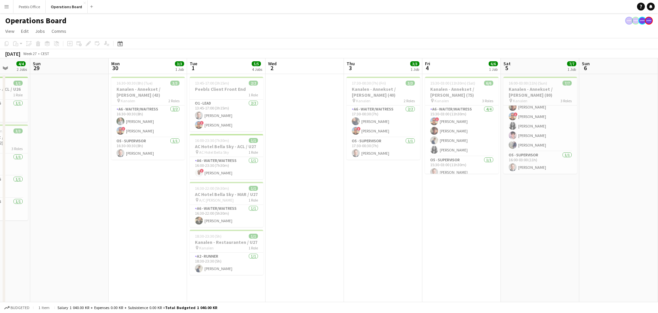
scroll to position [0, 190]
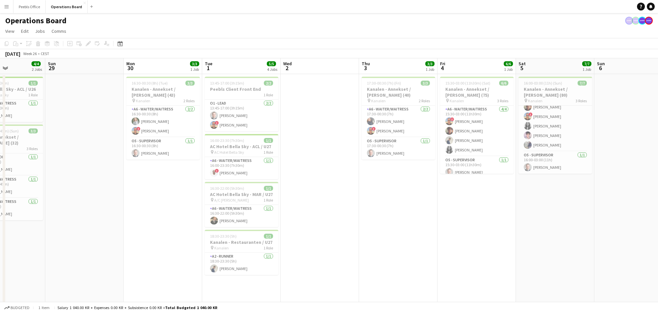
drag, startPoint x: 162, startPoint y: 258, endPoint x: 292, endPoint y: 266, distance: 130.5
click at [292, 266] on app-calendar-viewport "Thu 26 3/3 2 Jobs Fri 27 6/6 1 Job Sat 28 4/4 2 Jobs Sun 29 Mon 30 3/3 1 Job Tu…" at bounding box center [329, 190] width 658 height 265
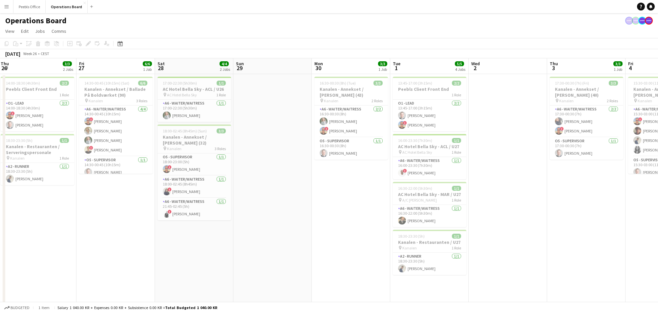
scroll to position [0, 154]
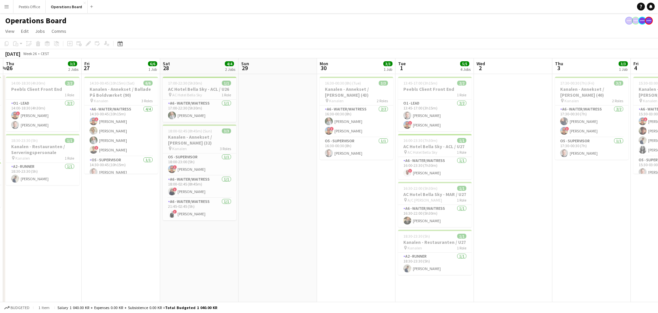
drag, startPoint x: 145, startPoint y: 254, endPoint x: 338, endPoint y: 267, distance: 193.7
click at [338, 267] on app-calendar-viewport "Tue 24 4/4 2 Jobs Wed 25 4/4 2 Jobs Thu 26 3/3 2 Jobs Fri 27 6/6 1 Job Sat 28 4…" at bounding box center [329, 190] width 658 height 265
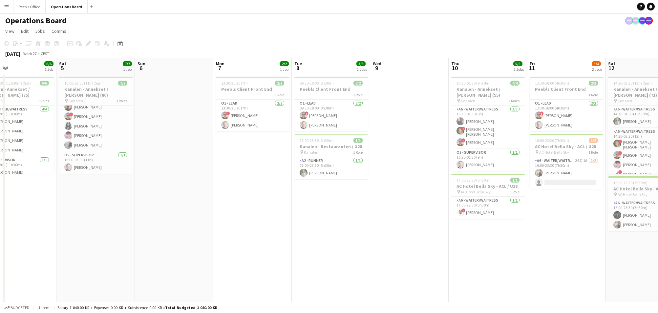
drag, startPoint x: 608, startPoint y: 259, endPoint x: 95, endPoint y: 272, distance: 512.8
click at [95, 272] on app-calendar-viewport "Mon 30 3/3 1 Job Tue 1 5/5 4 Jobs Wed 2 Thu 3 3/3 1 Job Fri 4 6/6 1 Job Sat 5 7…" at bounding box center [329, 190] width 658 height 265
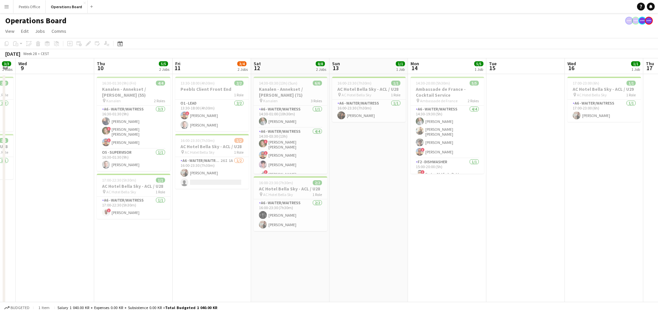
drag, startPoint x: 504, startPoint y: 262, endPoint x: -43, endPoint y: 274, distance: 547.6
click at [0, 274] on html "Menu Boards Boards Boards All jobs Status Workforce Workforce My Workforce Recr…" at bounding box center [329, 167] width 658 height 335
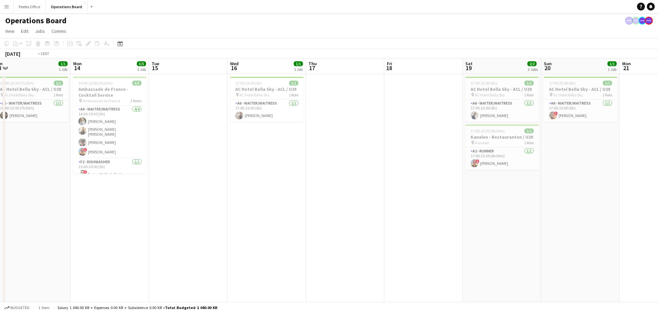
drag, startPoint x: 490, startPoint y: 258, endPoint x: 32, endPoint y: 279, distance: 459.0
click at [32, 279] on app-calendar-viewport "Thu 10 5/5 2 Jobs Fri 11 3/4 2 Jobs Sat 12 8/8 2 Jobs Sun 13 1/1 1 Job Mon 14 5…" at bounding box center [329, 190] width 658 height 265
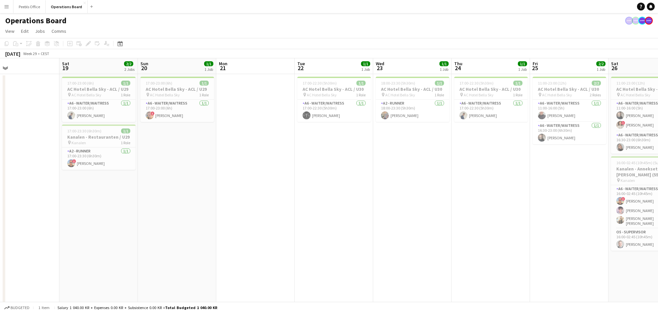
drag, startPoint x: 326, startPoint y: 264, endPoint x: -96, endPoint y: 276, distance: 422.2
click at [0, 276] on html "Menu Boards Boards Boards All jobs Status Workforce Workforce My Workforce Recr…" at bounding box center [329, 167] width 658 height 335
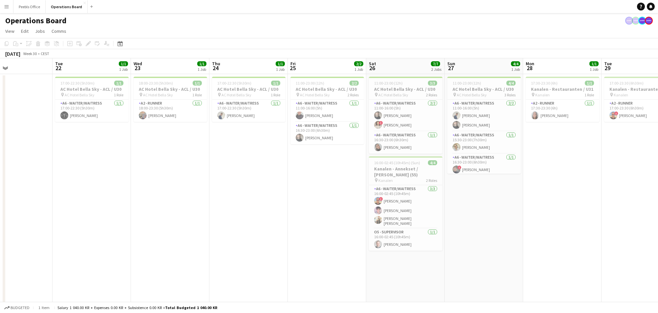
drag, startPoint x: 511, startPoint y: 244, endPoint x: -117, endPoint y: 272, distance: 629.1
click at [0, 272] on html "Menu Boards Boards Boards All jobs Status Workforce Workforce My Workforce Recr…" at bounding box center [329, 167] width 658 height 335
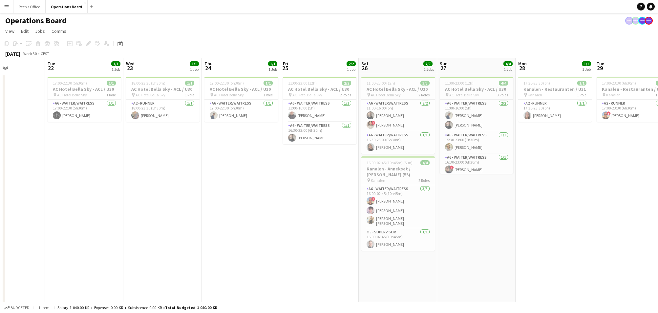
drag, startPoint x: 388, startPoint y: 249, endPoint x: 9, endPoint y: 265, distance: 380.1
click at [9, 265] on app-calendar-viewport "Sat 19 2/2 2 Jobs Sun 20 1/1 1 Job Mon 21 Tue 22 1/1 1 Job Wed 23 1/1 1 Job Thu…" at bounding box center [329, 190] width 658 height 265
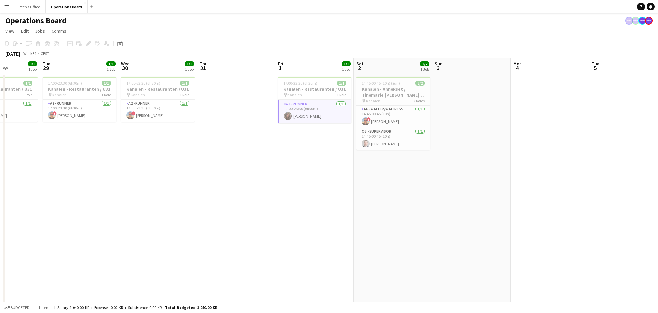
drag, startPoint x: 374, startPoint y: 247, endPoint x: -104, endPoint y: 270, distance: 477.8
click at [0, 270] on html "Menu Boards Boards Boards All jobs Status Workforce Workforce My Workforce Recr…" at bounding box center [329, 167] width 658 height 335
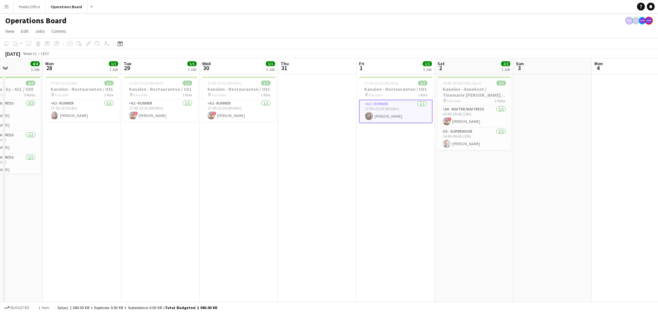
drag, startPoint x: 492, startPoint y: 201, endPoint x: -131, endPoint y: 256, distance: 624.7
click at [0, 256] on html "Menu Boards Boards Boards All jobs Status Workforce Workforce My Workforce Recr…" at bounding box center [329, 167] width 658 height 335
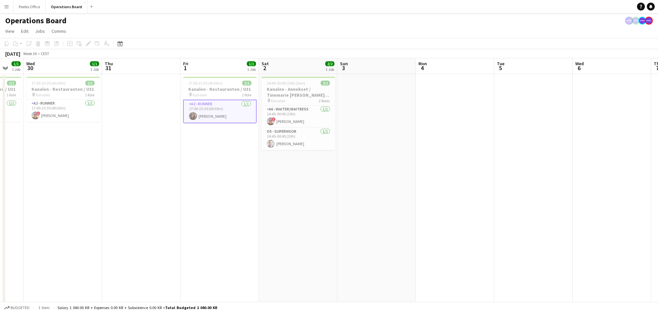
drag, startPoint x: 286, startPoint y: 252, endPoint x: 2, endPoint y: 260, distance: 284.0
click at [0, 263] on html "Menu Boards Boards Boards All jobs Status Workforce Workforce My Workforce Recr…" at bounding box center [329, 167] width 658 height 335
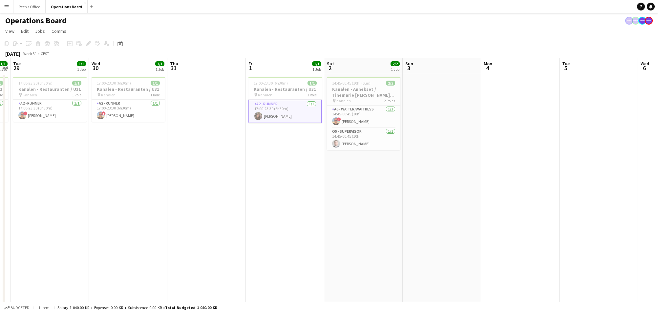
drag, startPoint x: 384, startPoint y: 256, endPoint x: -7, endPoint y: 251, distance: 390.9
click at [0, 251] on html "Menu Boards Boards Boards All jobs Status Workforce Workforce My Workforce Recr…" at bounding box center [329, 167] width 658 height 335
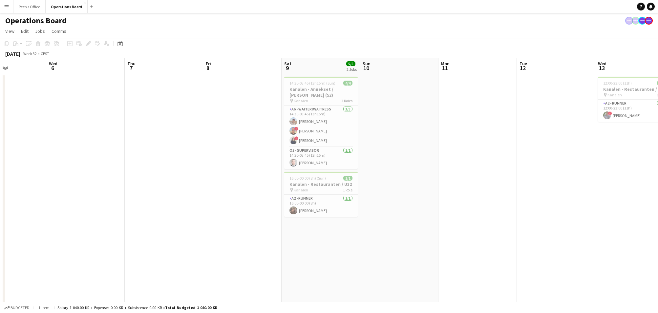
drag, startPoint x: 394, startPoint y: 237, endPoint x: 243, endPoint y: 256, distance: 152.2
click at [67, 264] on app-calendar-viewport "Sat 2 2/2 1 Job Sun 3 Mon 4 Tue 5 Wed 6 Thu 7 Fri 8 Sat 9 5/5 2 Jobs Sun 10 Mon…" at bounding box center [329, 190] width 658 height 265
drag, startPoint x: 526, startPoint y: 250, endPoint x: -156, endPoint y: 252, distance: 681.7
click at [0, 252] on html "Menu Boards Boards Boards All jobs Status Workforce Workforce My Workforce Recr…" at bounding box center [329, 167] width 658 height 335
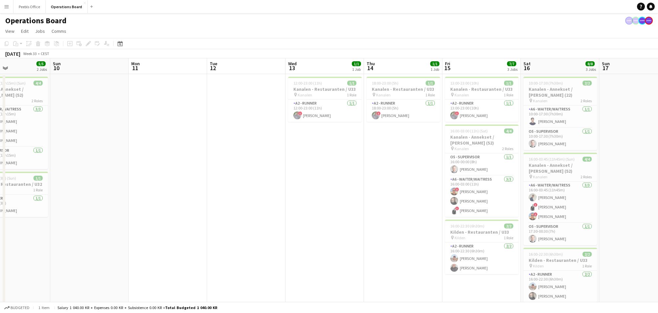
drag, startPoint x: 628, startPoint y: 238, endPoint x: -156, endPoint y: 240, distance: 783.8
click at [0, 240] on html "Menu Boards Boards Boards All jobs Status Workforce Workforce My Workforce Recr…" at bounding box center [329, 167] width 658 height 335
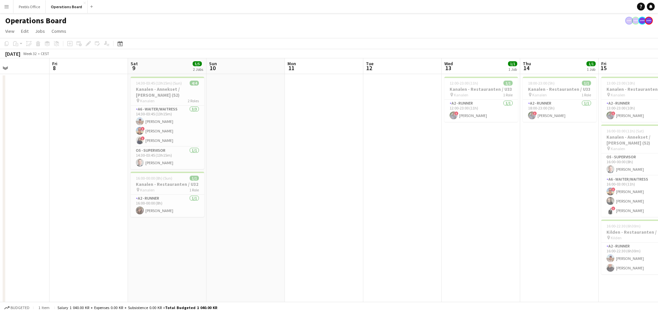
drag, startPoint x: 373, startPoint y: 241, endPoint x: 13, endPoint y: 244, distance: 360.1
click at [13, 244] on app-calendar-viewport "Mon 4 Tue 5 Wed 6 Thu 7 Fri 8 Sat 9 5/5 2 Jobs Sun 10 Mon 11 Tue 12 Wed 13 1/1 …" at bounding box center [329, 190] width 658 height 265
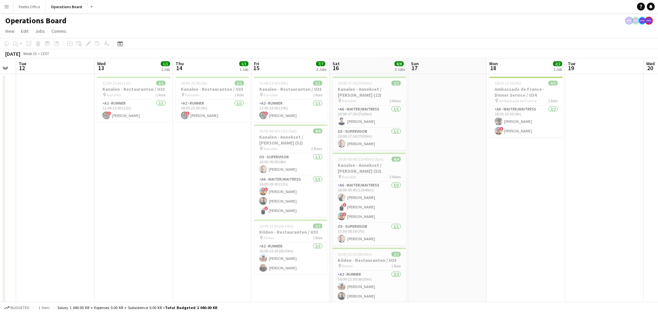
drag, startPoint x: 471, startPoint y: 226, endPoint x: 13, endPoint y: 244, distance: 458.2
click at [13, 244] on app-calendar-viewport "Fri 8 Sat 9 5/5 2 Jobs Sun 10 Mon 11 Tue 12 Wed 13 1/1 1 Job Thu 14 1/1 1 Job F…" at bounding box center [329, 190] width 658 height 265
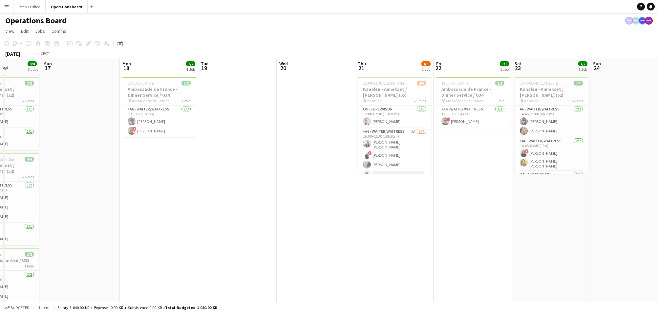
drag, startPoint x: 436, startPoint y: 239, endPoint x: -34, endPoint y: 242, distance: 470.0
click at [0, 242] on html "Menu Boards Boards Boards All jobs Status Workforce Workforce My Workforce Recr…" at bounding box center [329, 167] width 658 height 335
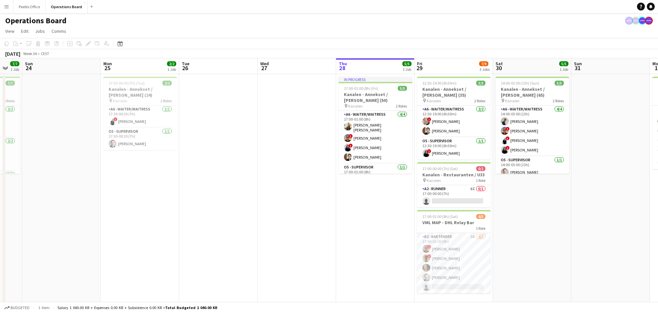
scroll to position [0, 215]
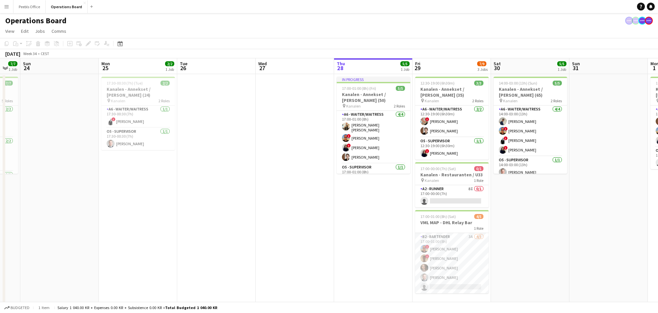
drag, startPoint x: 457, startPoint y: 229, endPoint x: -68, endPoint y: 263, distance: 525.9
click at [0, 263] on html "Menu Boards Boards Boards All jobs Status Workforce Workforce My Workforce Recr…" at bounding box center [329, 167] width 658 height 335
click at [463, 192] on app-card-role "A2 - RUNNER 8I 0/1 17:00-00:00 (7h) single-neutral-actions" at bounding box center [452, 196] width 74 height 22
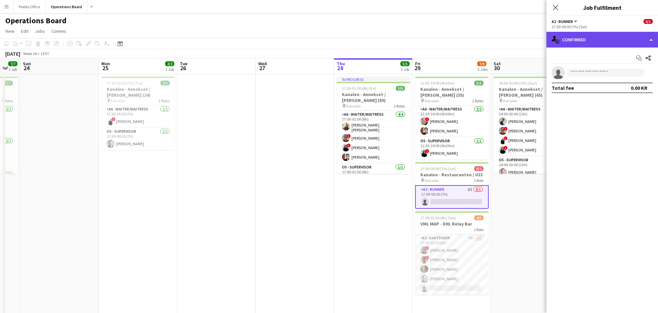
click at [587, 36] on div "single-neutral-actions-check-2 Confirmed" at bounding box center [602, 40] width 112 height 16
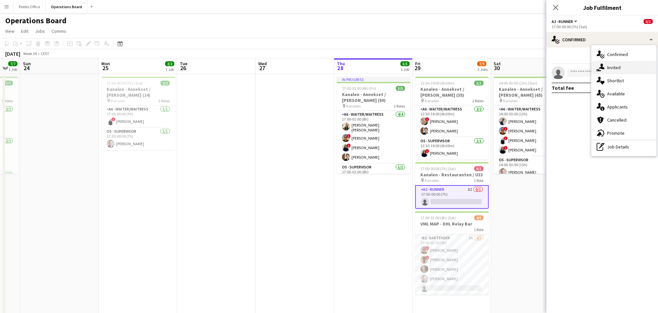
click at [613, 61] on div "single-neutral-actions-share-1 Invited" at bounding box center [623, 67] width 65 height 13
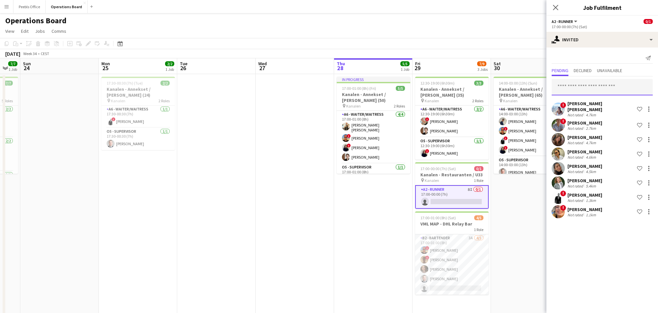
click at [569, 91] on input "text" at bounding box center [602, 87] width 101 height 16
type input "*********"
click at [596, 112] on mat-option "[PERSON_NAME] Active [PERSON_NAME][EMAIL_ADDRESS][DOMAIN_NAME]" at bounding box center [602, 106] width 101 height 16
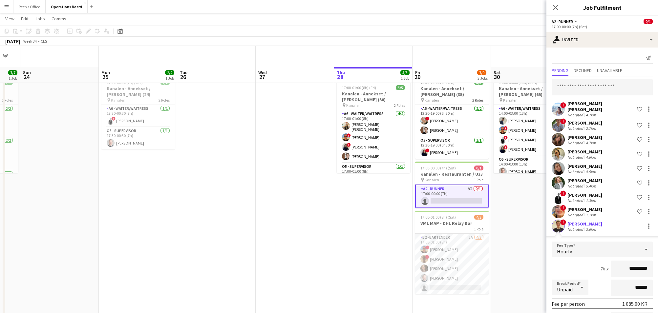
scroll to position [21, 0]
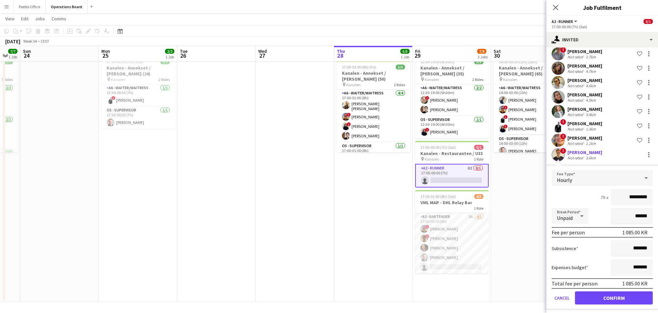
click at [611, 297] on button "Confirm" at bounding box center [614, 298] width 78 height 13
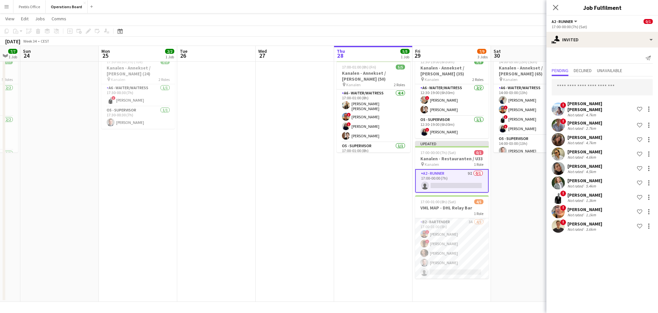
scroll to position [0, 0]
click at [552, 6] on app-icon "Close pop-in" at bounding box center [556, 8] width 10 height 10
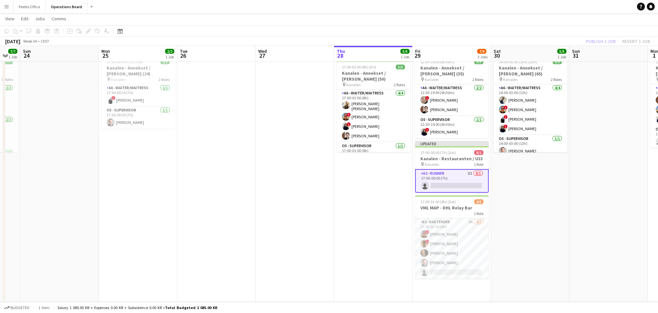
click at [548, 17] on app-page-menu "View Day view expanded Day view collapsed Month view Date picker Jump to [DATE]…" at bounding box center [329, 19] width 658 height 12
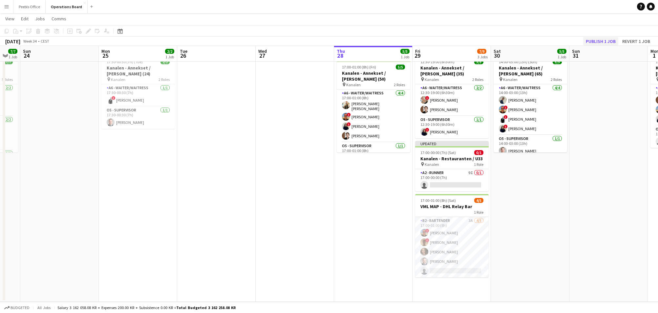
click at [612, 41] on button "Publish 1 job" at bounding box center [600, 41] width 35 height 9
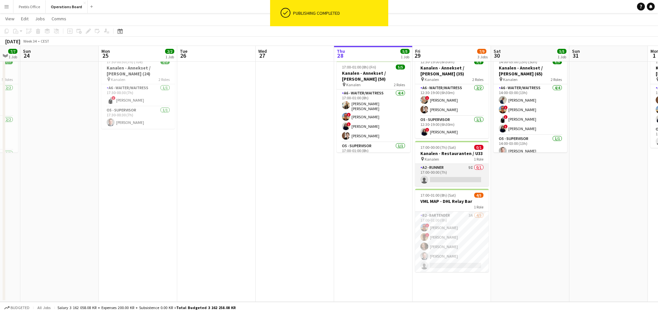
click at [443, 174] on app-card-role "A2 - RUNNER 9I 0/1 17:00-00:00 (7h) single-neutral-actions" at bounding box center [452, 175] width 74 height 22
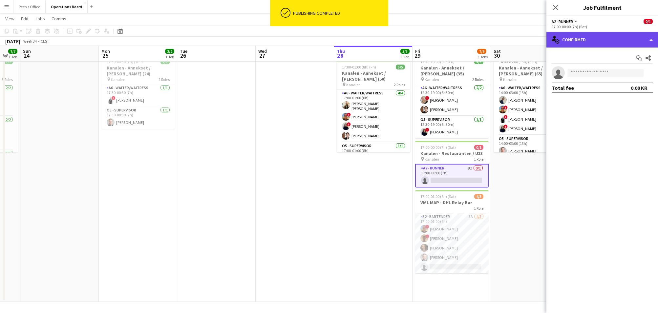
click at [586, 42] on div "single-neutral-actions-check-2 Confirmed" at bounding box center [602, 40] width 112 height 16
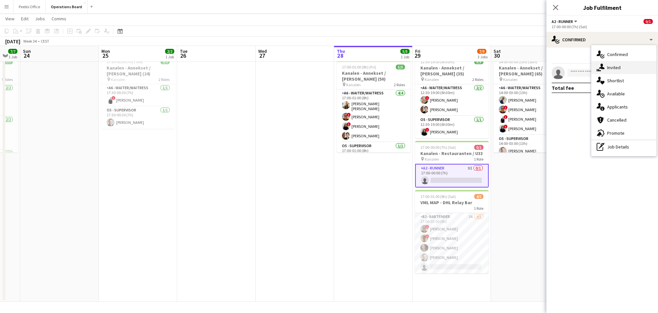
click at [611, 68] on div "single-neutral-actions-share-1 Invited" at bounding box center [623, 67] width 65 height 13
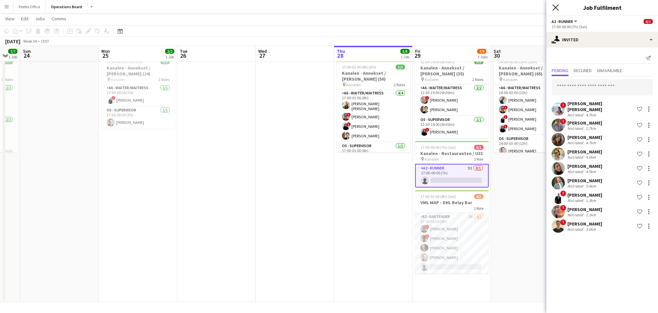
click at [554, 9] on icon "Close pop-in" at bounding box center [555, 7] width 6 height 6
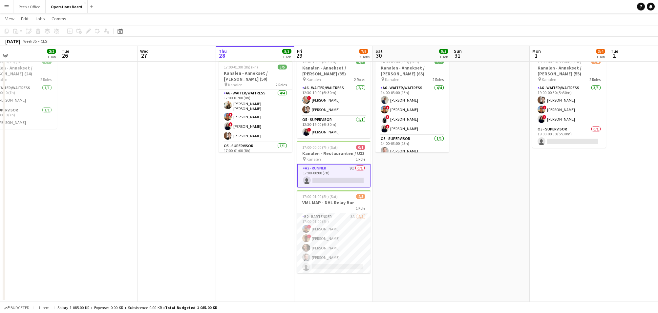
scroll to position [0, 259]
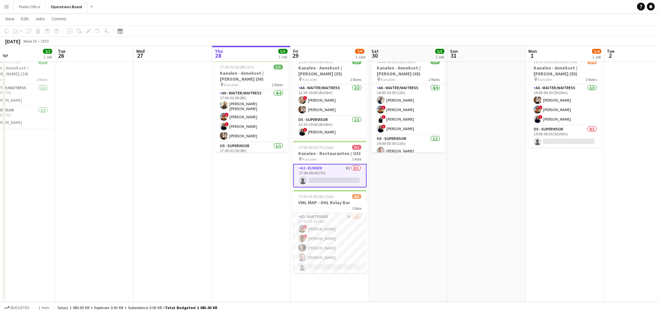
drag, startPoint x: 582, startPoint y: 214, endPoint x: 460, endPoint y: 229, distance: 123.0
click at [460, 229] on app-calendar-viewport "Fri 22 1/1 1 Job Sat 23 7/7 1 Job Sun 24 Mon 25 2/2 1 Job Tue 26 Wed 27 Thu 28 …" at bounding box center [329, 153] width 658 height 297
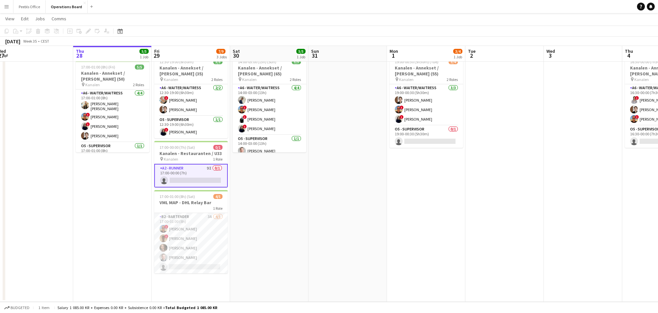
scroll to position [0, 241]
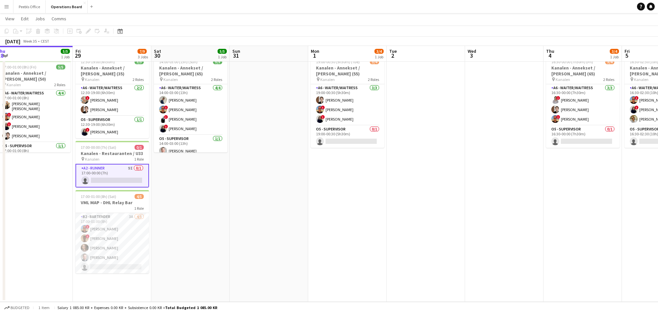
drag, startPoint x: 563, startPoint y: 213, endPoint x: 345, endPoint y: 221, distance: 217.7
click at [345, 221] on app-calendar-viewport "Mon 25 2/2 1 Job Tue 26 Wed 27 Thu 28 5/5 1 Job Fri 29 7/9 3 Jobs Sat 30 5/5 1 …" at bounding box center [329, 153] width 658 height 297
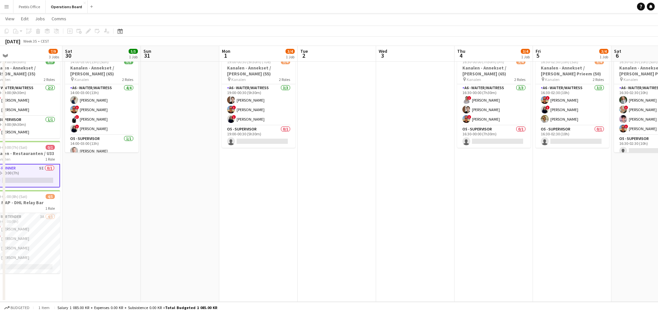
scroll to position [0, 232]
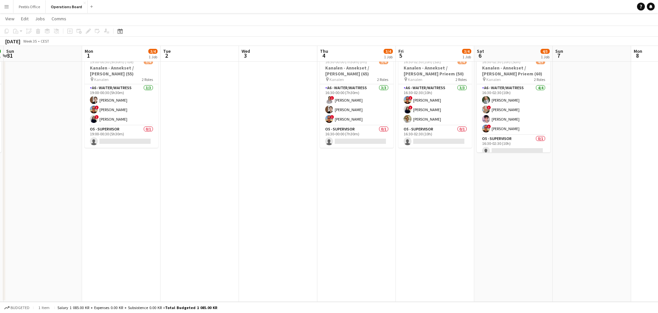
drag, startPoint x: 518, startPoint y: 232, endPoint x: 292, endPoint y: 226, distance: 226.2
click at [292, 226] on app-calendar-viewport "Thu 28 5/5 1 Job Fri 29 7/9 3 Jobs Sat 30 5/5 1 Job Sun 31 Mon 1 3/4 1 Job Tue …" at bounding box center [329, 153] width 658 height 297
click at [522, 122] on app-card-role "A6 - WAITER/WAITRESS [DATE] 16:30-02:30 (10h) [PERSON_NAME] ! [PERSON_NAME] [PE…" at bounding box center [514, 109] width 74 height 51
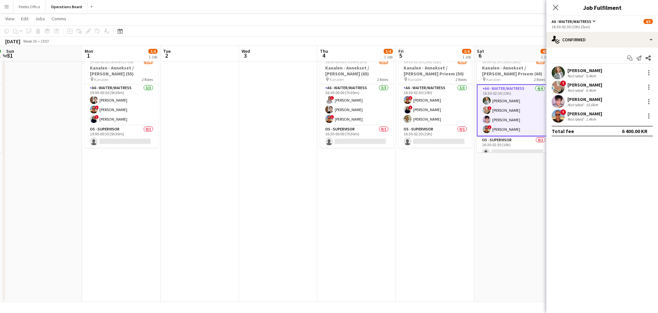
click at [568, 99] on div "[PERSON_NAME]" at bounding box center [584, 99] width 35 height 6
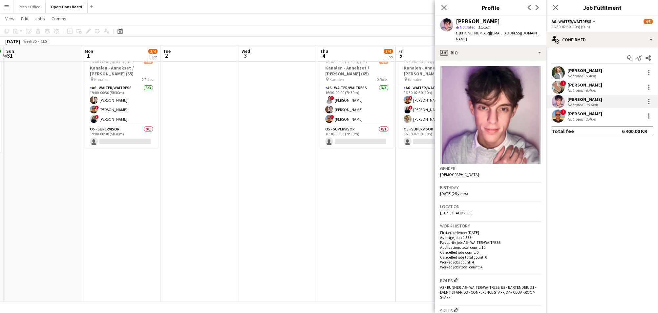
click at [347, 241] on app-date-cell "16:30-00:00 (7h30m) (Fri) 3/4 Kanalen - Annekset / [PERSON_NAME] (65) pin Kanal…" at bounding box center [356, 177] width 78 height 249
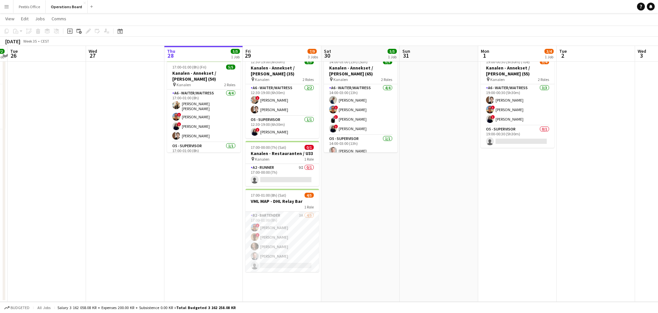
scroll to position [0, 139]
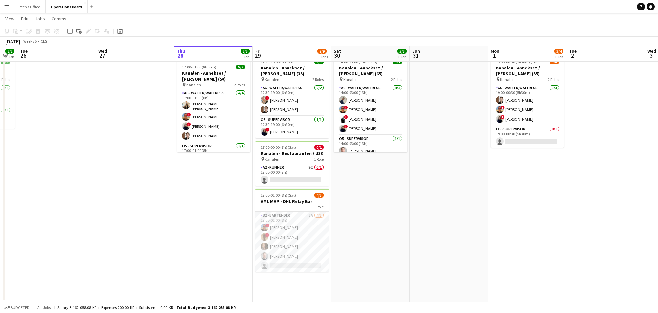
drag, startPoint x: 202, startPoint y: 239, endPoint x: 608, endPoint y: 237, distance: 406.0
click at [608, 237] on app-calendar-viewport "Sun 24 Mon 25 2/2 1 Job Tue 26 Wed 27 Thu 28 5/5 1 Job Fri 29 7/9 3 Jobs Sat 30…" at bounding box center [329, 153] width 658 height 297
click at [319, 175] on app-card-role "A2 - RUNNER 9I 0/1 17:00-00:00 (7h) single-neutral-actions" at bounding box center [292, 175] width 74 height 22
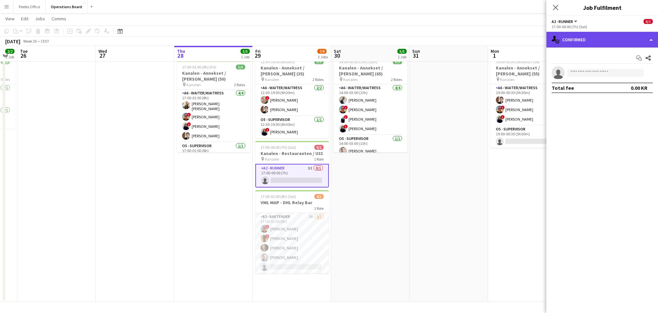
click at [626, 41] on div "single-neutral-actions-check-2 Confirmed" at bounding box center [602, 40] width 112 height 16
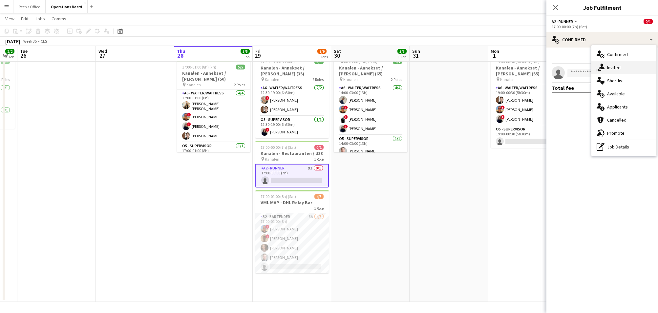
click at [626, 69] on div "single-neutral-actions-share-1 Invited" at bounding box center [623, 67] width 65 height 13
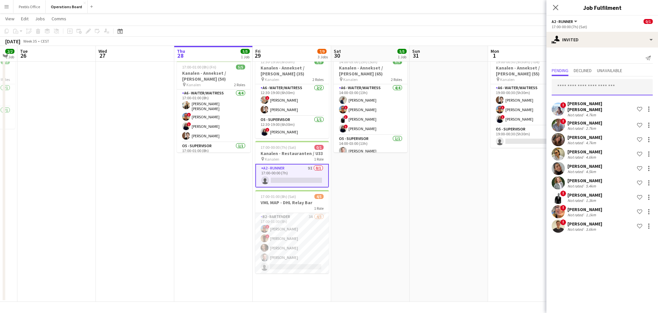
click at [601, 84] on input "text" at bounding box center [602, 87] width 101 height 16
type input "******"
drag, startPoint x: 601, startPoint y: 84, endPoint x: 615, endPoint y: 112, distance: 30.8
click at [615, 112] on mat-option "[PERSON_NAME] Active [EMAIL_ADDRESS][DOMAIN_NAME]" at bounding box center [602, 106] width 101 height 16
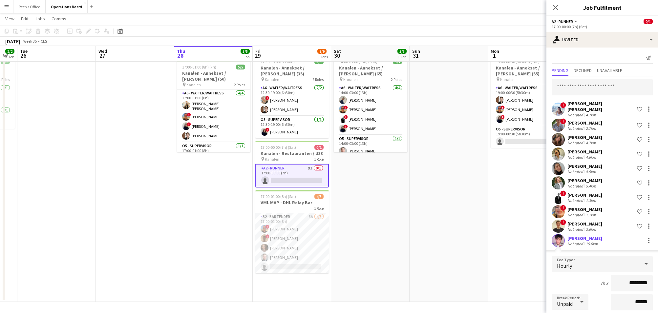
scroll to position [86, 0]
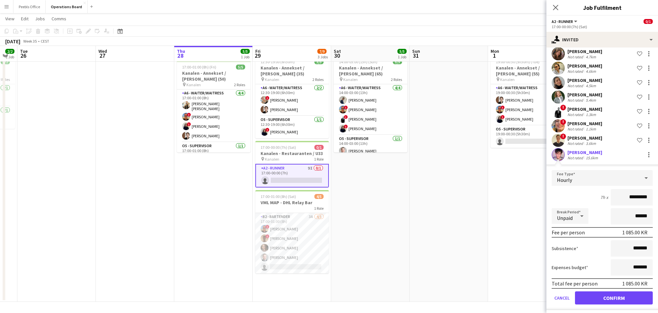
click at [617, 292] on button "Confirm" at bounding box center [614, 298] width 78 height 13
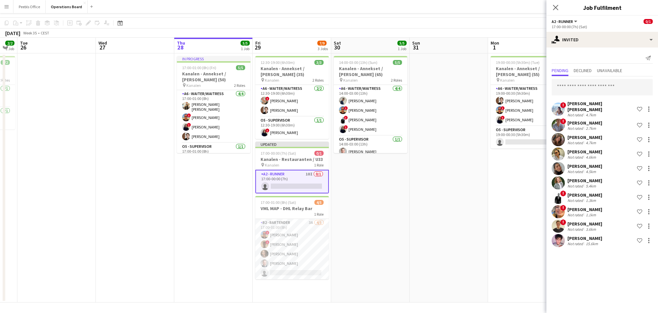
scroll to position [0, 0]
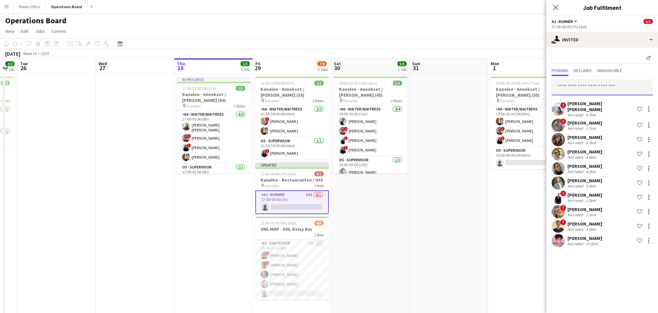
click at [615, 84] on input "text" at bounding box center [602, 87] width 101 height 16
type input "*"
click at [393, 235] on app-date-cell "14:00-03:00 (13h) (Sun) 5/5 Kanalen - Annekset / [PERSON_NAME] (65) pin Kanalen…" at bounding box center [370, 198] width 78 height 249
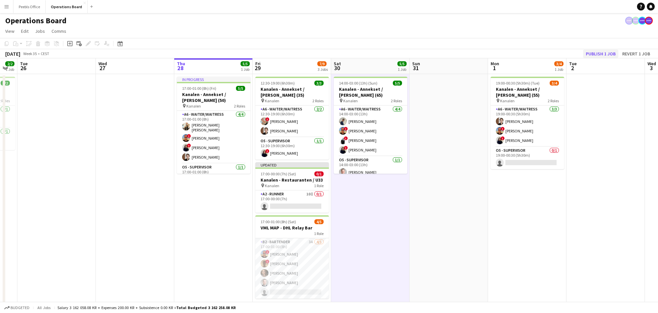
click at [606, 53] on button "Publish 1 job" at bounding box center [600, 54] width 35 height 9
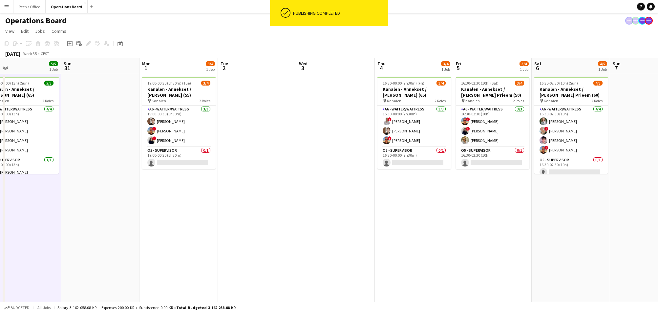
drag, startPoint x: 618, startPoint y: 228, endPoint x: 173, endPoint y: 237, distance: 444.8
click at [173, 237] on app-calendar-viewport "Wed 27 Thu 28 5/5 1 Job Fri 29 7/9 3 Jobs Sat 30 5/5 1 Job Sun 31 Mon 1 3/4 1 J…" at bounding box center [329, 190] width 658 height 265
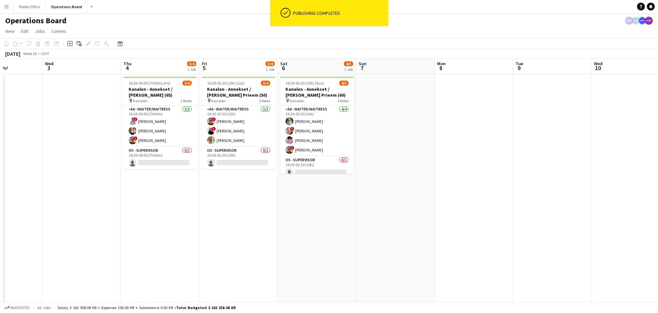
scroll to position [0, 239]
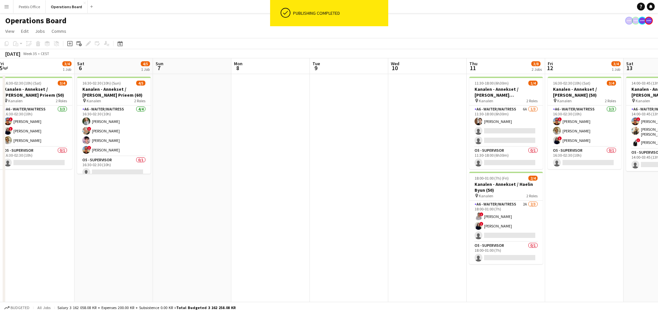
drag, startPoint x: 524, startPoint y: 240, endPoint x: 163, endPoint y: 249, distance: 361.1
click at [163, 249] on app-calendar-viewport "Tue 2 Wed 3 Thu 4 3/4 1 Job Fri 5 3/4 1 Job Sat 6 4/5 1 Job Sun 7 Mon 8 Tue 9 W…" at bounding box center [329, 190] width 658 height 265
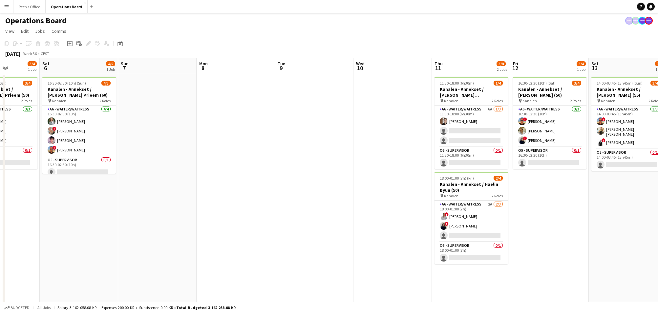
scroll to position [0, 284]
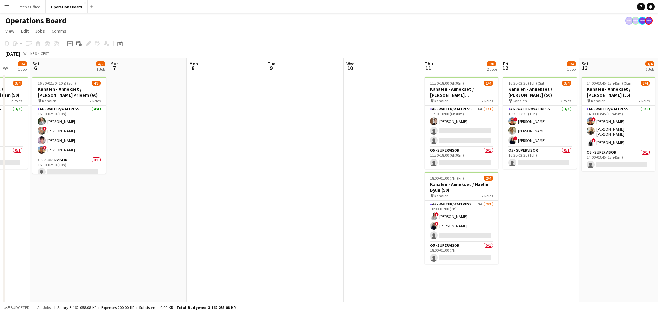
drag, startPoint x: 574, startPoint y: 262, endPoint x: 530, endPoint y: 267, distance: 45.0
click at [530, 267] on app-calendar-viewport "Tue 2 Wed 3 Thu 4 3/4 1 Job Fri 5 3/4 1 Job Sat 6 4/5 1 Job Sun 7 Mon 8 Tue 9 W…" at bounding box center [329, 190] width 658 height 265
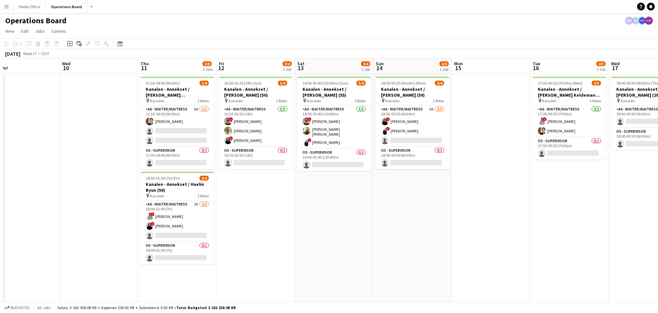
scroll to position [0, 266]
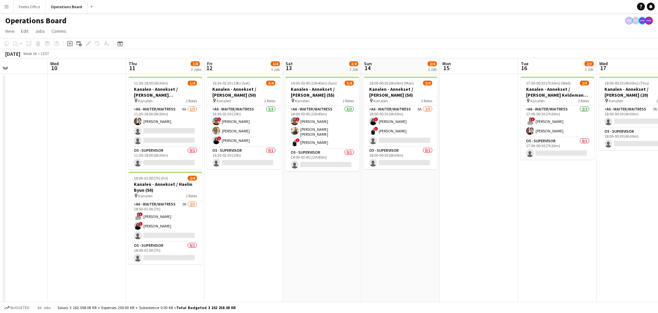
drag, startPoint x: 568, startPoint y: 259, endPoint x: 272, endPoint y: 268, distance: 296.2
click at [272, 268] on app-calendar-viewport "Sat 6 4/5 1 Job Sun 7 Mon 8 Tue 9 Wed 10 Thu 11 3/8 2 Jobs Fri 12 3/4 1 Job Sat…" at bounding box center [329, 190] width 658 height 265
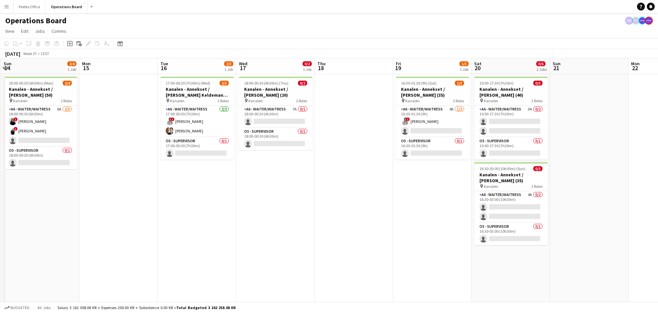
scroll to position [0, 250]
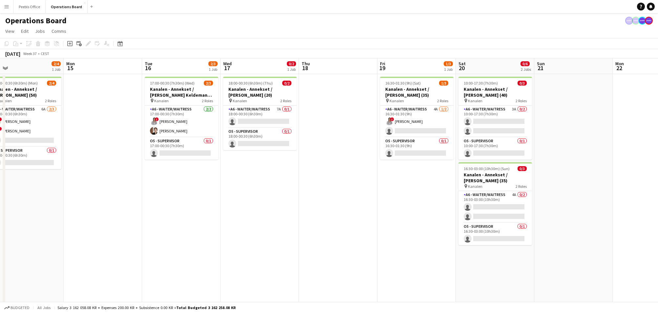
drag, startPoint x: 523, startPoint y: 241, endPoint x: 147, endPoint y: 266, distance: 377.0
click at [147, 266] on app-calendar-viewport "Thu 11 3/8 2 Jobs Fri 12 3/4 1 Job Sat 13 3/4 1 Job Sun 14 2/4 1 Job Mon 15 Tue…" at bounding box center [329, 190] width 658 height 265
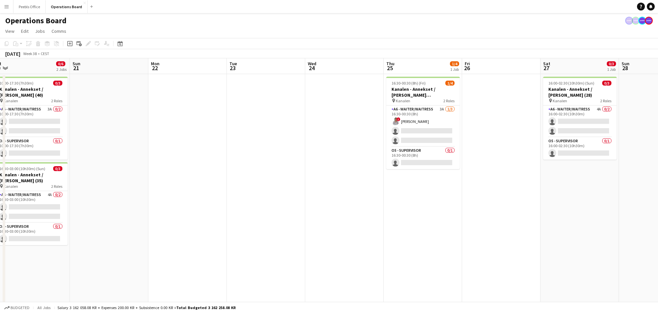
scroll to position [0, 252]
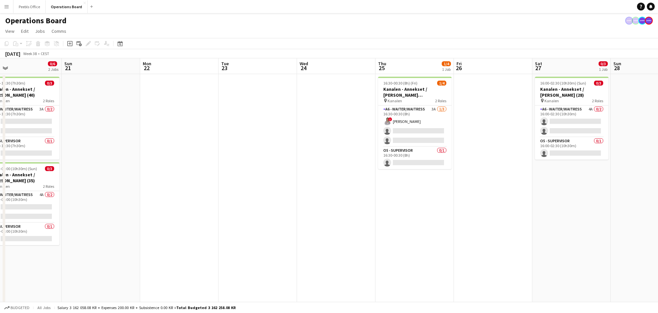
drag, startPoint x: 579, startPoint y: 261, endPoint x: 106, endPoint y: 272, distance: 472.8
click at [106, 272] on app-calendar-viewport "Wed 17 0/2 1 Job Thu 18 Fri 19 1/3 1 Job Sat 20 0/6 2 Jobs Sun 21 Mon 22 Tue 23…" at bounding box center [329, 190] width 658 height 265
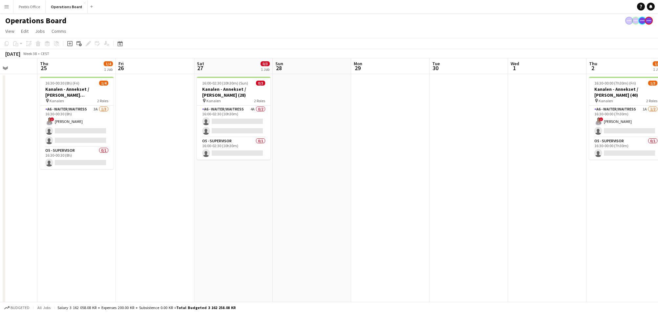
scroll to position [0, 283]
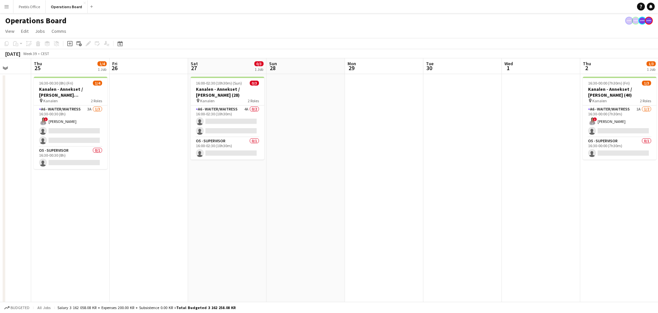
drag, startPoint x: 511, startPoint y: 239, endPoint x: 167, endPoint y: 269, distance: 345.6
click at [167, 269] on app-calendar-viewport "Sun 21 Mon 22 Tue 23 Wed 24 Thu 25 1/4 1 Job Fri 26 Sat 27 0/3 1 Job Sun 28 Mon…" at bounding box center [329, 190] width 658 height 265
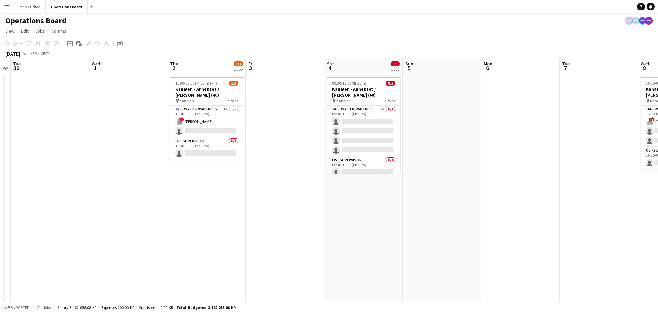
scroll to position [0, 230]
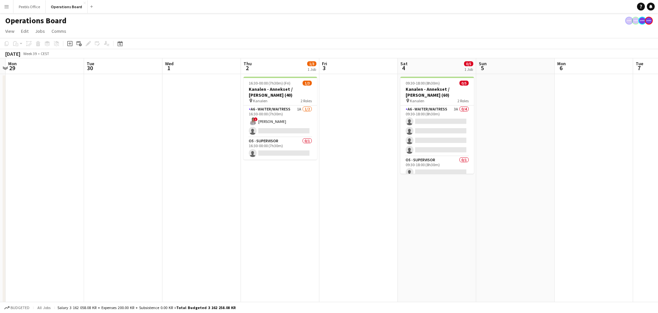
drag, startPoint x: 457, startPoint y: 257, endPoint x: 117, endPoint y: 269, distance: 339.6
click at [117, 269] on app-calendar-viewport "Fri 26 Sat 27 0/3 1 Job Sun 28 Mon 29 Tue 30 Wed 1 Thu 2 1/3 1 Job Fri 3 Sat 4 …" at bounding box center [329, 190] width 658 height 265
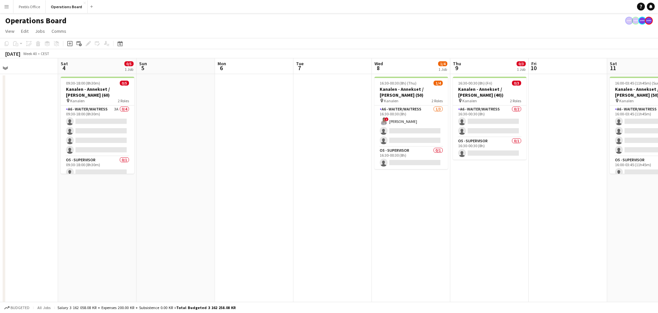
scroll to position [0, 292]
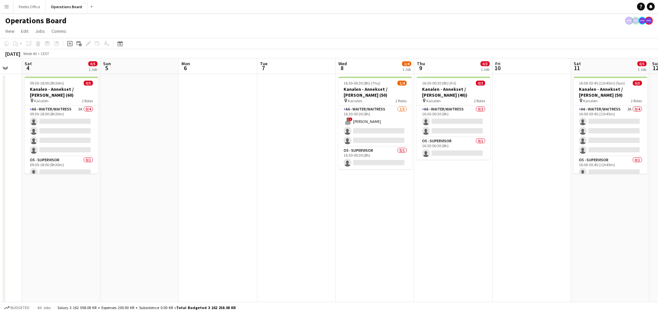
drag, startPoint x: 420, startPoint y: 256, endPoint x: 71, endPoint y: 274, distance: 350.0
click at [71, 274] on app-calendar-viewport "Tue 30 Wed 1 Thu 2 1/3 1 Job Fri 3 Sat 4 0/5 1 Job Sun 5 Mon 6 Tue 7 Wed 8 1/4 …" at bounding box center [329, 190] width 658 height 265
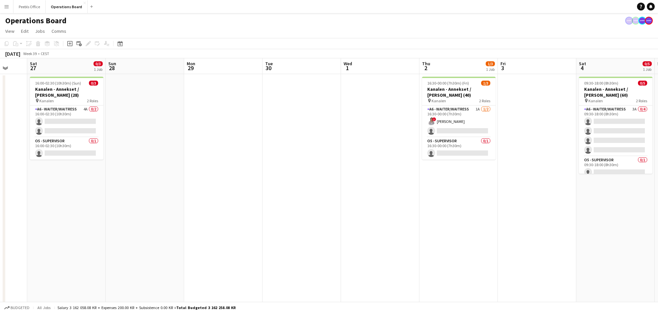
drag, startPoint x: 71, startPoint y: 274, endPoint x: 740, endPoint y: 250, distance: 670.0
click at [658, 250] on html "Menu Boards Boards Boards All jobs Status Workforce Workforce My Workforce Recr…" at bounding box center [329, 167] width 658 height 335
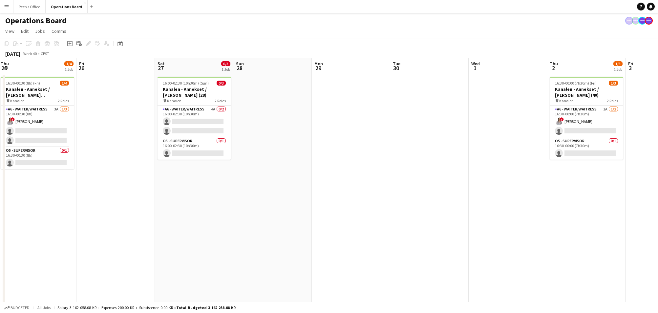
drag, startPoint x: 153, startPoint y: 249, endPoint x: 707, endPoint y: 247, distance: 554.0
click at [658, 247] on html "Menu Boards Boards Boards All jobs Status Workforce Workforce My Workforce Recr…" at bounding box center [329, 167] width 658 height 335
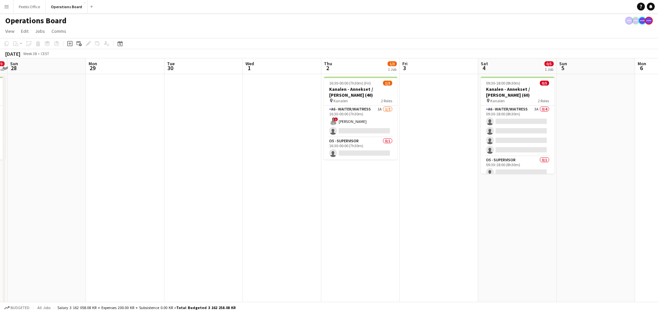
drag, startPoint x: 198, startPoint y: 245, endPoint x: 828, endPoint y: 243, distance: 629.8
click at [658, 243] on html "Menu Boards Boards Boards All jobs Status Workforce Workforce My Workforce Recr…" at bounding box center [329, 167] width 658 height 335
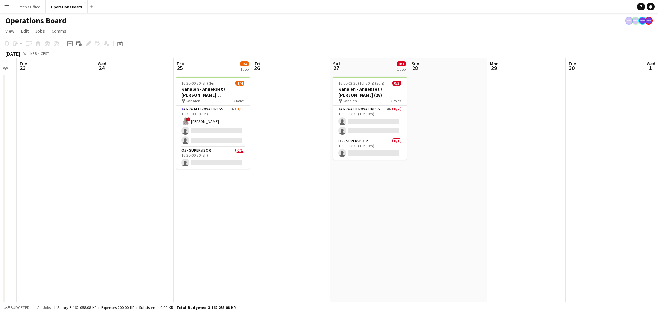
drag, startPoint x: 237, startPoint y: 234, endPoint x: 733, endPoint y: 236, distance: 495.6
click at [658, 236] on html "Menu Boards Boards Boards All jobs Status Workforce Workforce My Workforce Recr…" at bounding box center [329, 167] width 658 height 335
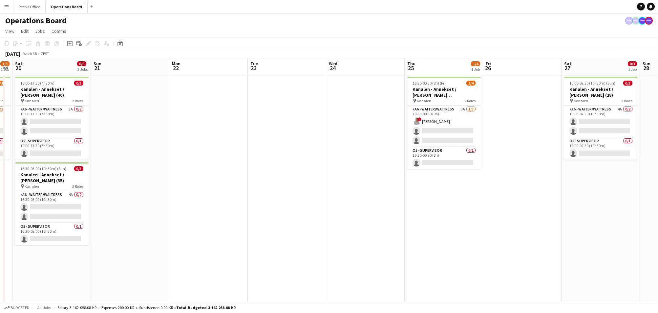
drag, startPoint x: 248, startPoint y: 232, endPoint x: 831, endPoint y: 235, distance: 583.6
click at [658, 235] on html "Menu Boards Boards Boards All jobs Status Workforce Workforce My Workforce Recr…" at bounding box center [329, 167] width 658 height 335
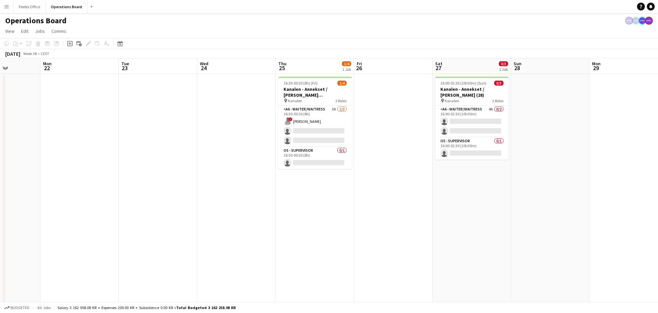
drag, startPoint x: 314, startPoint y: 243, endPoint x: 666, endPoint y: 240, distance: 351.9
click at [658, 240] on html "Menu Boards Boards Boards All jobs Status Workforce Workforce My Workforce Recr…" at bounding box center [329, 167] width 658 height 335
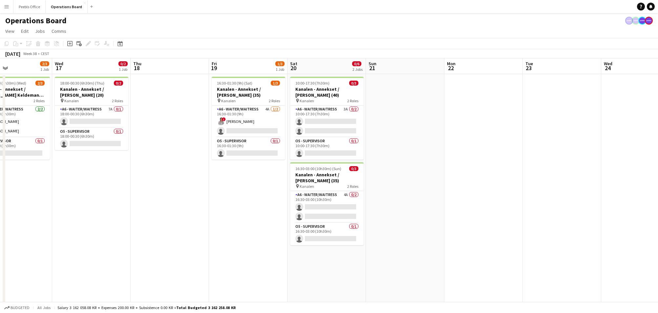
drag, startPoint x: 273, startPoint y: 236, endPoint x: 688, endPoint y: 239, distance: 414.9
click at [658, 239] on html "Menu Boards Boards Boards All jobs Status Workforce Workforce My Workforce Recr…" at bounding box center [329, 167] width 658 height 335
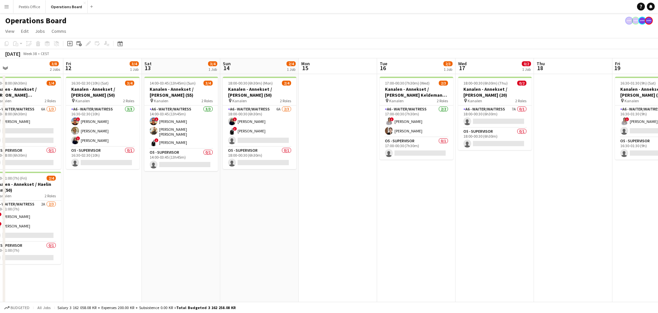
drag, startPoint x: 190, startPoint y: 239, endPoint x: 679, endPoint y: 240, distance: 489.0
click at [658, 240] on html "Menu Boards Boards Boards All jobs Status Workforce Workforce My Workforce Recr…" at bounding box center [329, 167] width 658 height 335
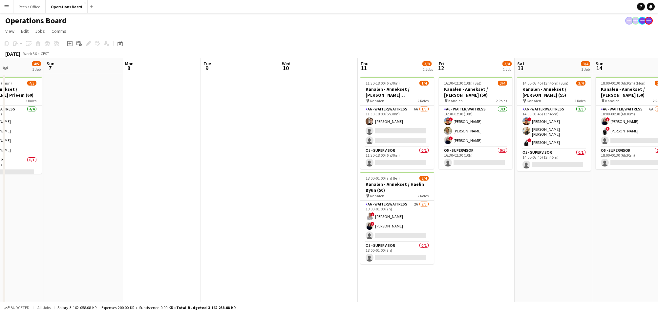
drag, startPoint x: 261, startPoint y: 240, endPoint x: 513, endPoint y: 246, distance: 252.8
click at [635, 241] on app-calendar-viewport "Thu 4 3/4 1 Job Fri 5 3/4 1 Job Sat 6 4/5 1 Job Sun 7 Mon 8 Tue 9 Wed 10 Thu 11…" at bounding box center [329, 190] width 658 height 265
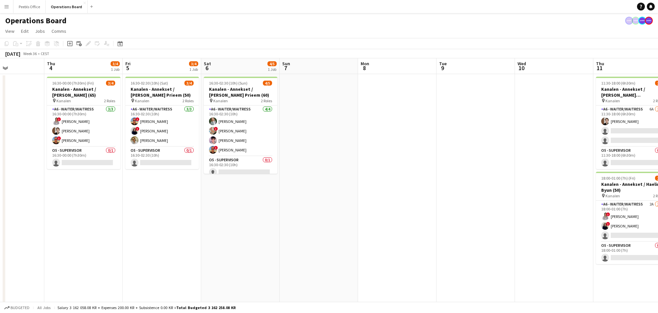
drag, startPoint x: 247, startPoint y: 246, endPoint x: 638, endPoint y: 242, distance: 391.2
click at [638, 242] on app-calendar-viewport "Mon 1 3/4 1 Job Tue 2 Wed 3 Thu 4 3/4 1 Job Fri 5 3/4 1 Job Sat 6 4/5 1 Job Sun…" at bounding box center [329, 190] width 658 height 265
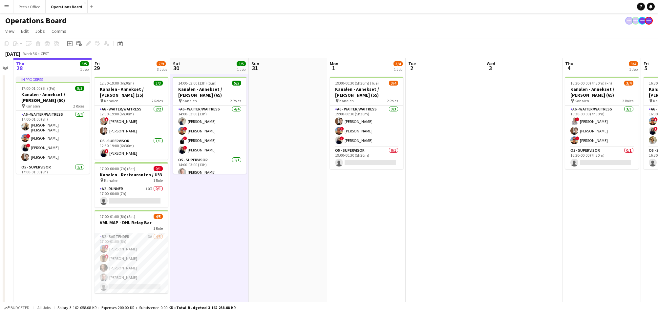
drag, startPoint x: 271, startPoint y: 242, endPoint x: 632, endPoint y: 245, distance: 361.4
click at [632, 245] on app-calendar-viewport "Tue 26 Wed 27 Thu 28 5/5 1 Job Fri 29 7/9 3 Jobs Sat 30 5/5 1 Job Sun 31 Mon 1 …" at bounding box center [329, 190] width 658 height 265
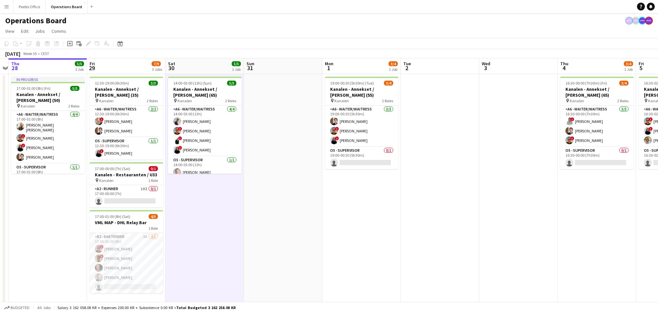
drag, startPoint x: 415, startPoint y: 246, endPoint x: 756, endPoint y: 242, distance: 341.4
click at [658, 242] on html "Menu Boards Boards Boards All jobs Status Workforce Workforce My Workforce Recr…" at bounding box center [329, 167] width 658 height 335
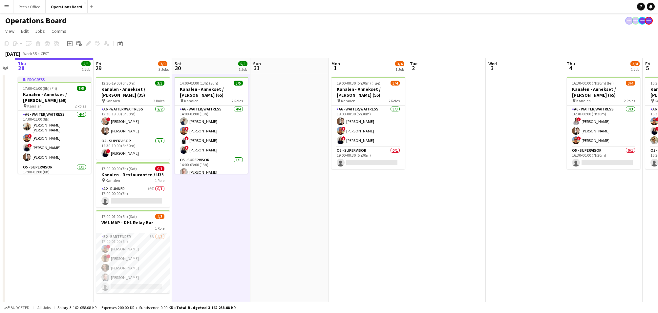
drag, startPoint x: 393, startPoint y: 232, endPoint x: 577, endPoint y: 236, distance: 184.5
click at [564, 236] on app-calendar-viewport "Tue 26 Wed 27 Thu 28 5/5 1 Job Fri 29 7/9 3 Jobs Sat 30 5/5 1 Job Sun 31 Mon 1 …" at bounding box center [329, 190] width 658 height 265
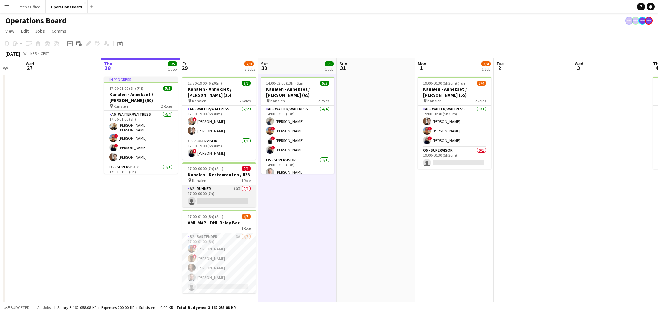
scroll to position [21, 0]
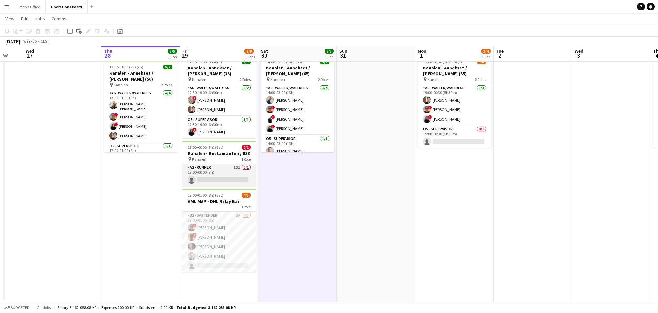
click at [208, 180] on app-card-role "A2 - RUNNER 10I 0/1 17:00-00:00 (7h) single-neutral-actions" at bounding box center [219, 175] width 74 height 22
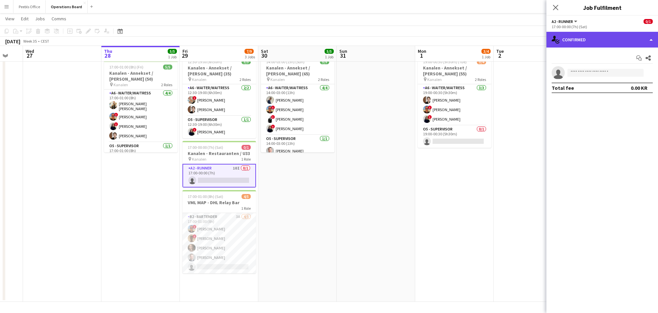
click at [616, 46] on div "single-neutral-actions-check-2 Confirmed" at bounding box center [602, 40] width 112 height 16
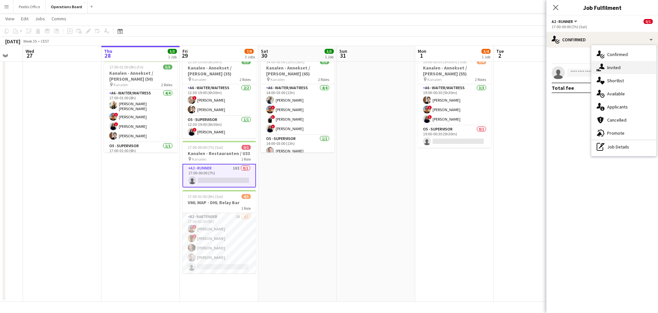
click at [614, 64] on div "single-neutral-actions-share-1 Invited" at bounding box center [623, 67] width 65 height 13
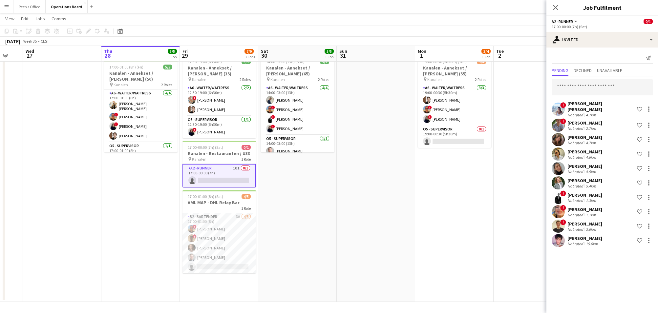
click at [571, 69] on div "Pending Declined Unavailable" at bounding box center [602, 71] width 101 height 10
click at [576, 70] on span "Declined" at bounding box center [583, 70] width 18 height 5
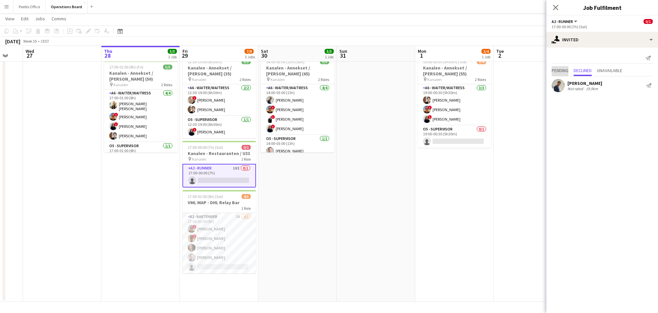
click at [562, 68] on span "Pending" at bounding box center [560, 70] width 17 height 5
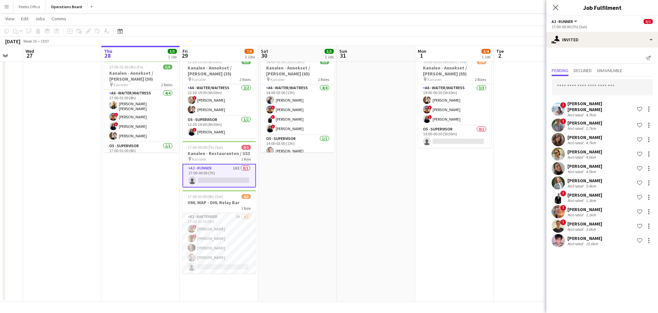
click at [198, 171] on app-card-role "A2 - RUNNER 10I 0/1 17:00-00:00 (7h) single-neutral-actions" at bounding box center [219, 176] width 74 height 24
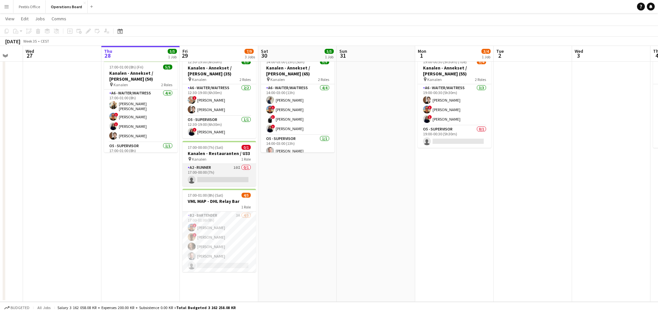
click at [207, 171] on app-card-role "A2 - RUNNER 10I 0/1 17:00-00:00 (7h) single-neutral-actions" at bounding box center [219, 175] width 74 height 22
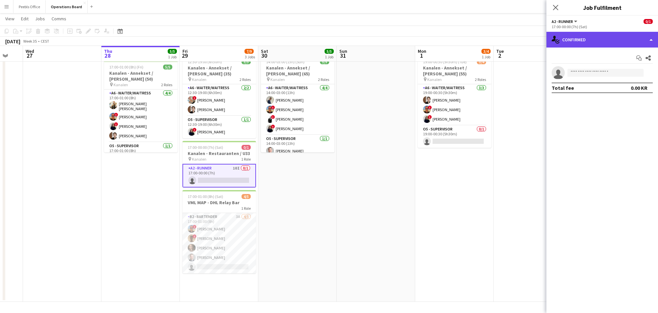
click at [617, 33] on div "single-neutral-actions-check-2 Confirmed" at bounding box center [602, 40] width 112 height 16
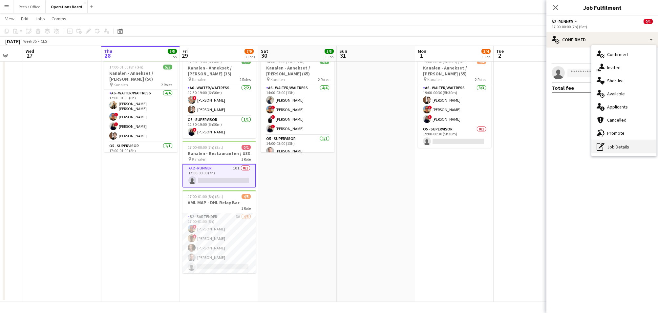
click at [622, 143] on div "pen-write Job Details" at bounding box center [623, 146] width 65 height 13
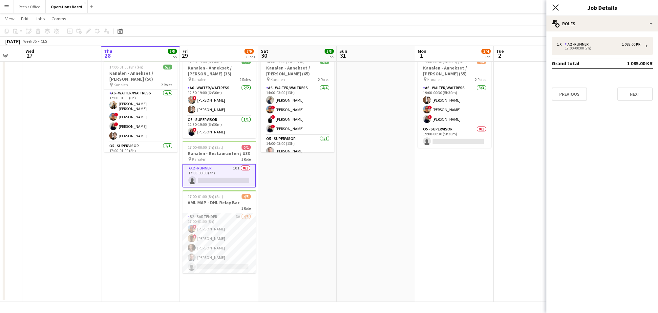
click at [557, 7] on icon "Close pop-in" at bounding box center [555, 7] width 6 height 6
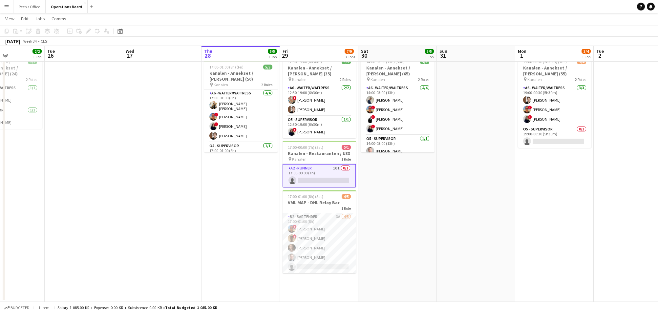
scroll to position [0, 190]
drag, startPoint x: 321, startPoint y: 174, endPoint x: 500, endPoint y: 175, distance: 178.9
click at [500, 175] on app-calendar-viewport "Sat 23 7/7 1 Job Sun 24 Mon 25 2/2 1 Job Tue 26 Wed 27 Thu 28 5/5 1 Job Fri 29 …" at bounding box center [329, 153] width 658 height 297
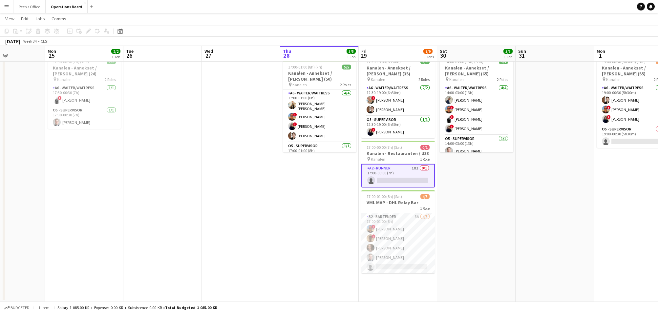
click at [296, 173] on app-date-cell "In progress 17:00-01:00 (8h) (Fri) 5/5 Kanalen - Annekset / [PERSON_NAME] (50) …" at bounding box center [319, 177] width 78 height 249
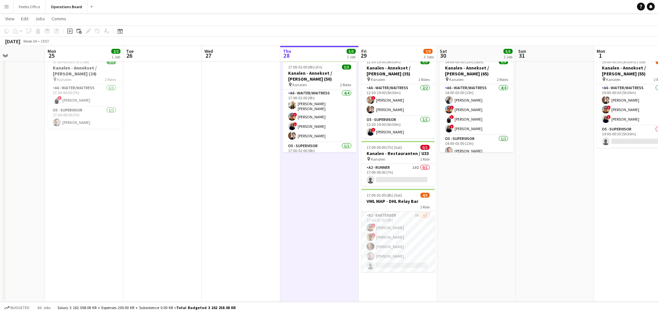
click at [203, 161] on app-date-cell at bounding box center [241, 177] width 78 height 249
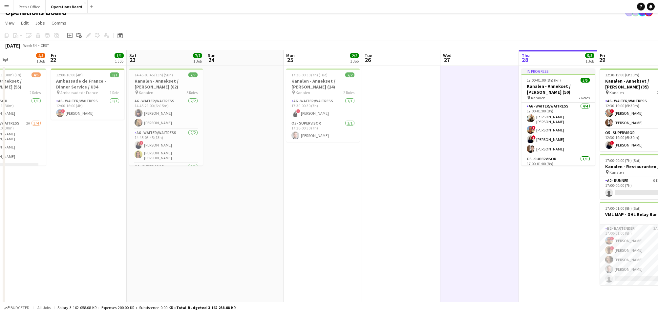
scroll to position [0, 178]
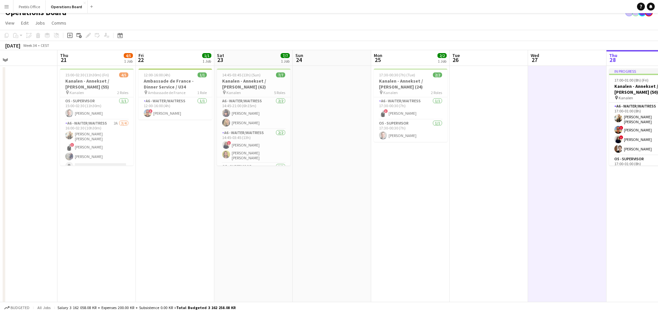
drag, startPoint x: 160, startPoint y: 154, endPoint x: 487, endPoint y: 150, distance: 326.3
click at [487, 150] on app-calendar-viewport "Mon 18 2/2 1 Job Tue 19 Wed 20 Thu 21 4/5 1 Job Fri 22 1/1 1 Job Sat 23 7/7 1 J…" at bounding box center [329, 182] width 658 height 265
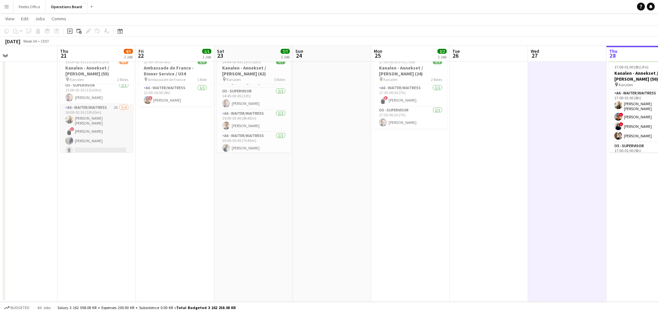
scroll to position [7, 0]
click at [86, 138] on app-card-role "A6 - WAITER/WAITRESS 2A [DATE] 16:00-02:30 (10h30m) [PERSON_NAME] [PERSON_NAME]…" at bounding box center [97, 126] width 74 height 53
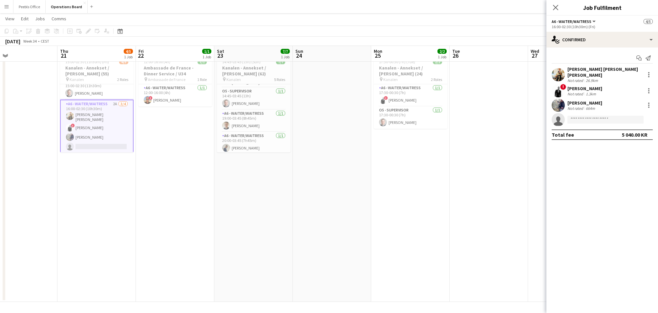
click at [576, 106] on div "Not rated" at bounding box center [575, 108] width 17 height 5
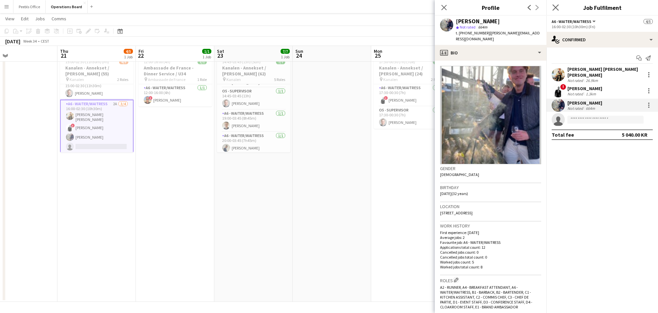
click at [556, 3] on app-icon "Close pop-in" at bounding box center [556, 8] width 10 height 10
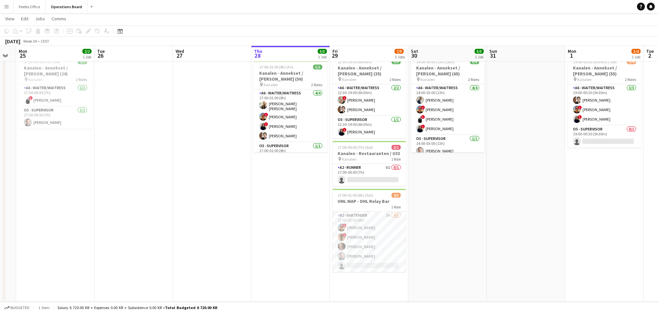
drag, startPoint x: 574, startPoint y: 222, endPoint x: 212, endPoint y: 235, distance: 362.0
click at [212, 235] on app-calendar-viewport "Thu 21 4/5 1 Job Fri 22 1/1 1 Job Sat 23 7/7 1 Job Sun 24 Mon 25 2/2 1 Job Tue …" at bounding box center [329, 153] width 658 height 297
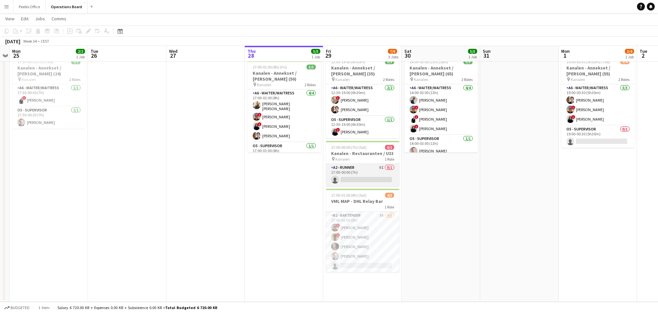
click at [381, 174] on app-card-role "A2 - RUNNER 9I 0/1 17:00-00:00 (7h) single-neutral-actions" at bounding box center [363, 175] width 74 height 22
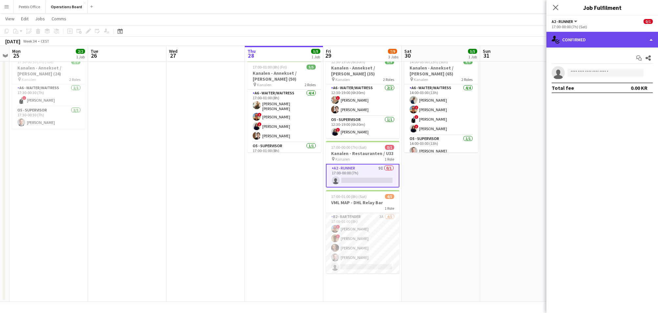
click at [596, 33] on div "single-neutral-actions-check-2 Confirmed" at bounding box center [602, 40] width 112 height 16
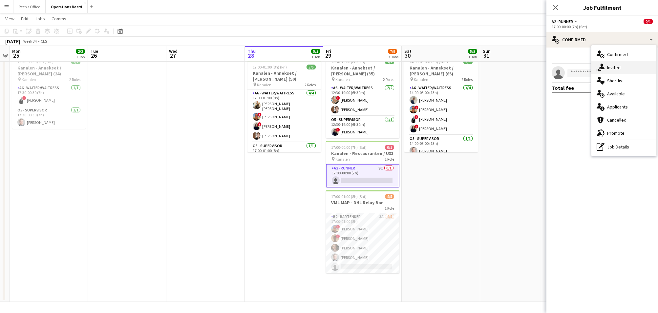
click at [609, 65] on div "single-neutral-actions-share-1 Invited" at bounding box center [623, 67] width 65 height 13
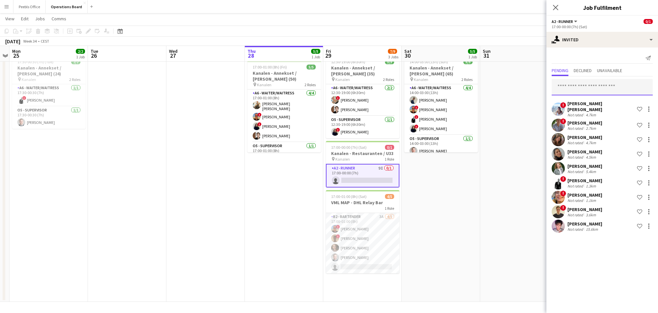
click at [599, 87] on input "text" at bounding box center [602, 87] width 101 height 16
type input "*****"
click at [603, 107] on span "[PERSON_NAME][EMAIL_ADDRESS][DOMAIN_NAME]" at bounding box center [602, 108] width 91 height 5
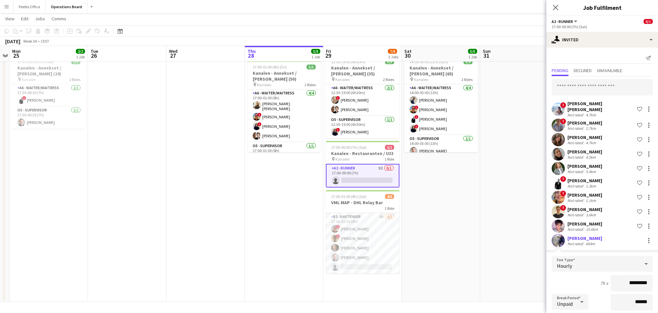
scroll to position [86, 0]
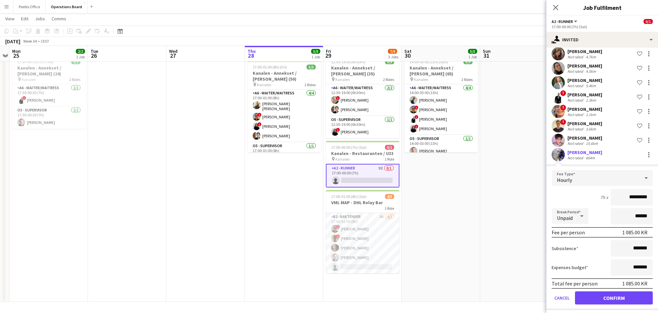
click at [604, 296] on button "Confirm" at bounding box center [614, 298] width 78 height 13
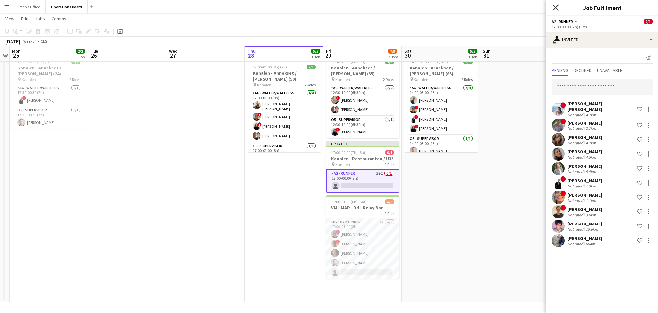
click at [556, 6] on icon "Close pop-in" at bounding box center [555, 7] width 6 height 6
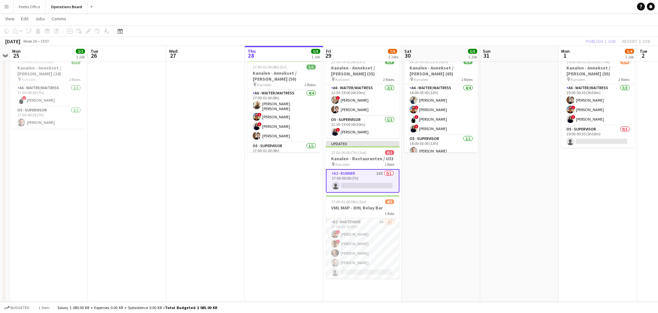
click at [595, 29] on app-toolbar "Copy Paste Paste Command V Paste with crew Command Shift V Paste linked Job [GE…" at bounding box center [329, 31] width 658 height 11
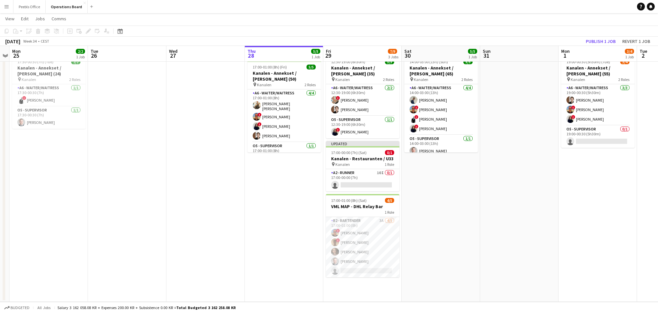
click at [602, 40] on button "Publish 1 job" at bounding box center [600, 41] width 35 height 9
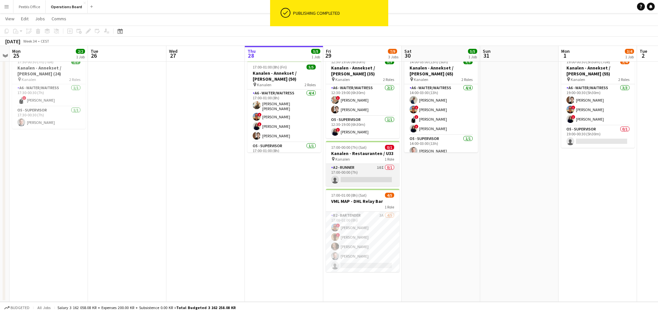
click at [361, 173] on app-card-role "A2 - RUNNER 10I 0/1 17:00-00:00 (7h) single-neutral-actions" at bounding box center [363, 175] width 74 height 22
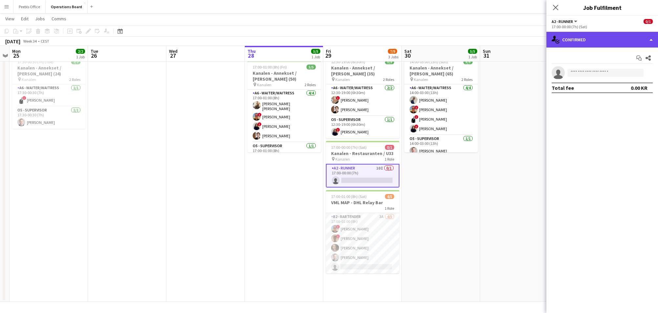
click at [580, 42] on div "single-neutral-actions-check-2 Confirmed" at bounding box center [602, 40] width 112 height 16
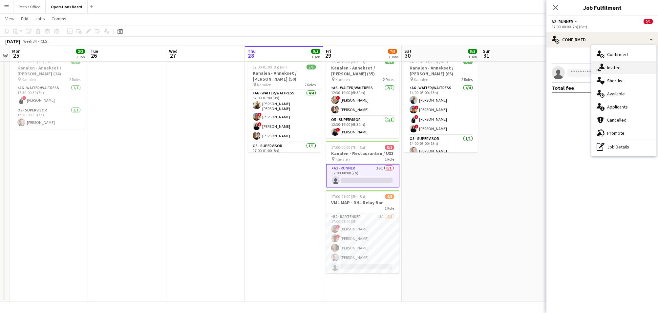
click at [615, 66] on div "single-neutral-actions-share-1 Invited" at bounding box center [623, 67] width 65 height 13
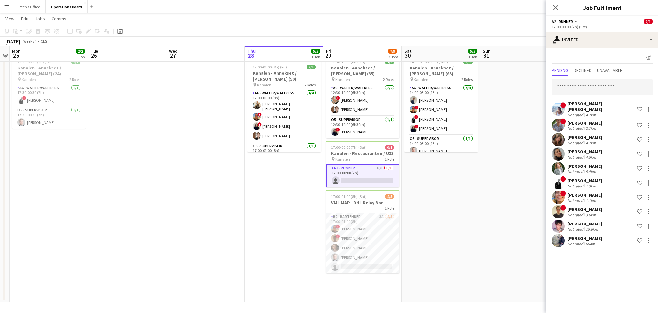
click at [500, 21] on app-page-menu "View Day view expanded Day view collapsed Month view Date picker Jump to [DATE]…" at bounding box center [329, 19] width 658 height 12
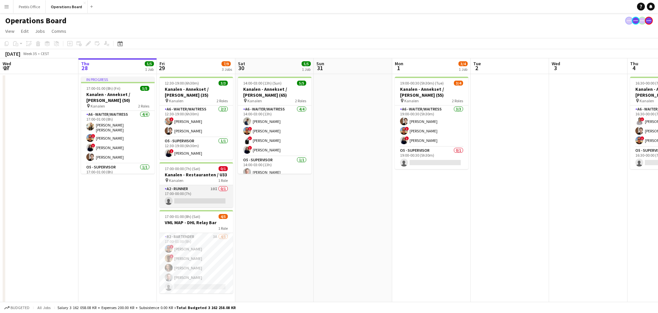
click at [208, 187] on app-card-role "A2 - RUNNER 10I 0/1 17:00-00:00 (7h) single-neutral-actions" at bounding box center [197, 196] width 74 height 22
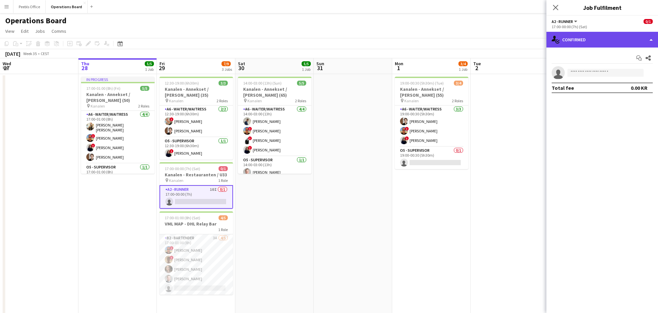
click at [589, 37] on div "single-neutral-actions-check-2 Confirmed" at bounding box center [602, 40] width 112 height 16
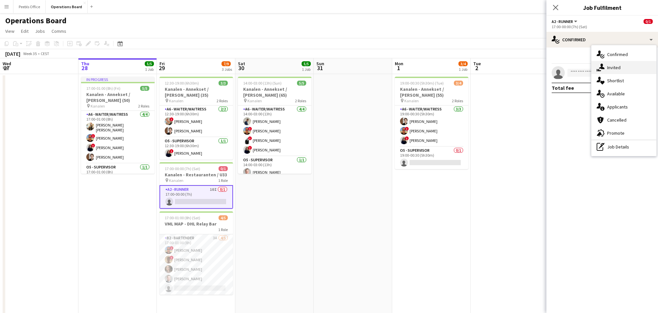
click at [610, 65] on div "single-neutral-actions-share-1 Invited" at bounding box center [623, 67] width 65 height 13
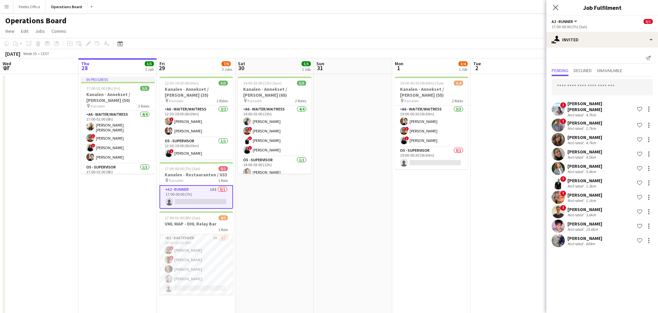
click at [597, 72] on div "Pending Declined Unavailable" at bounding box center [602, 71] width 101 height 10
click at [587, 71] on span "Declined" at bounding box center [583, 70] width 18 height 5
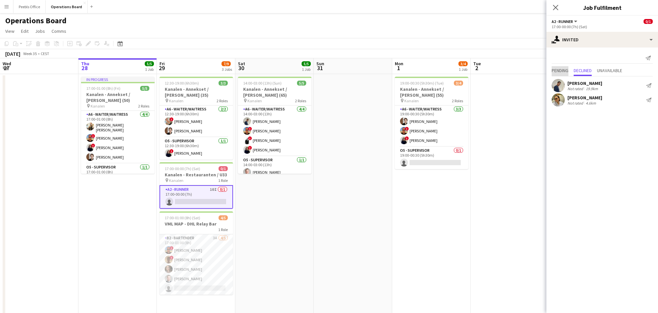
click at [563, 71] on span "Pending" at bounding box center [560, 70] width 17 height 5
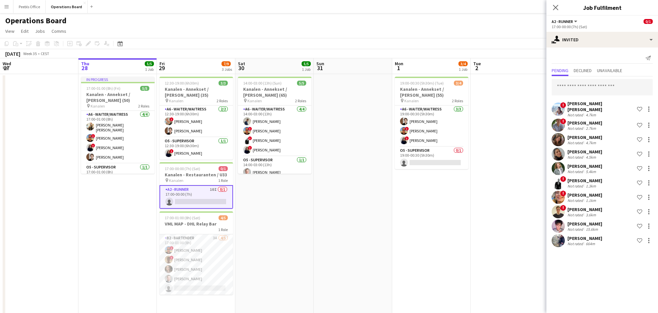
click at [502, 35] on app-page-menu "View Day view expanded Day view collapsed Month view Date picker Jump to [DATE]…" at bounding box center [329, 32] width 658 height 12
